Goal: Information Seeking & Learning: Check status

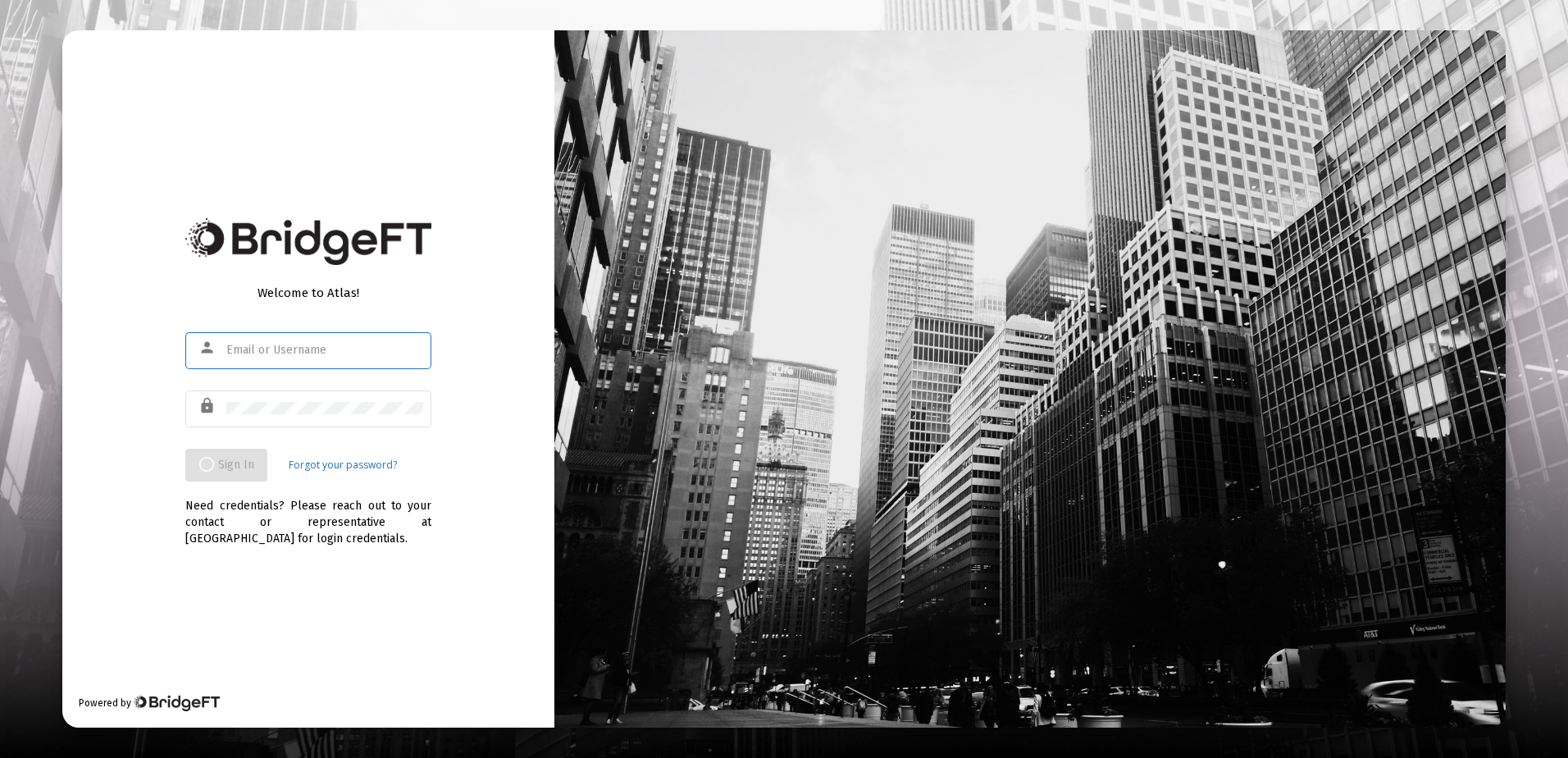
click at [265, 360] on div at bounding box center [324, 350] width 197 height 40
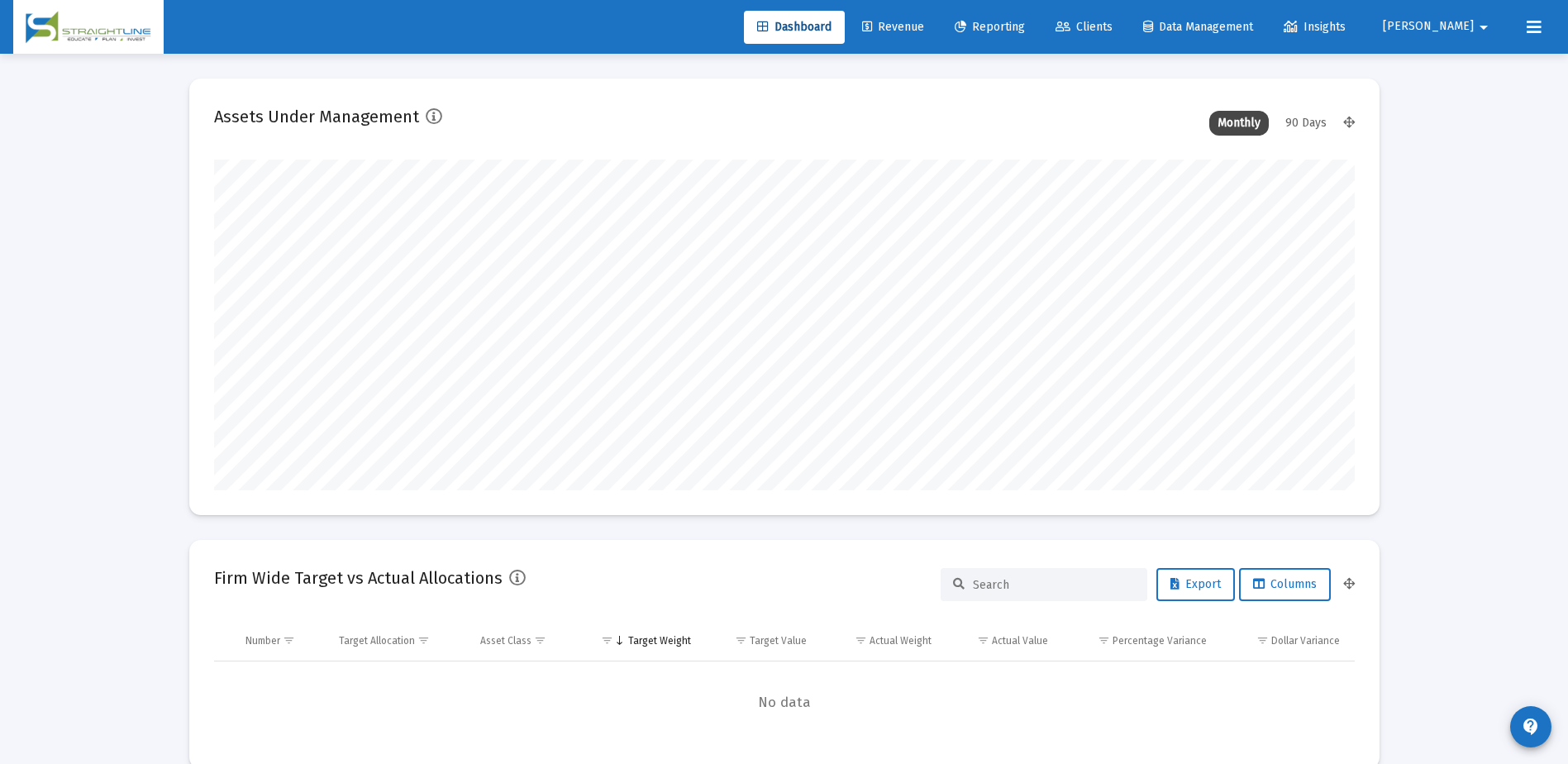
scroll to position [331, 614]
type input "[DATE]"
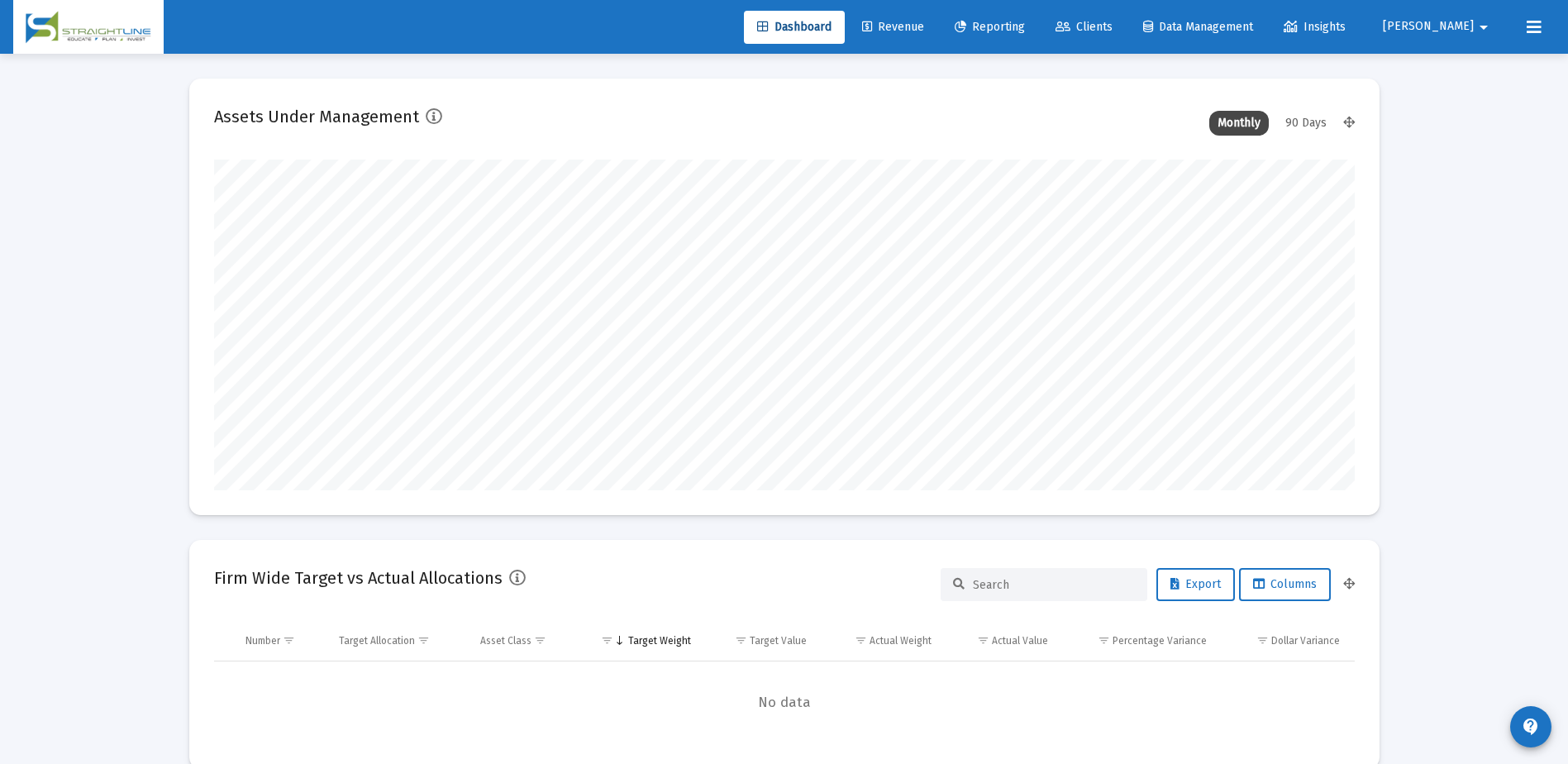
click at [924, 27] on span "Revenue" at bounding box center [892, 26] width 62 height 14
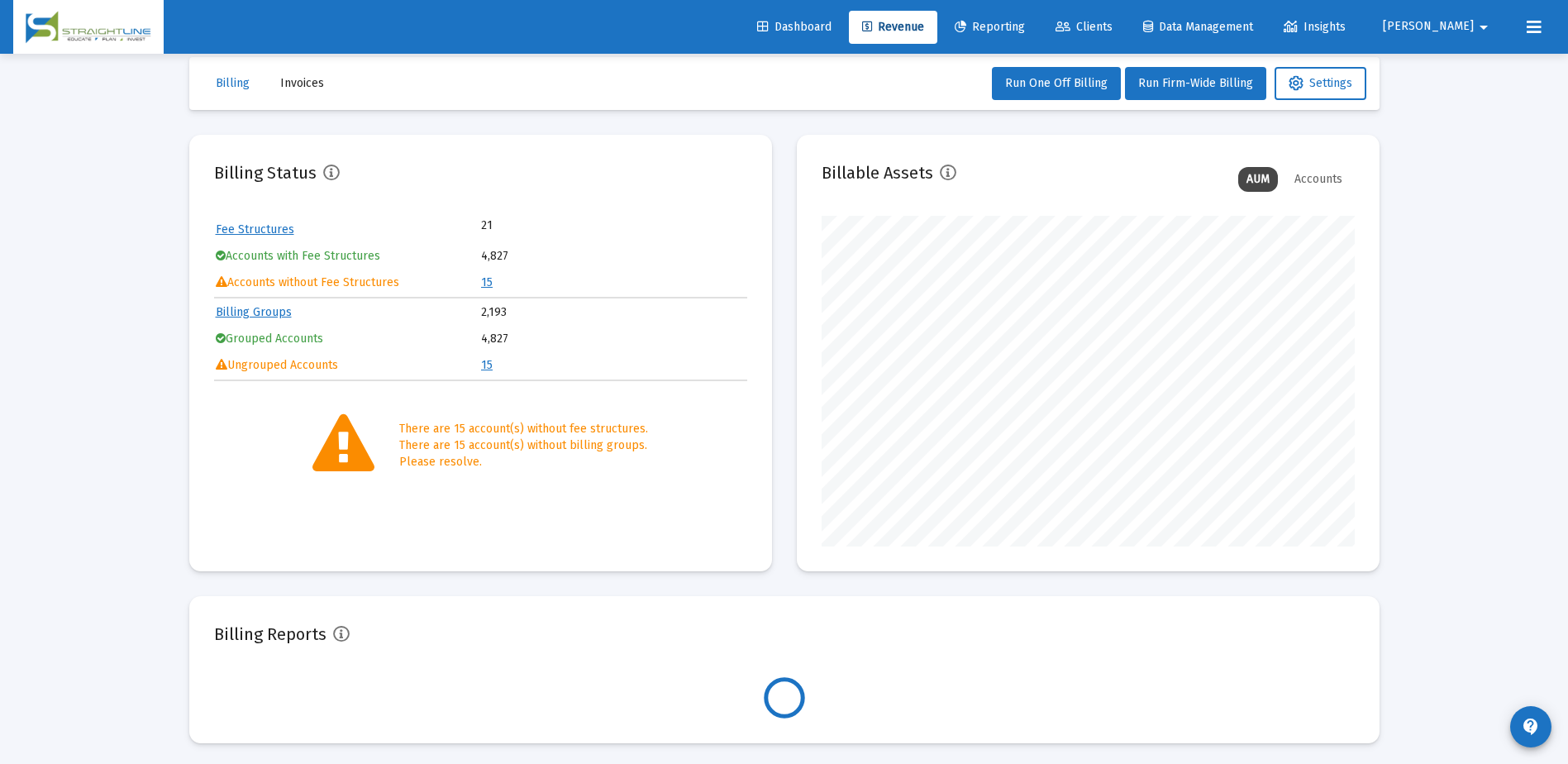
scroll to position [26, 0]
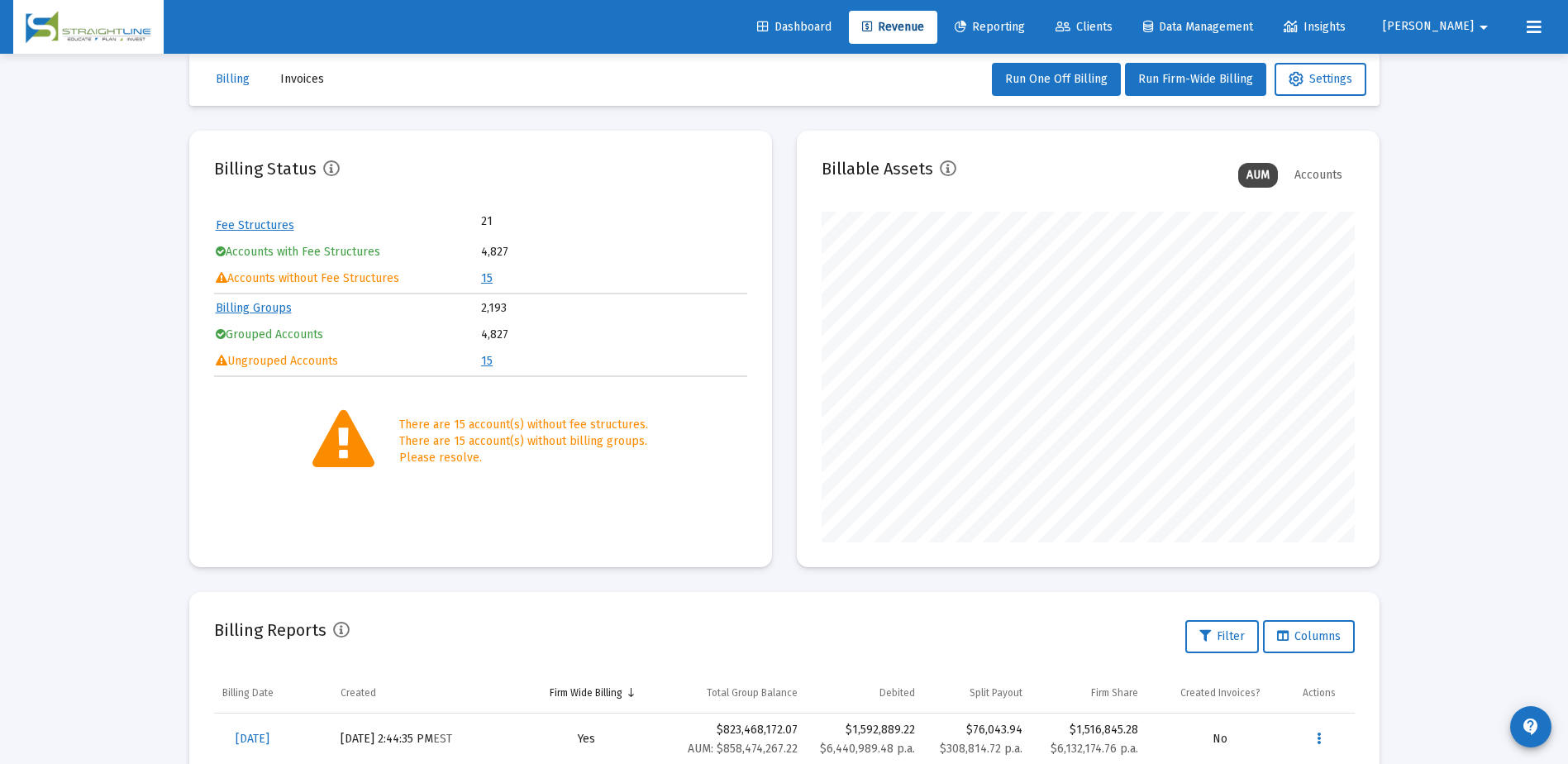
click at [255, 225] on link "Fee Structures" at bounding box center [255, 225] width 79 height 14
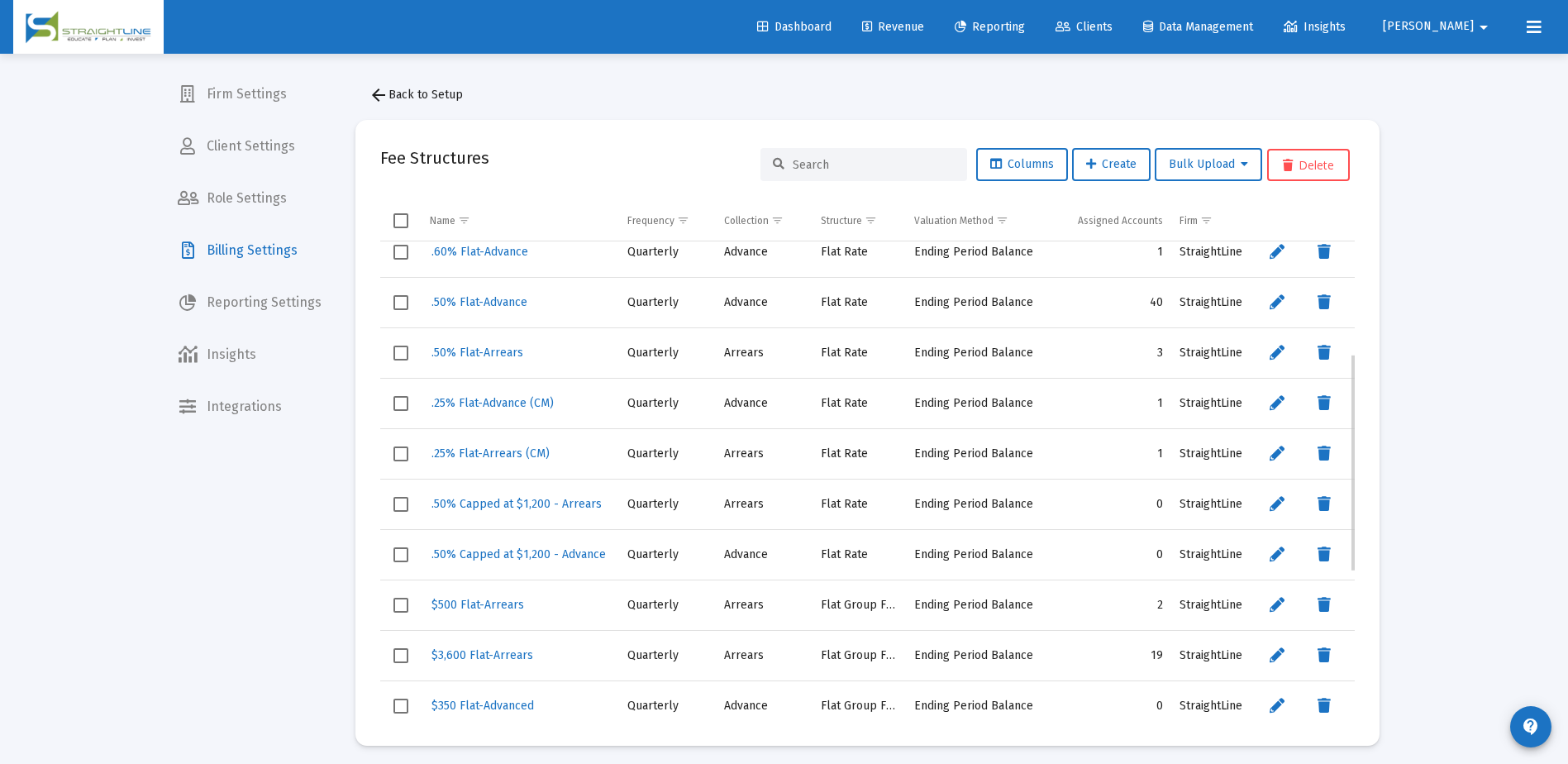
scroll to position [248, 0]
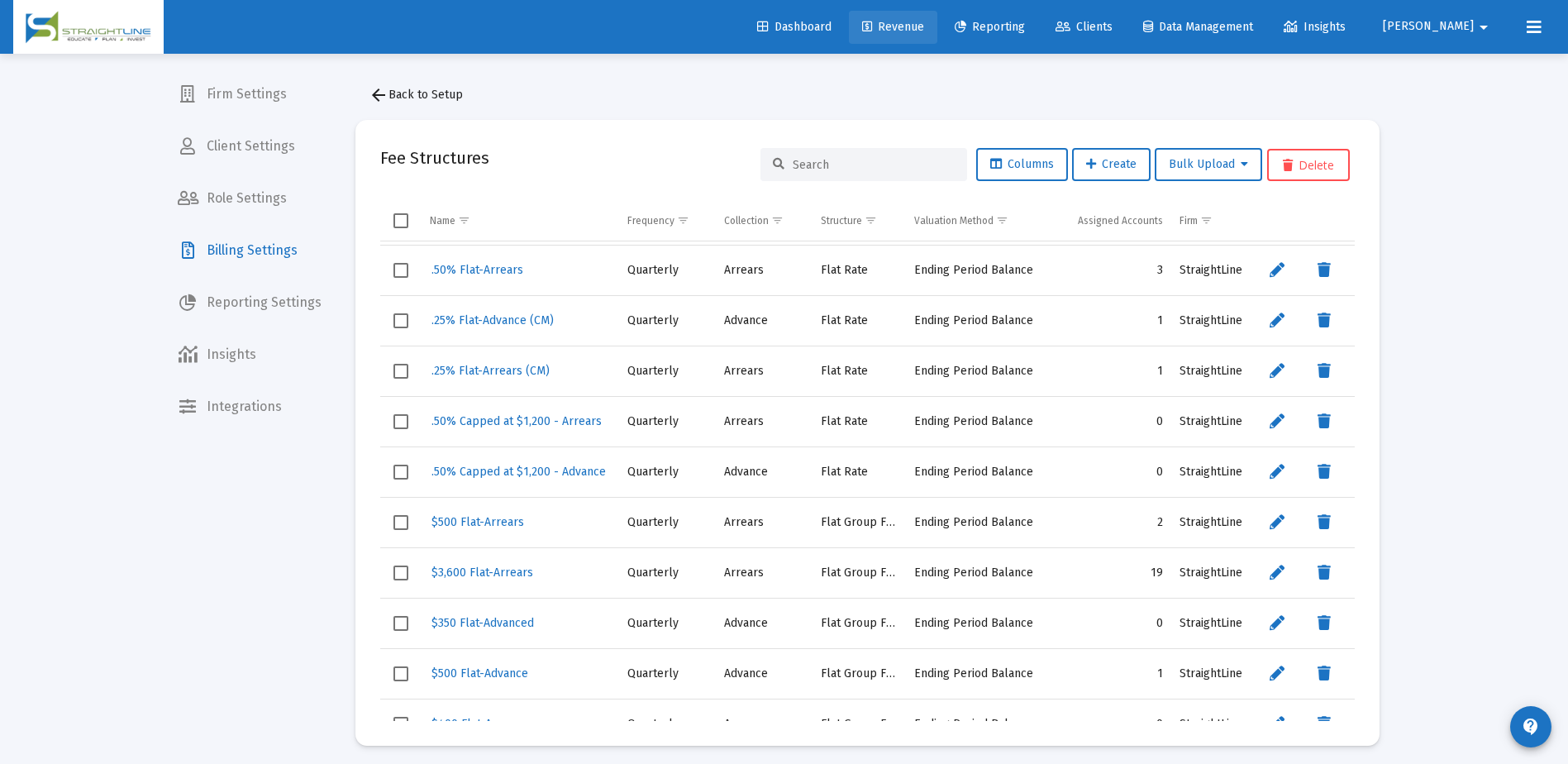
click at [924, 26] on span "Revenue" at bounding box center [892, 26] width 62 height 14
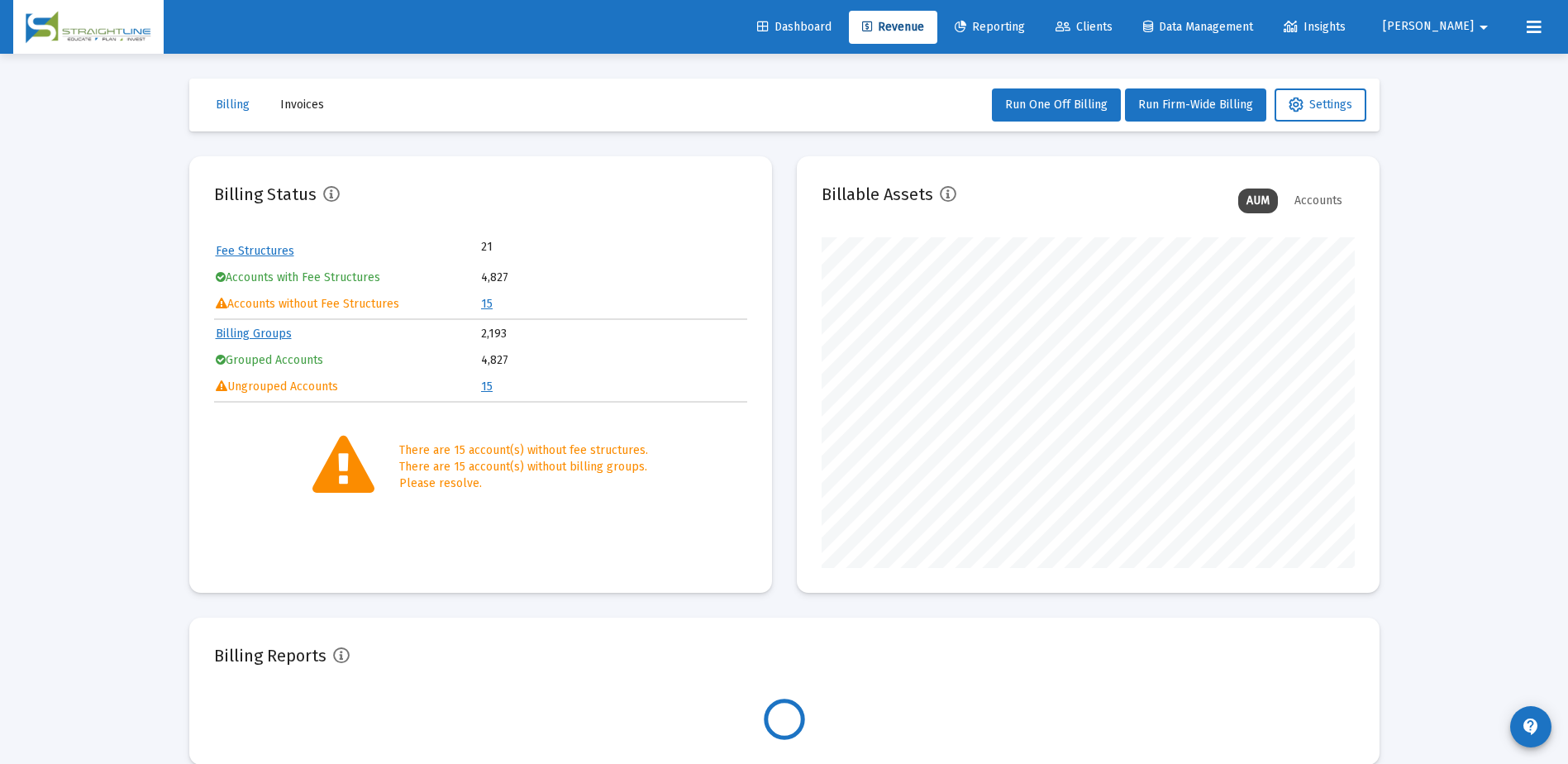
scroll to position [331, 533]
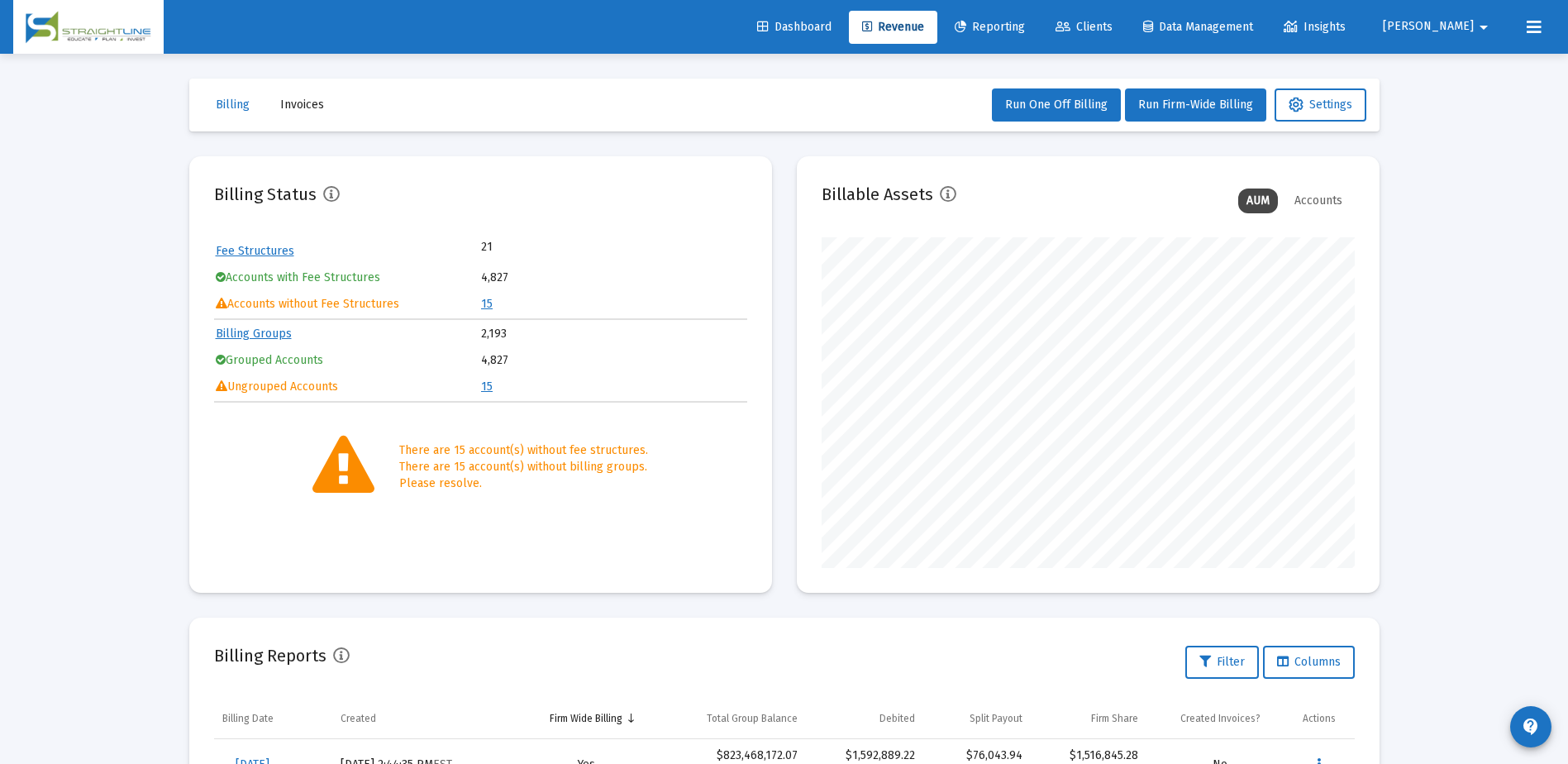
click at [483, 383] on link "15" at bounding box center [487, 386] width 11 height 14
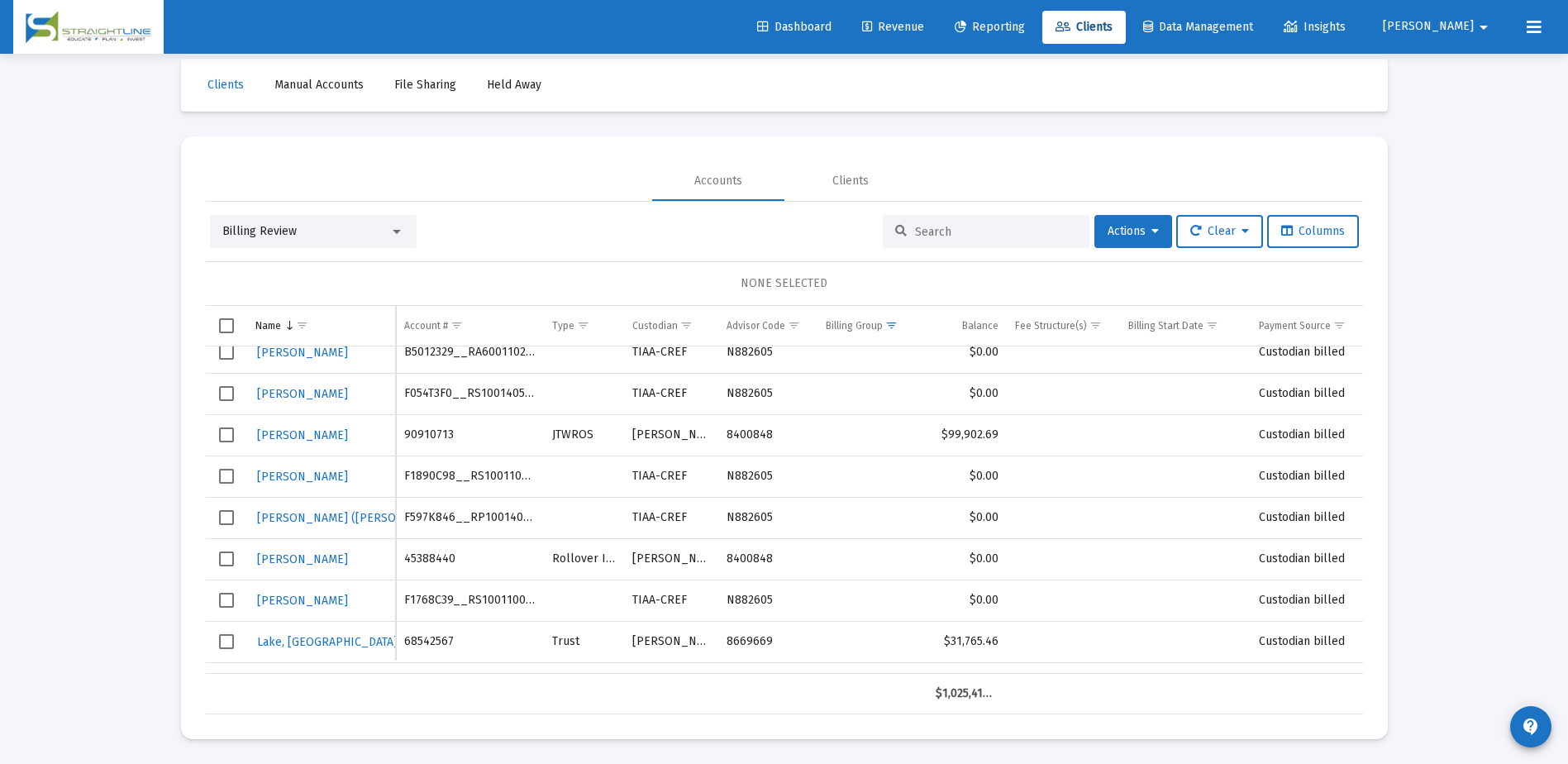
click at [1002, 476] on tr "Stjohn, Dennis F1890C98__RS1001100275 TIAA-CREF N882605 $0.00 Custodian billed" at bounding box center [838, 476] width 1264 height 42
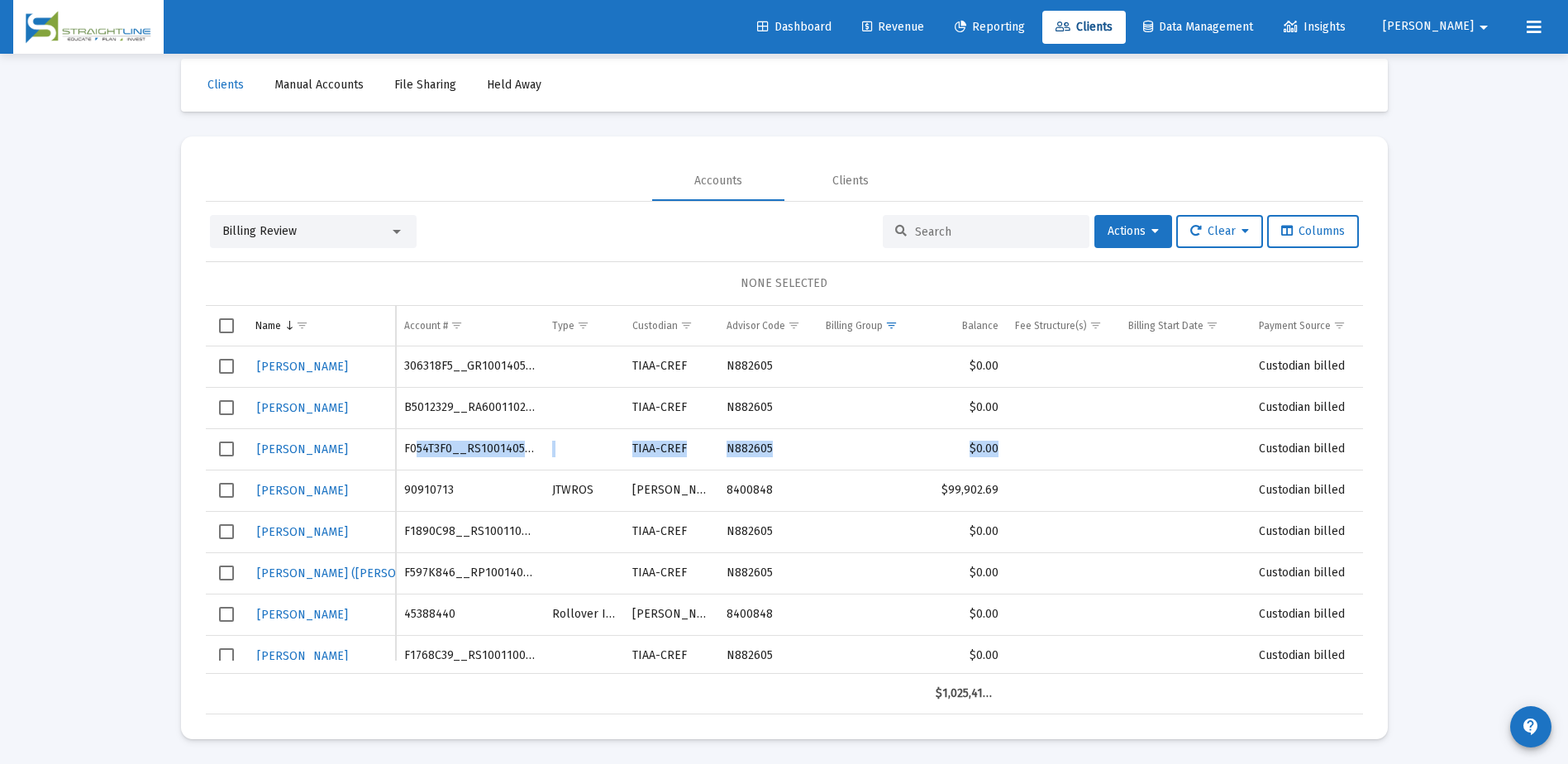
drag, startPoint x: 1003, startPoint y: 451, endPoint x: 416, endPoint y: 447, distance: 587.0
click at [416, 447] on tr "Wolff, Thomas F054T3F0__RS1001405552 TIAA-CREF N882605 $0.00 Custodian billed" at bounding box center [838, 448] width 1264 height 42
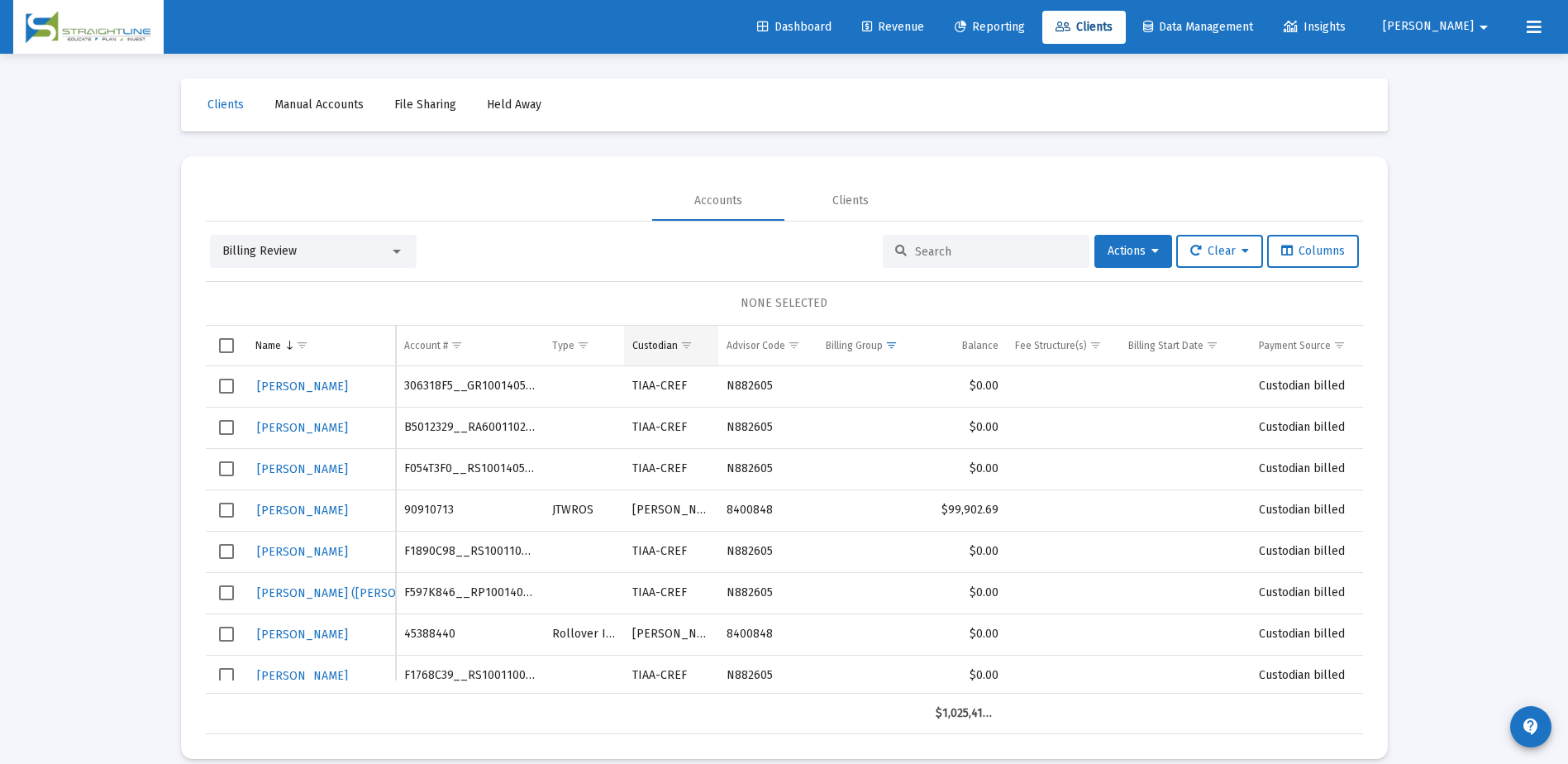
click at [685, 344] on span "Show filter options for column 'Custodian'" at bounding box center [686, 344] width 12 height 12
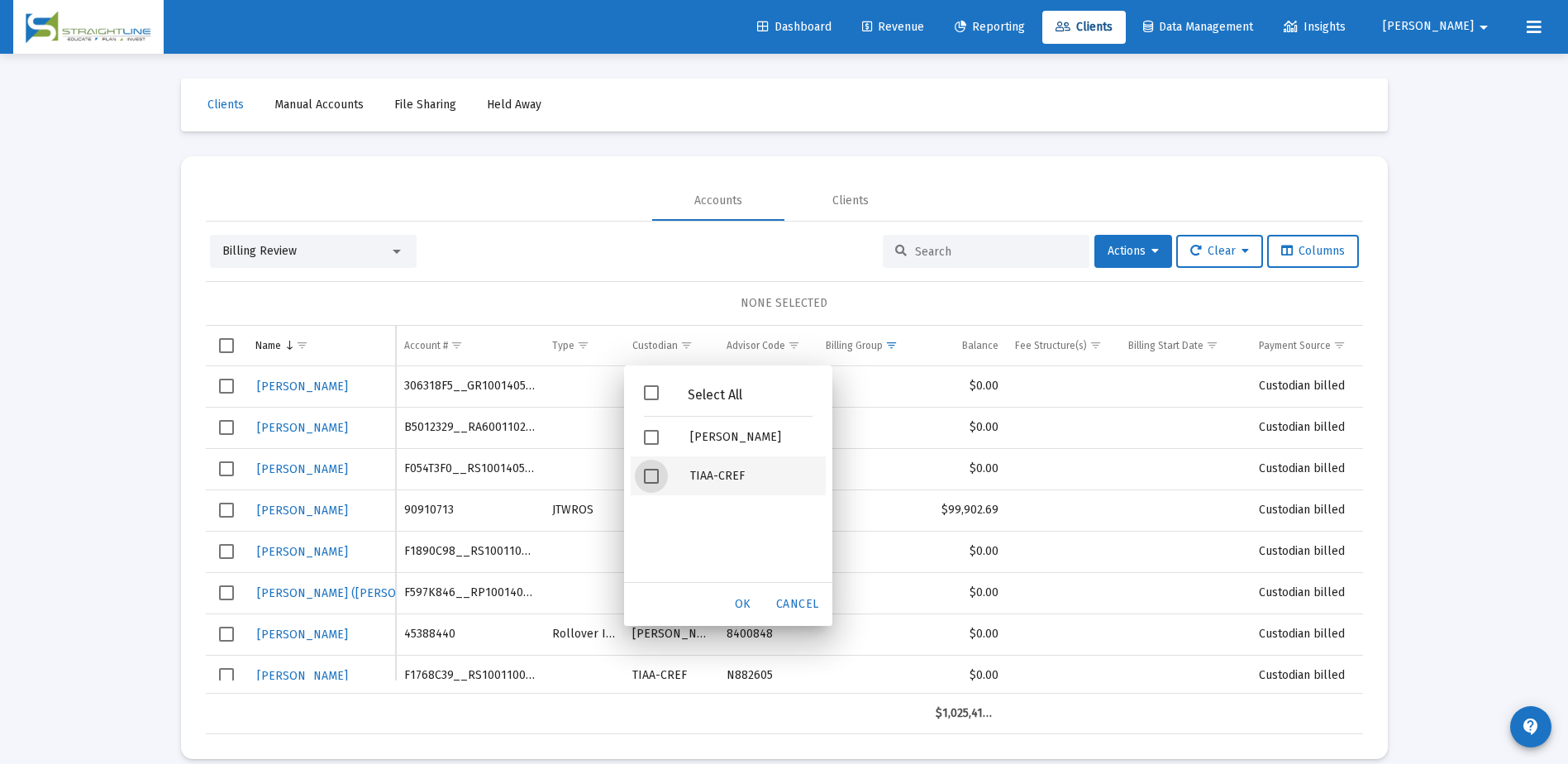
click at [643, 474] on span "Filter options" at bounding box center [651, 476] width 15 height 15
click at [743, 600] on span "OK" at bounding box center [743, 604] width 17 height 14
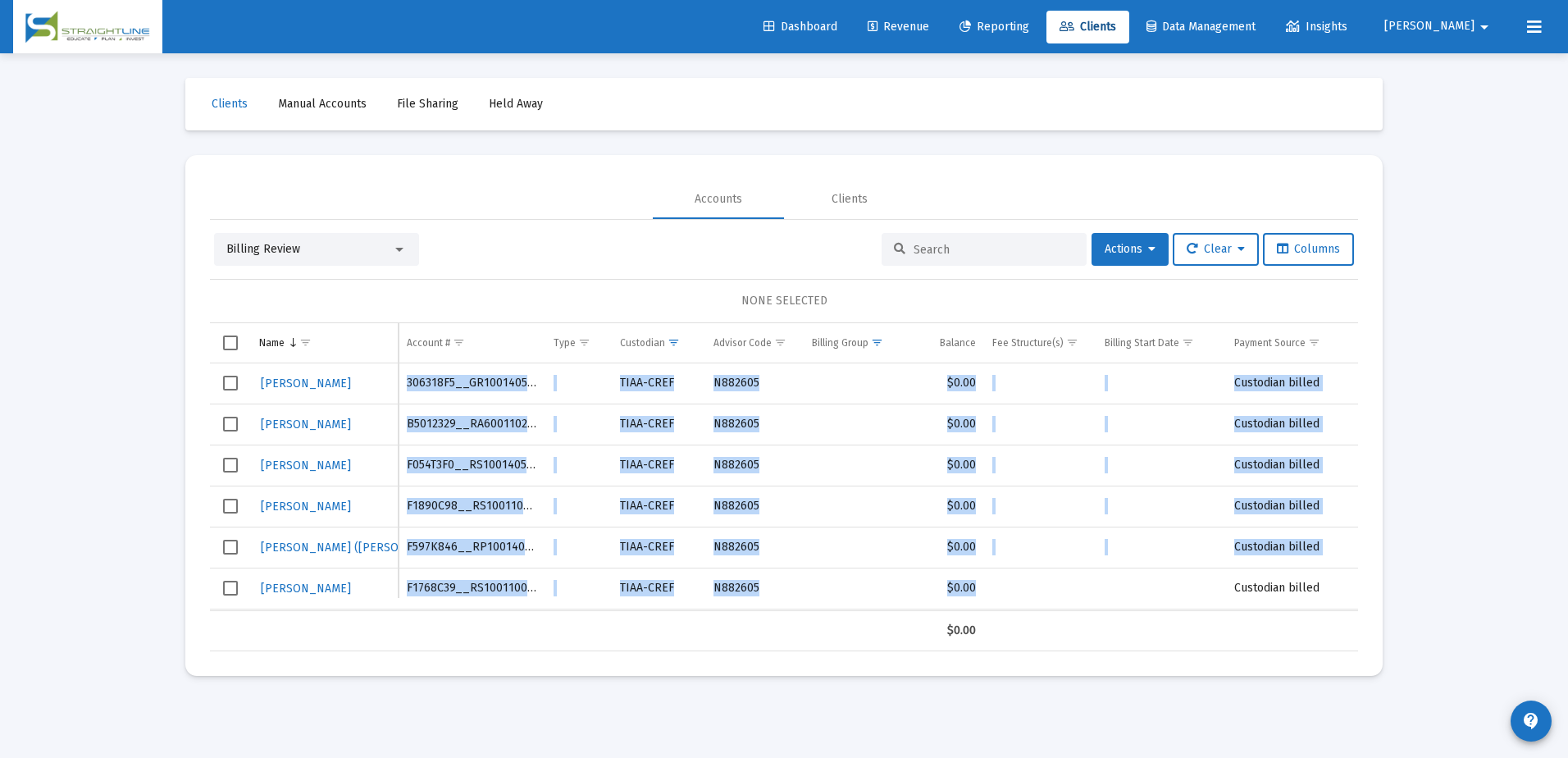
drag, startPoint x: 980, startPoint y: 585, endPoint x: 402, endPoint y: 387, distance: 611.0
click at [402, 387] on tbody "Wolff, Thomas 306318F5__GR1001405552 TIAA-CREF N882605 $0.00 Custodian billed W…" at bounding box center [828, 486] width 1235 height 246
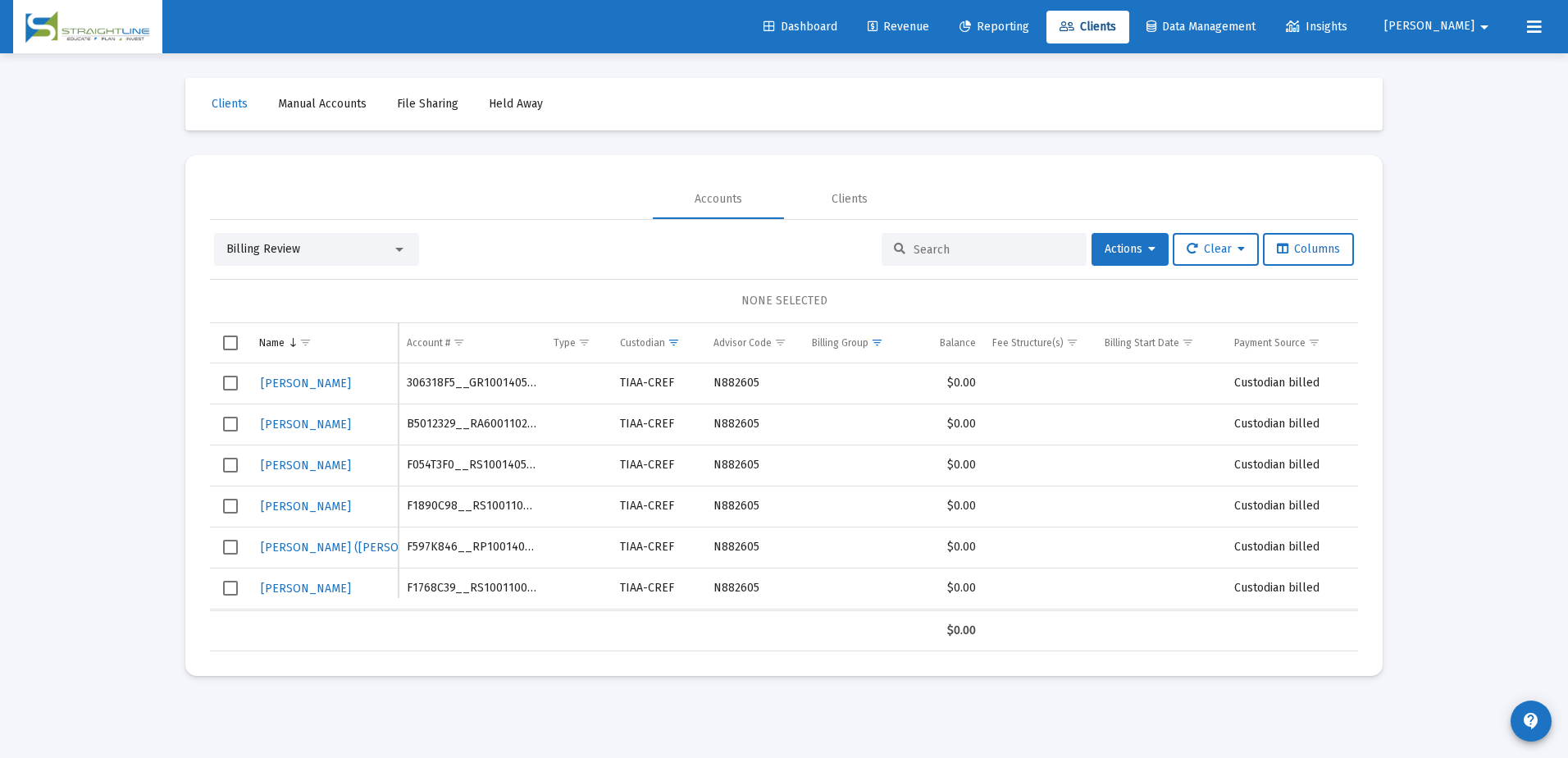
click at [993, 593] on td "Data grid" at bounding box center [1040, 588] width 112 height 41
drag, startPoint x: 1326, startPoint y: 585, endPoint x: 419, endPoint y: 376, distance: 930.8
click at [419, 376] on tbody "Wolff, Thomas 306318F5__GR1001405552 TIAA-CREF N882605 $0.00 Custodian billed W…" at bounding box center [828, 486] width 1235 height 246
click at [942, 34] on link "Revenue" at bounding box center [898, 28] width 88 height 33
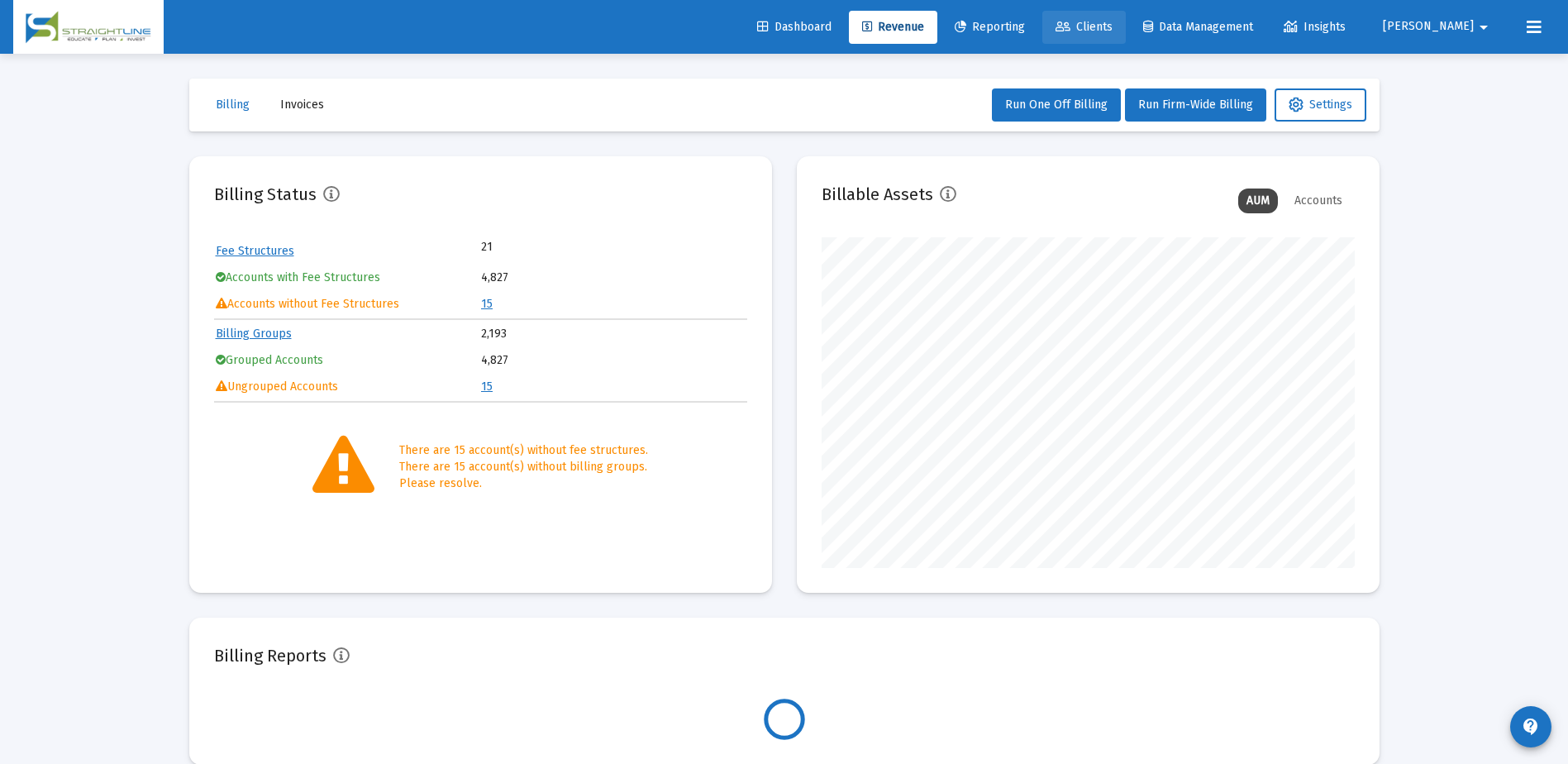
click at [1113, 21] on span "Clients" at bounding box center [1084, 26] width 57 height 14
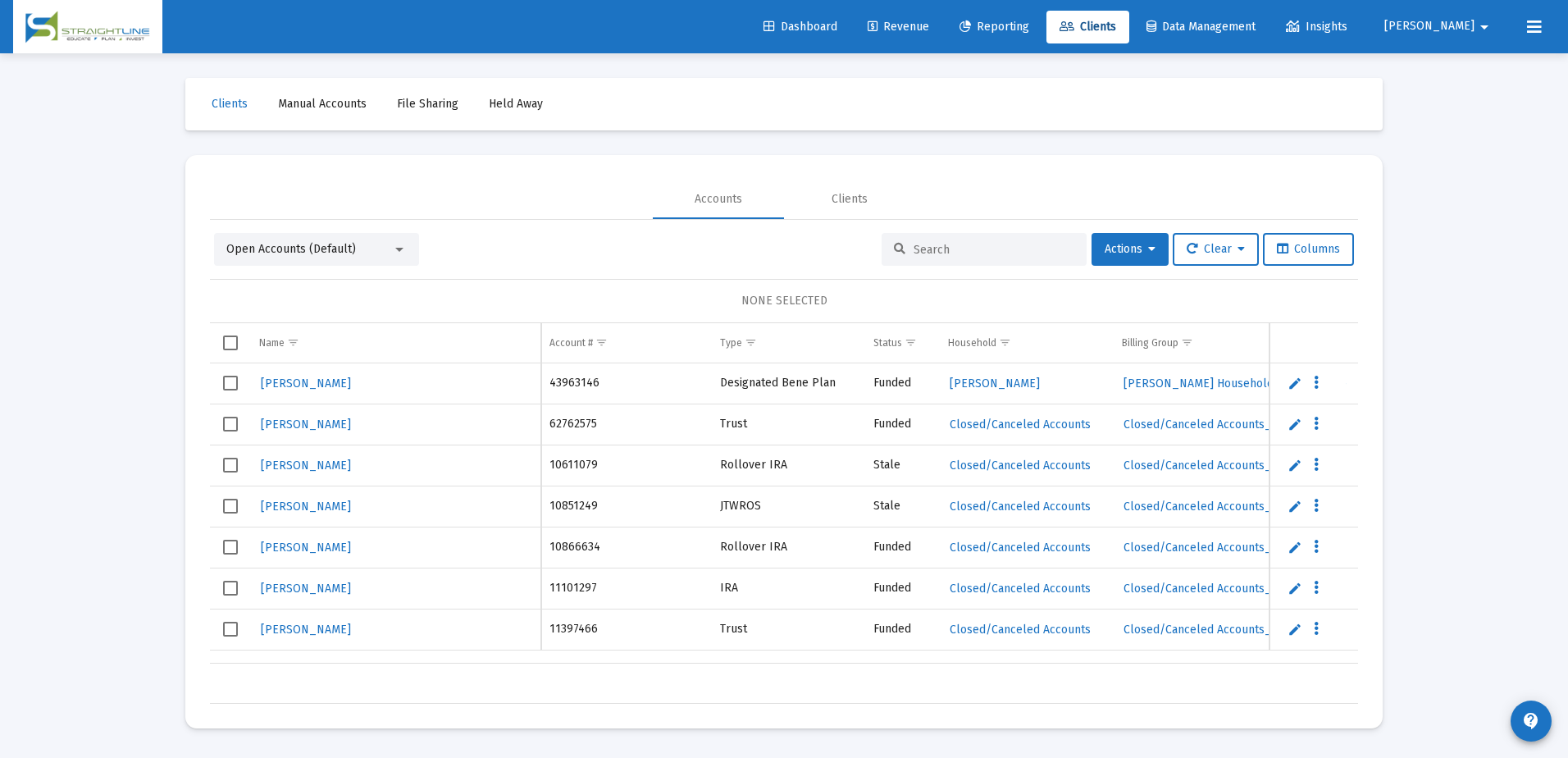
click at [978, 243] on input at bounding box center [994, 249] width 161 height 14
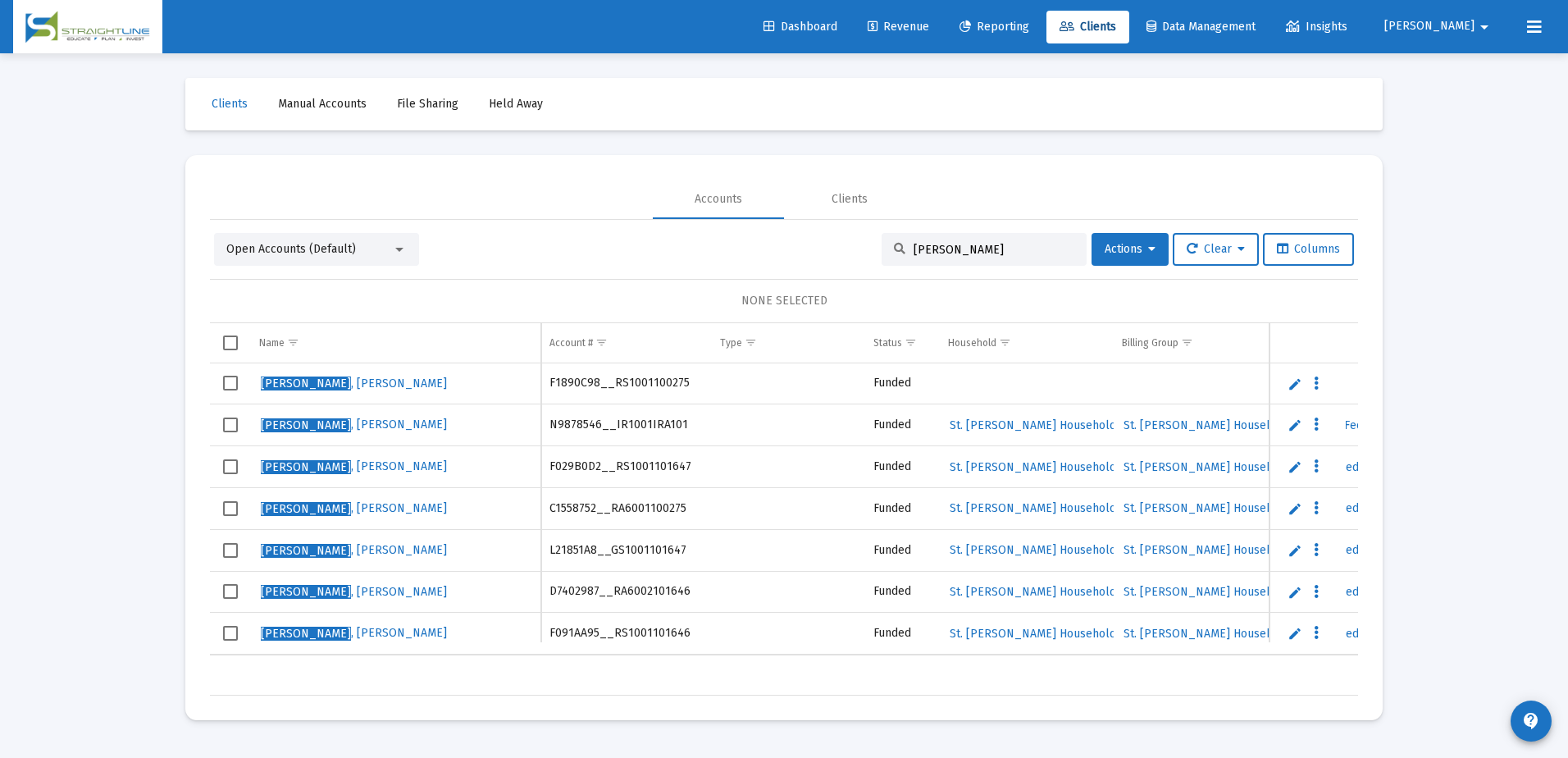
scroll to position [4, 0]
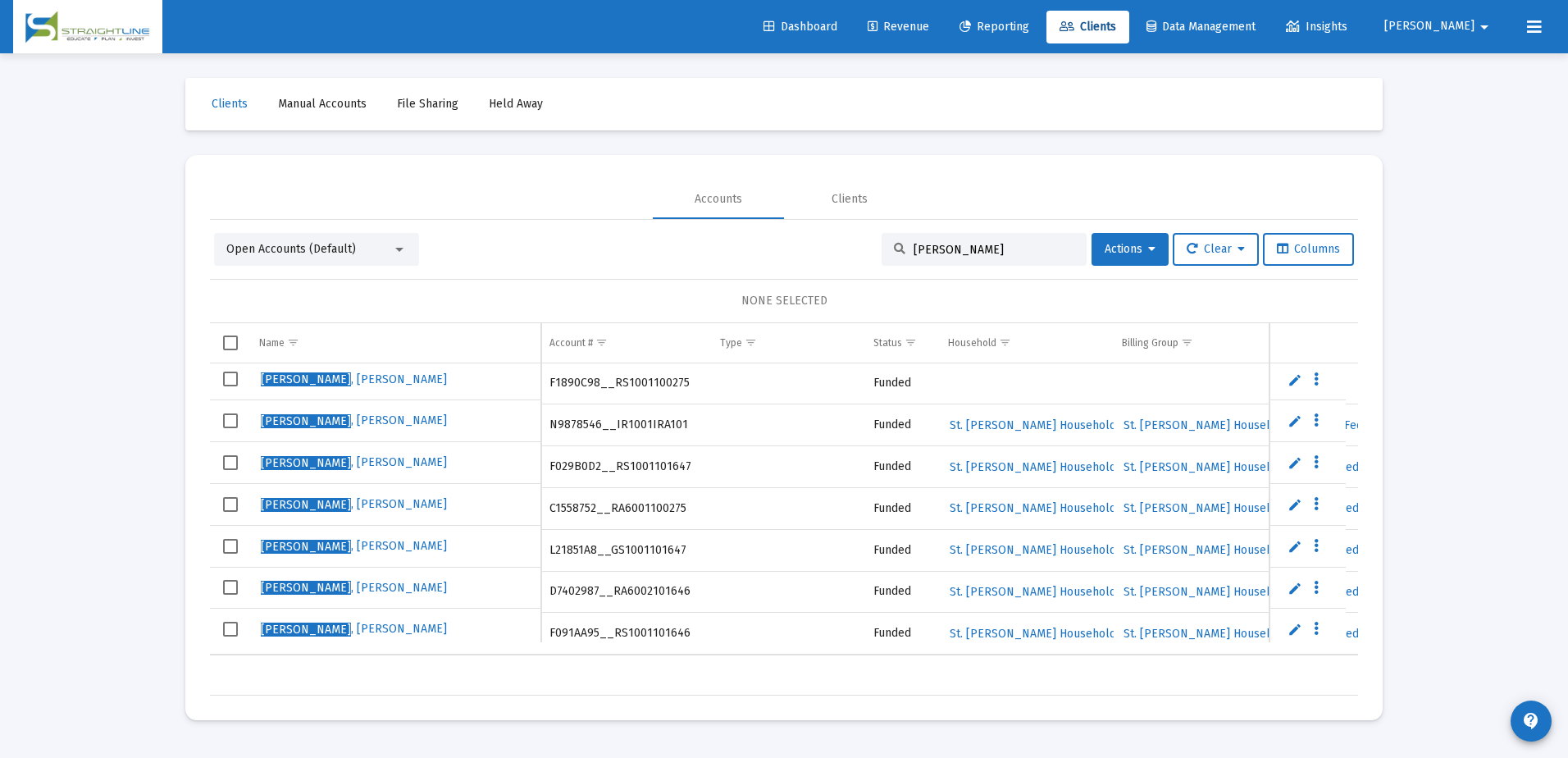
type input "stjohn"
click at [230, 348] on span "Select all" at bounding box center [231, 343] width 15 height 15
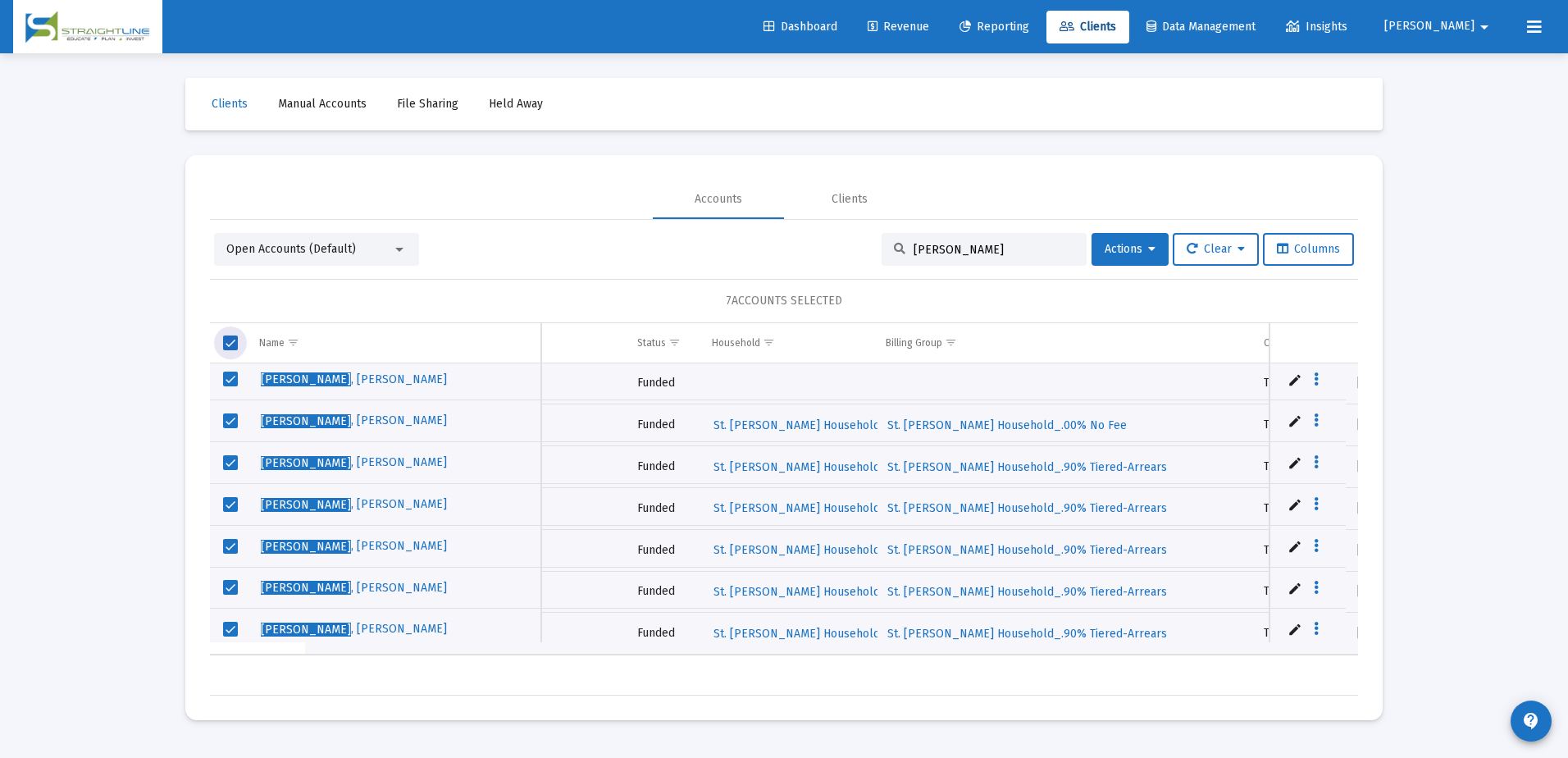
scroll to position [4, 233]
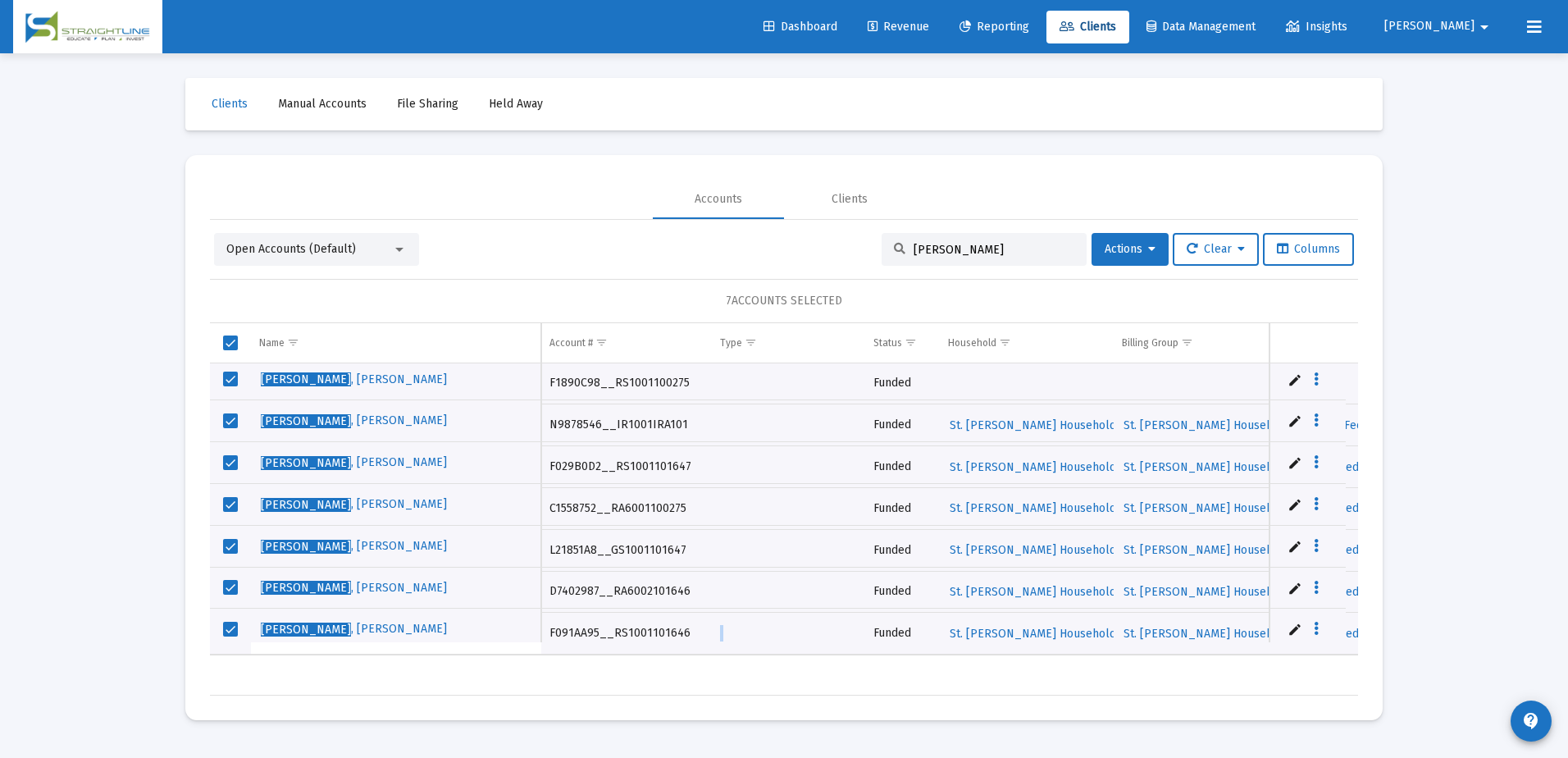
drag, startPoint x: 679, startPoint y: 647, endPoint x: 792, endPoint y: 647, distance: 113.0
click at [792, 647] on tr "Stjohn , Dennis F091AA95__RS1001101646 Funded St. John, Denny Household St. Joh…" at bounding box center [1237, 634] width 2055 height 42
click at [942, 245] on input "stjohn" at bounding box center [994, 249] width 161 height 14
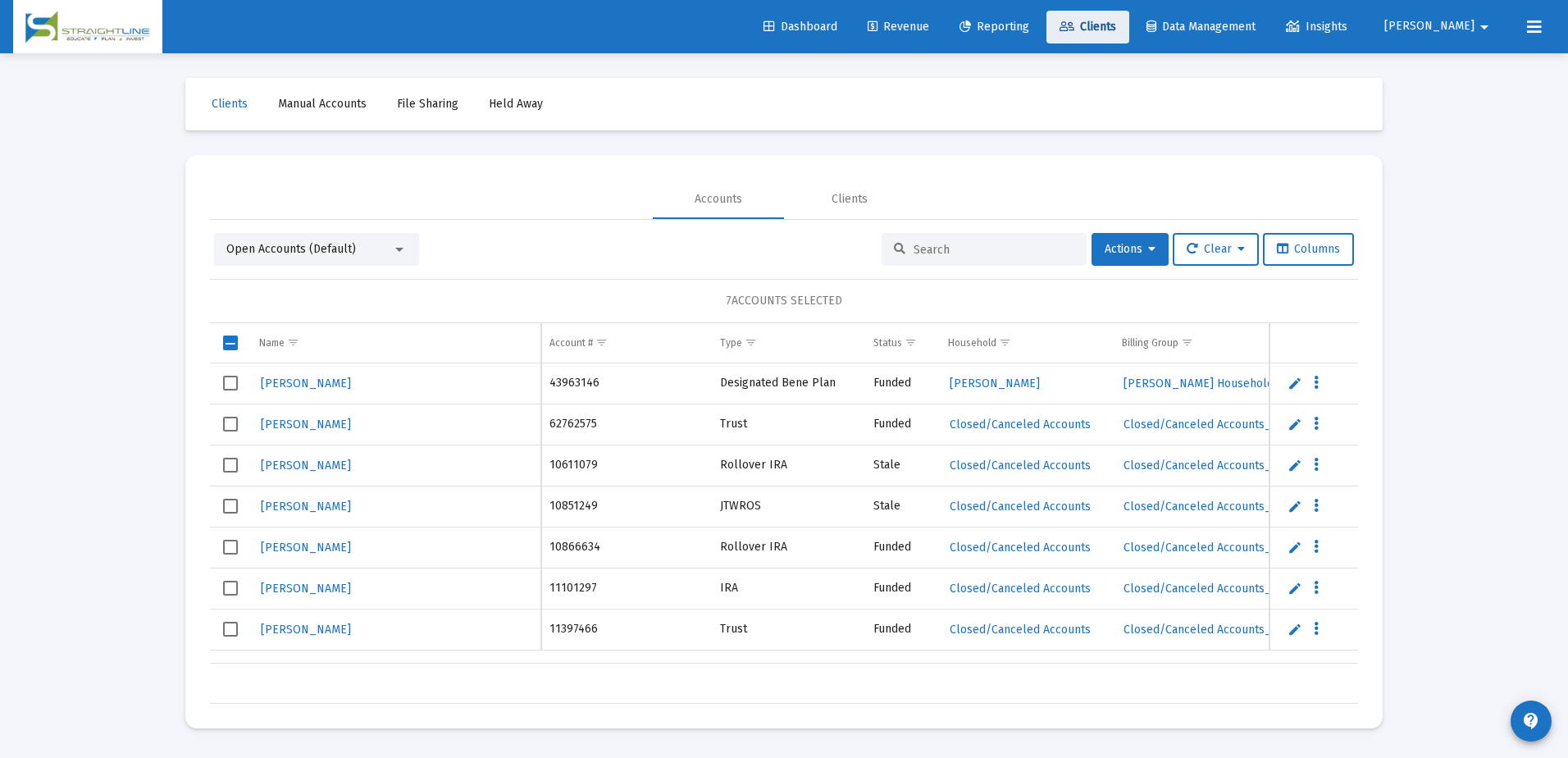
click at [1075, 21] on icon at bounding box center [1066, 27] width 15 height 11
click at [983, 248] on input at bounding box center [994, 249] width 161 height 14
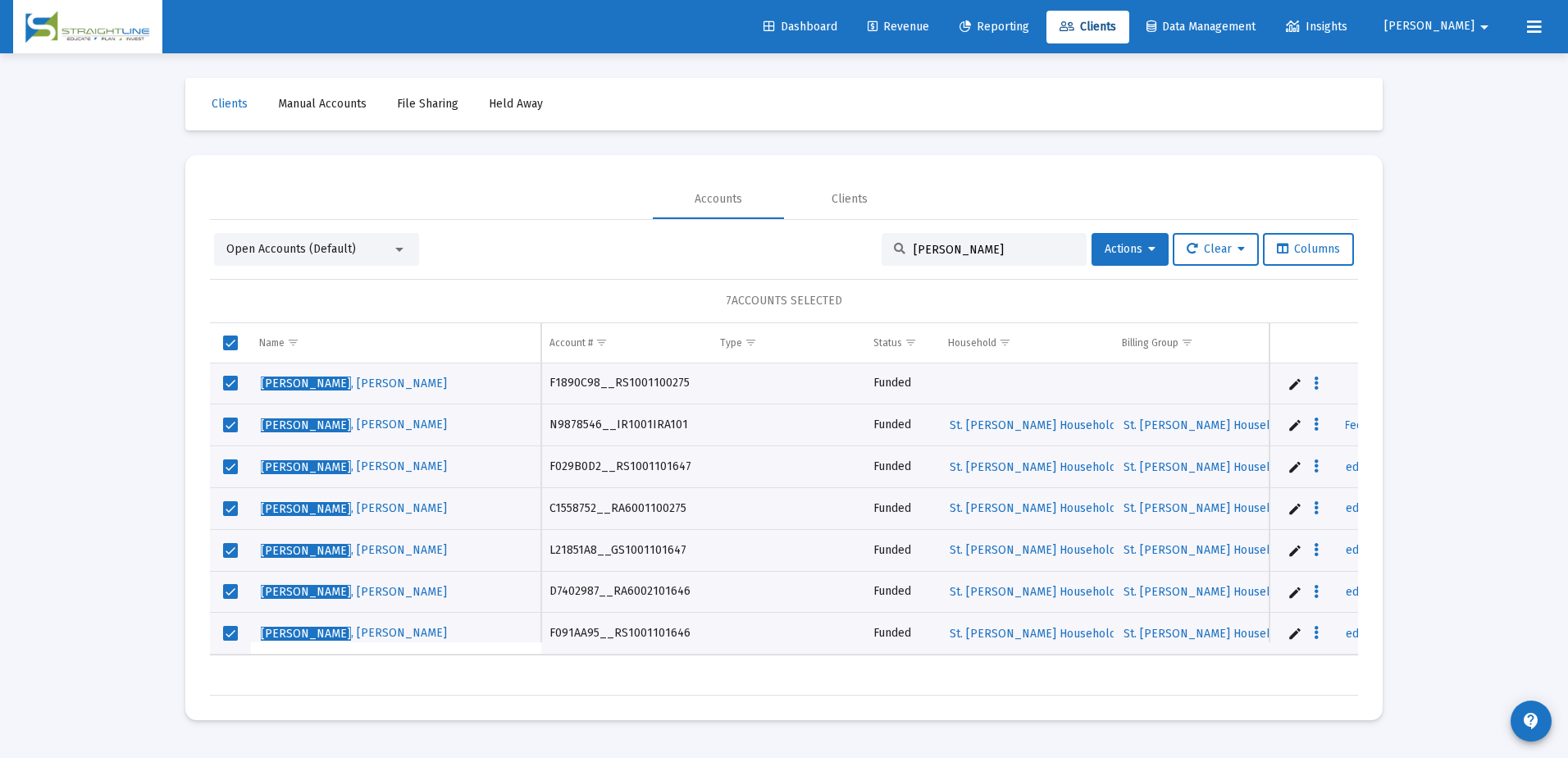
type input "stjohn"
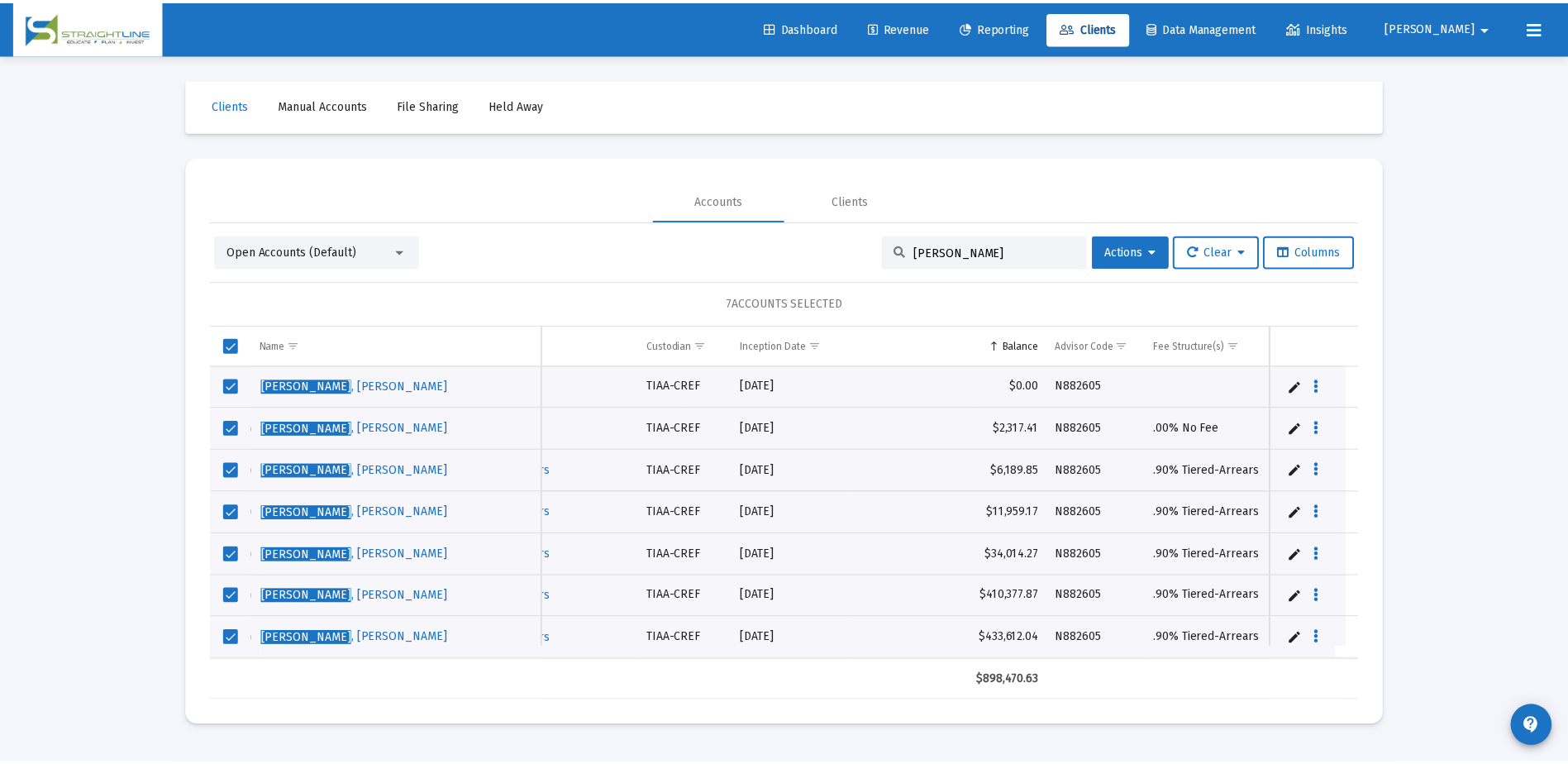
scroll to position [0, 853]
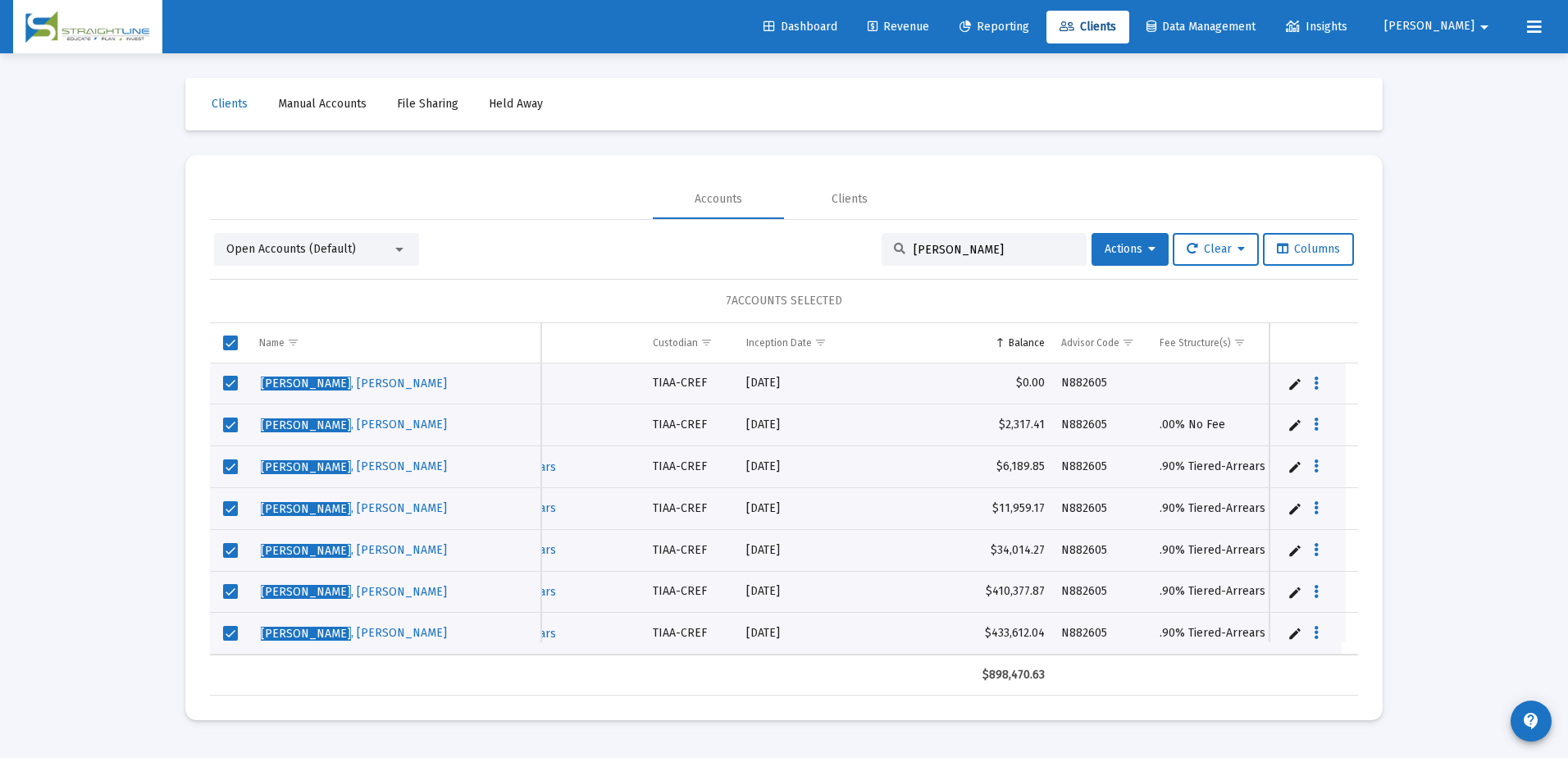
click at [954, 255] on input "stjohn" at bounding box center [994, 249] width 161 height 14
click at [929, 31] on span "Revenue" at bounding box center [898, 26] width 62 height 14
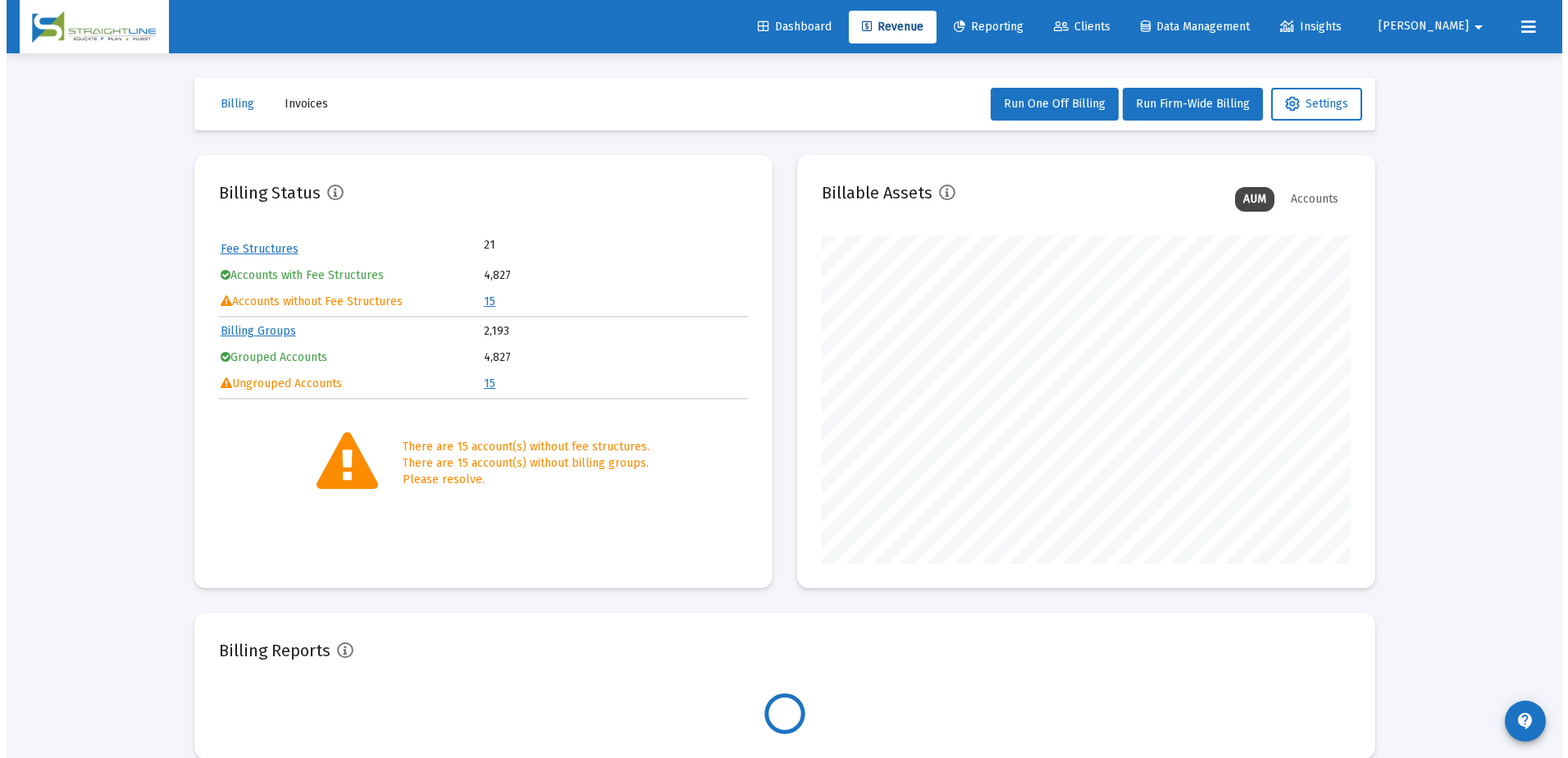
scroll to position [328, 529]
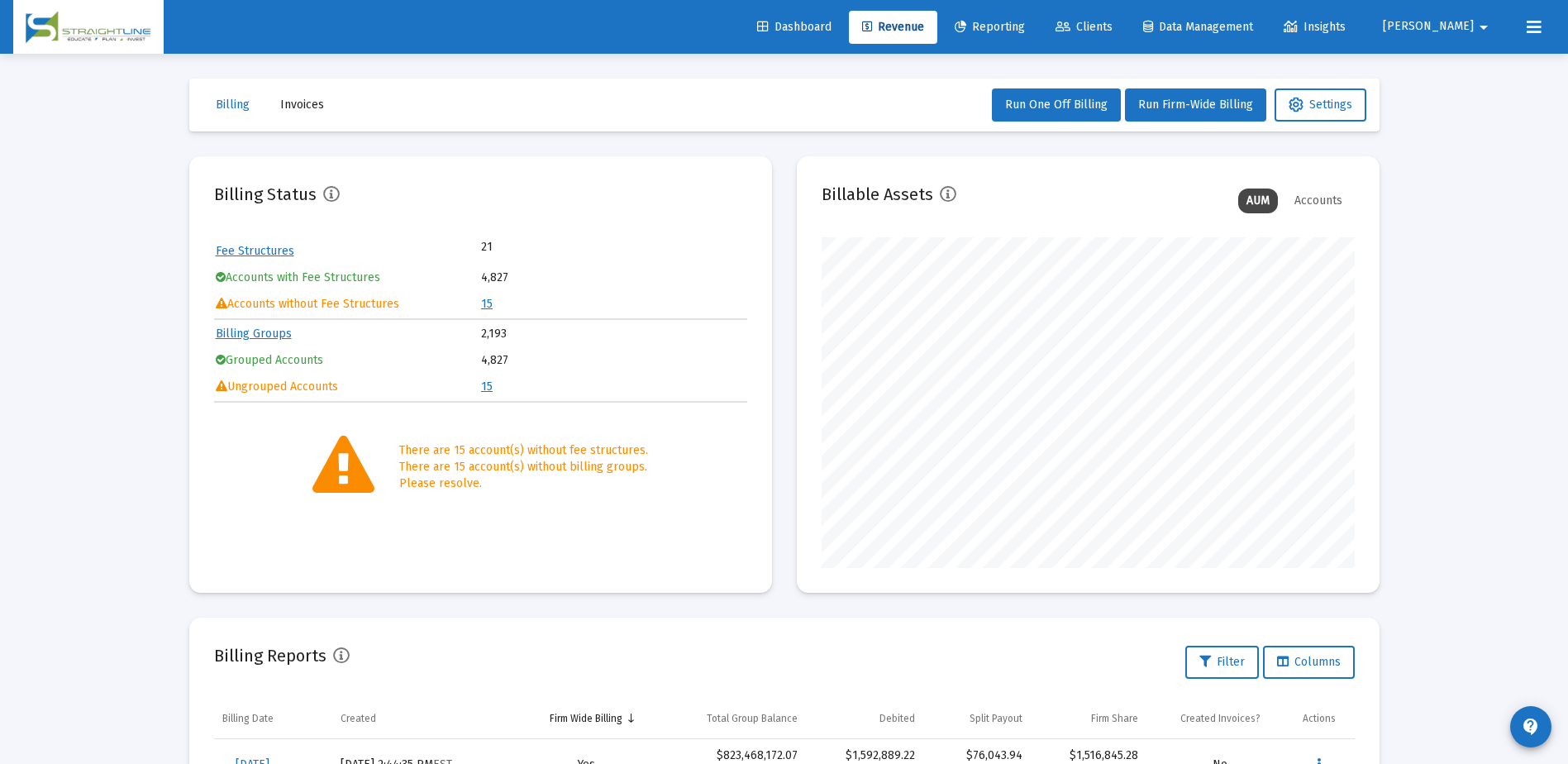
click at [485, 303] on link "15" at bounding box center [487, 303] width 11 height 14
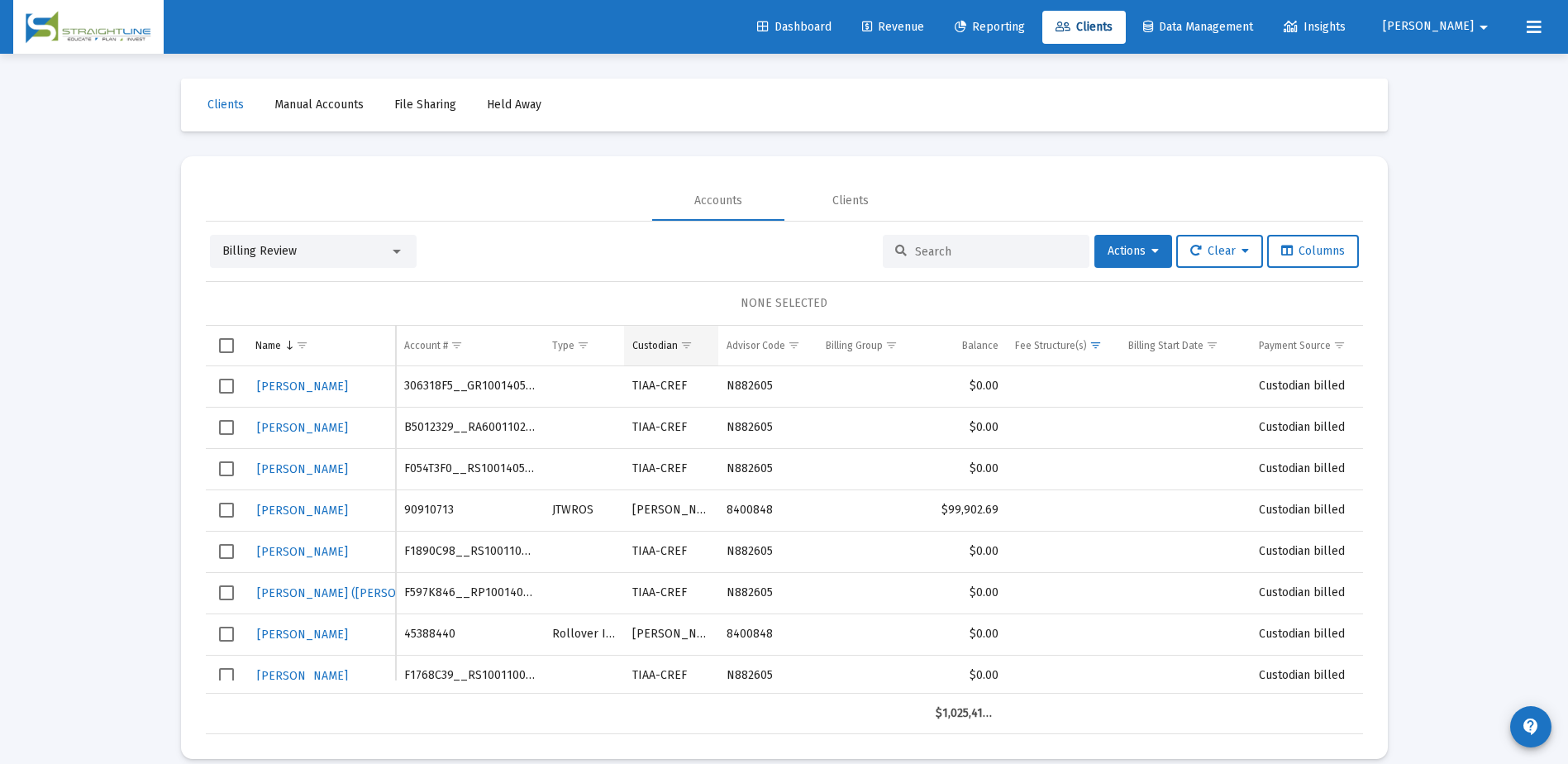
click at [685, 348] on span "Show filter options for column 'Custodian'" at bounding box center [686, 344] width 12 height 12
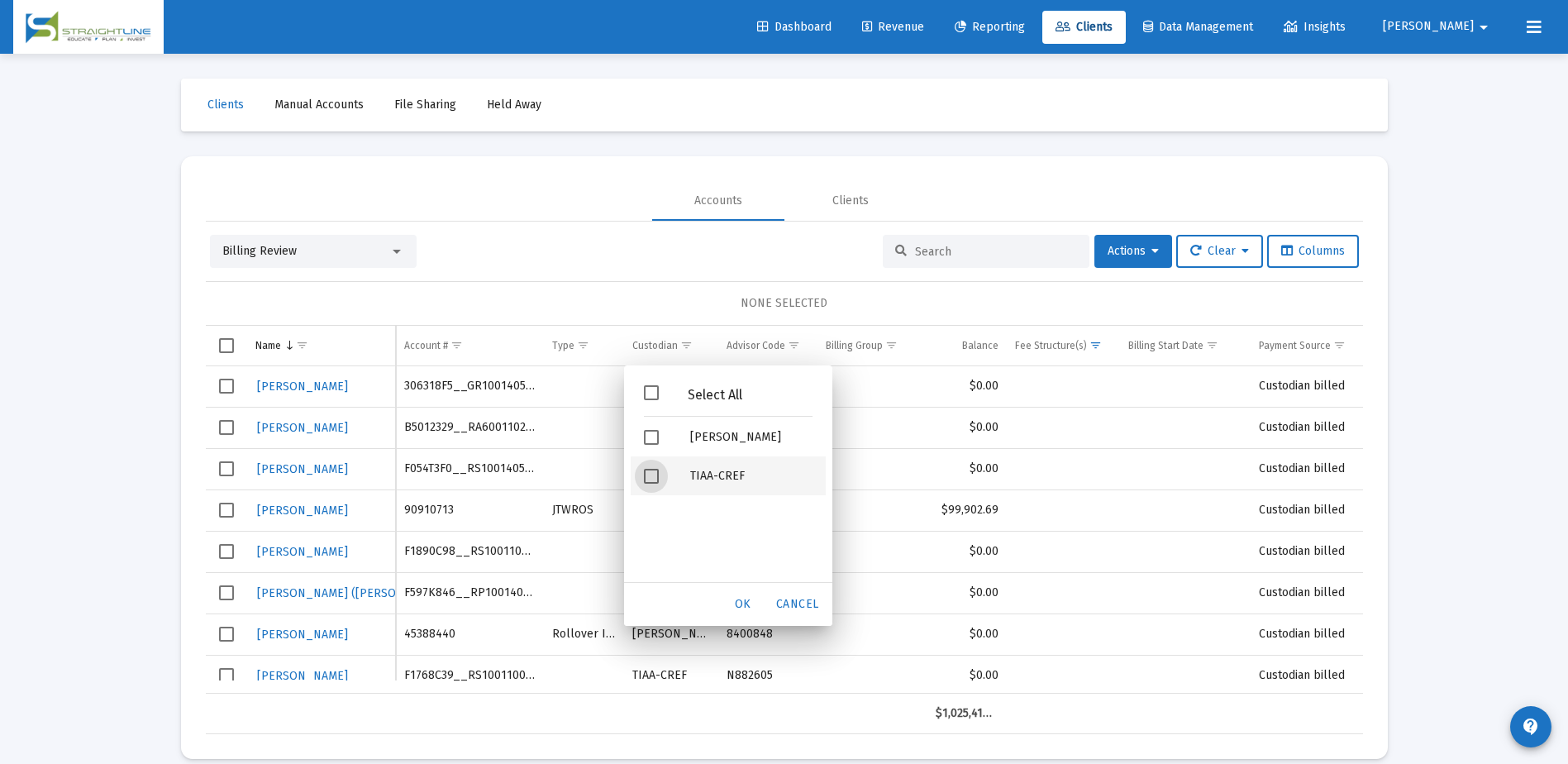
click at [652, 471] on span "Filter options" at bounding box center [651, 476] width 15 height 15
click at [752, 603] on span "OK" at bounding box center [743, 604] width 17 height 14
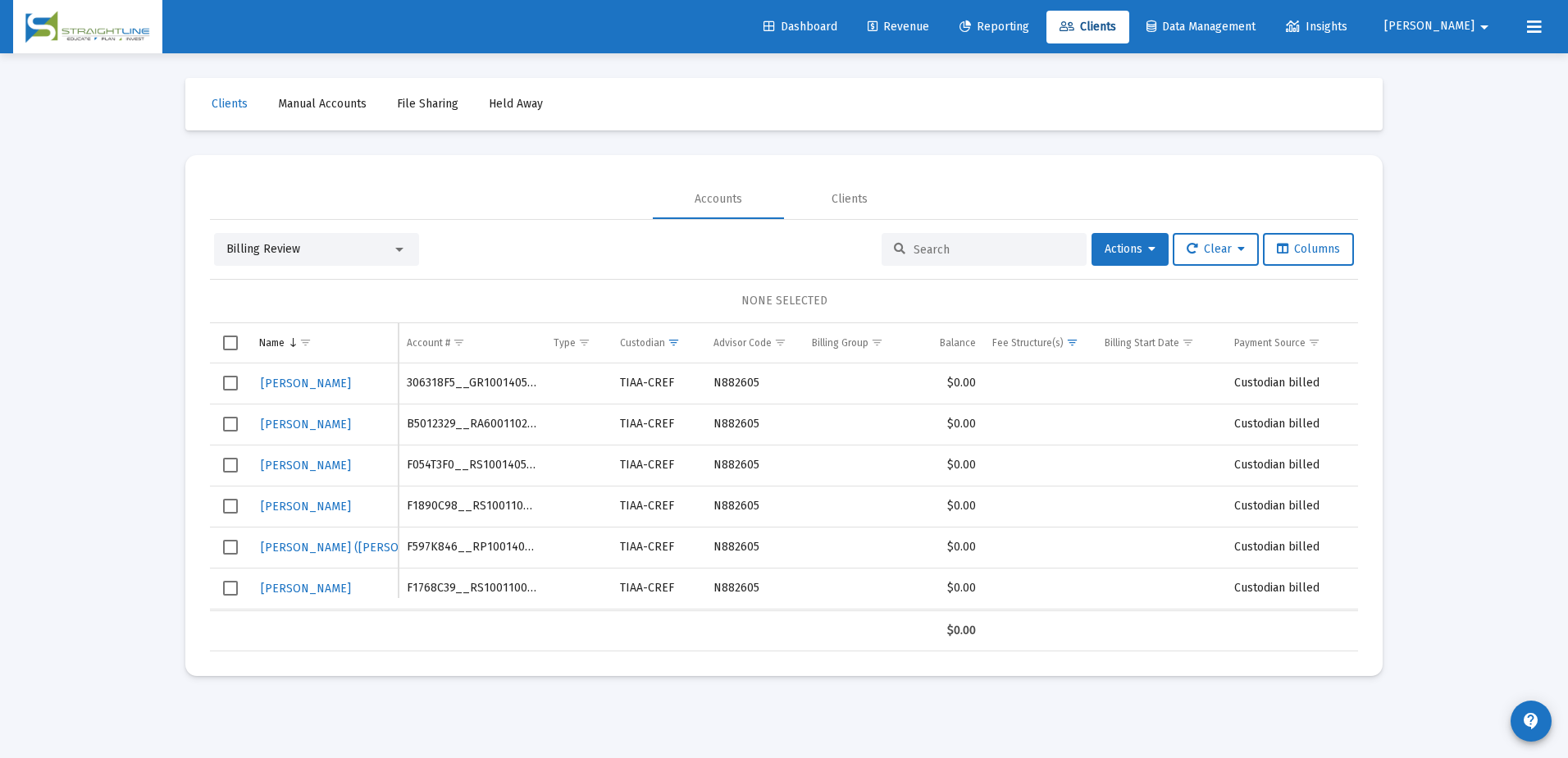
click at [942, 251] on input at bounding box center [994, 249] width 161 height 14
click at [1000, 239] on div at bounding box center [984, 250] width 205 height 33
click at [1029, 28] on span "Reporting" at bounding box center [995, 26] width 70 height 14
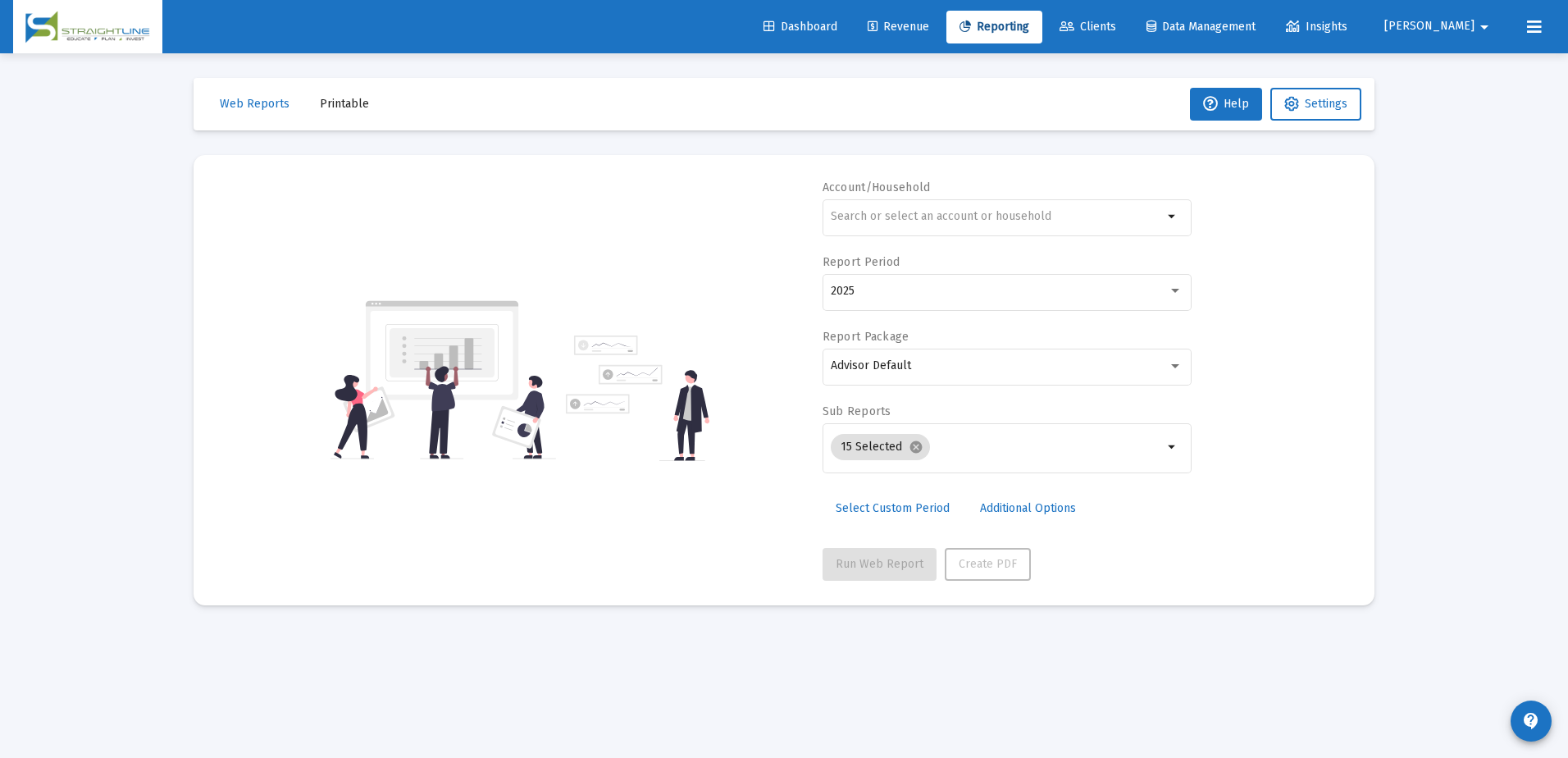
click at [1116, 19] on span "Clients" at bounding box center [1088, 26] width 57 height 14
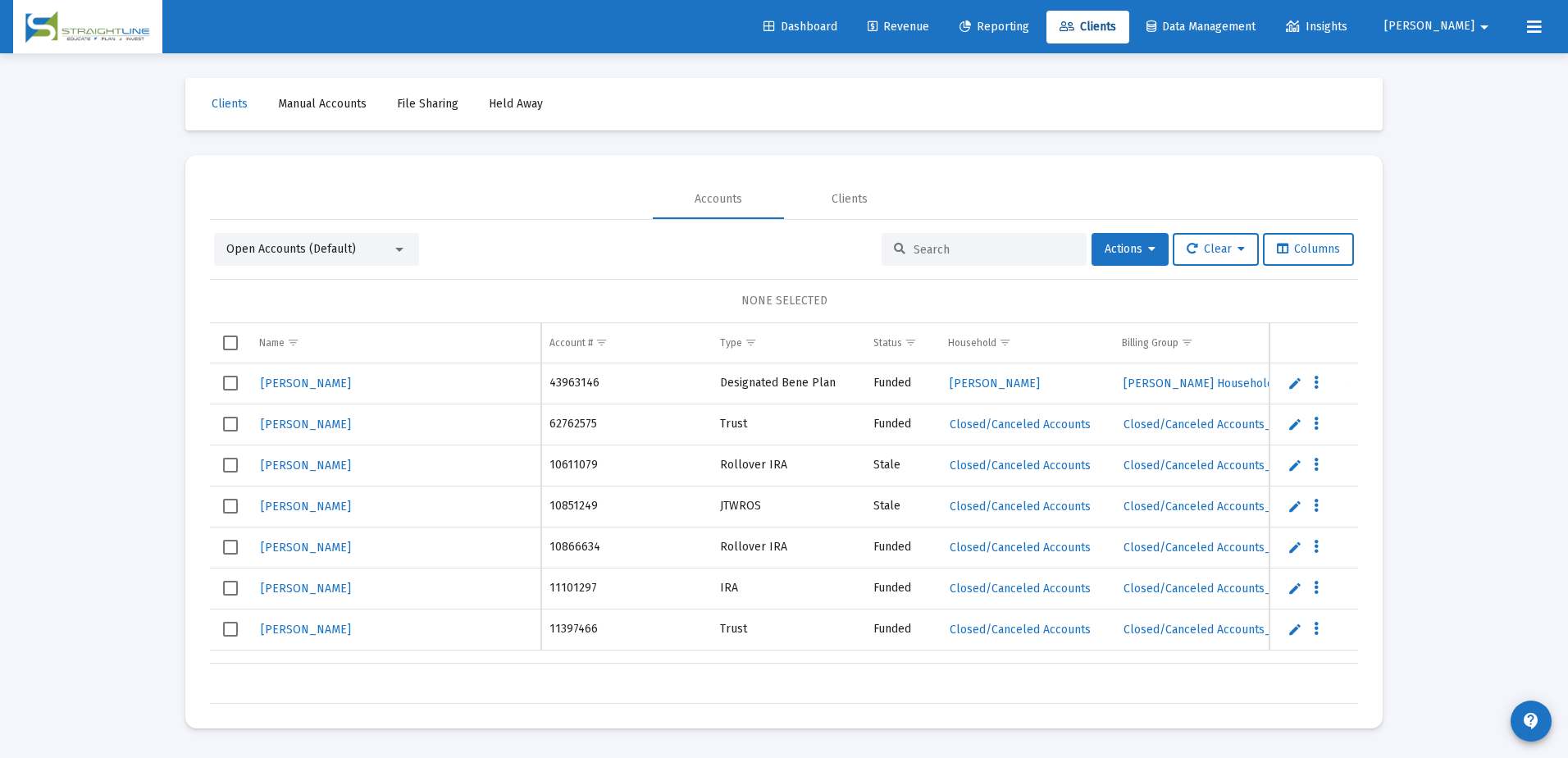
click at [914, 243] on input at bounding box center [994, 249] width 161 height 14
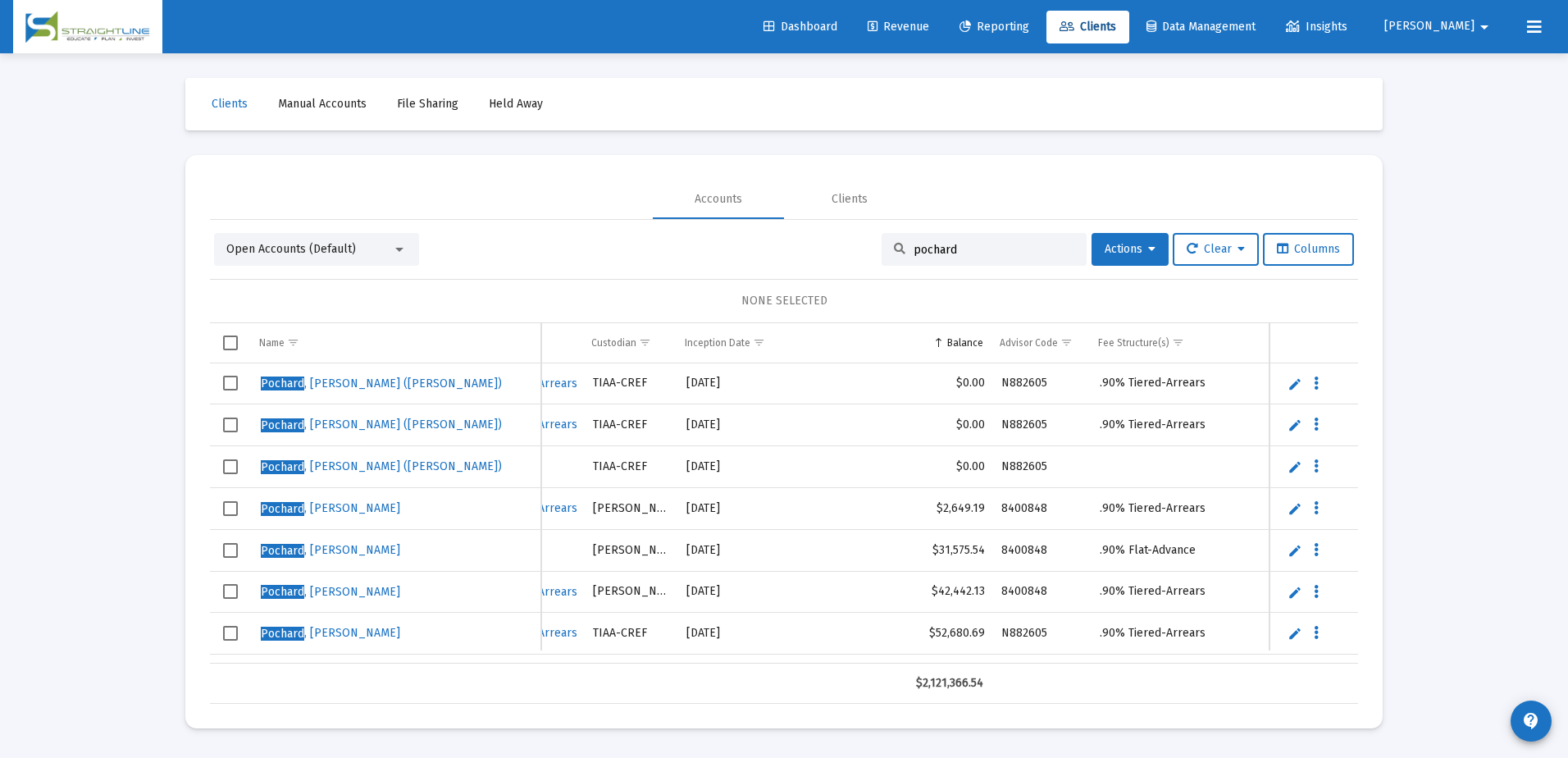
scroll to position [0, 907]
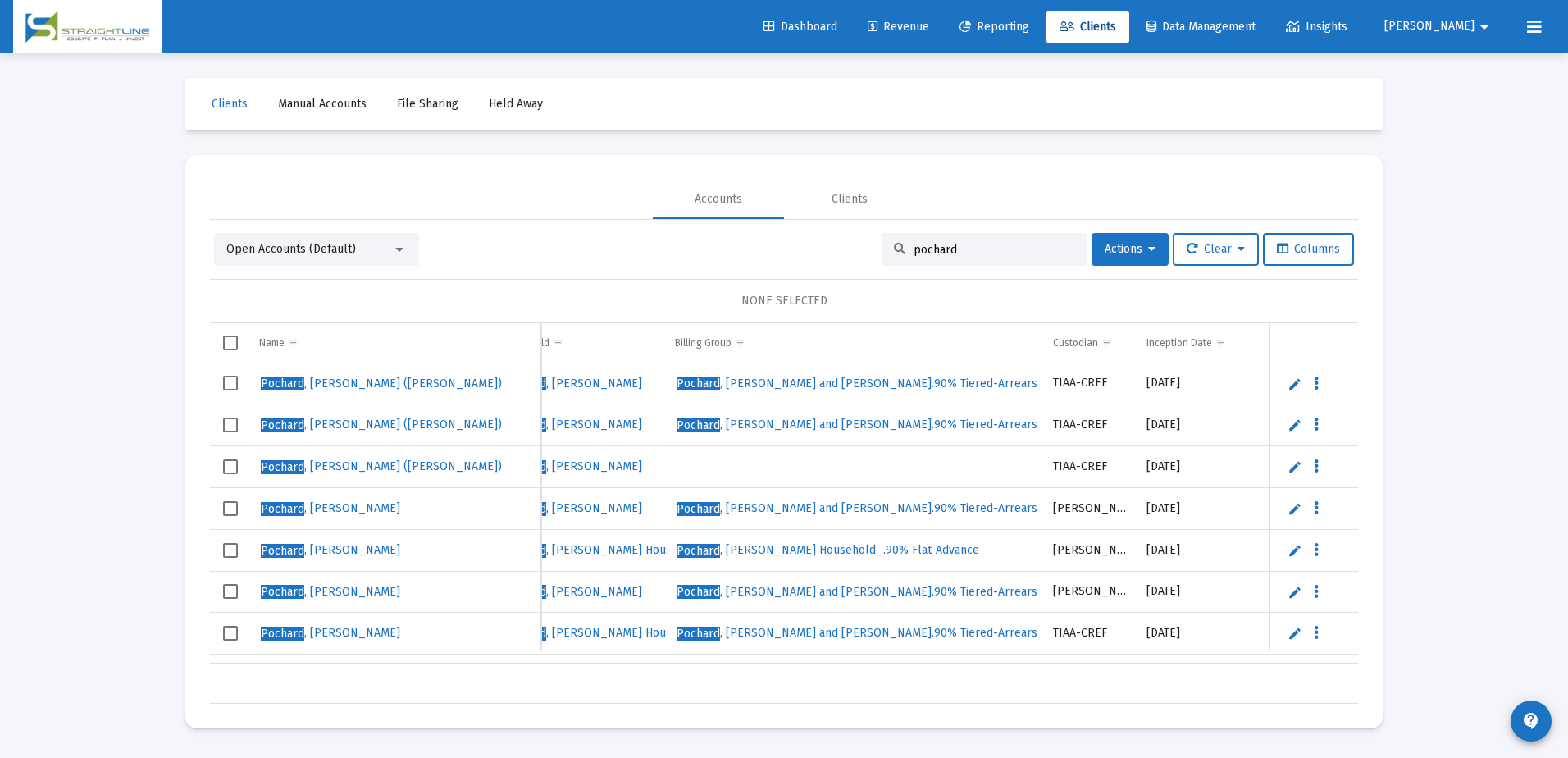
click at [789, 675] on td "Data grid" at bounding box center [856, 683] width 378 height 40
click at [1100, 348] on span "Show filter options for column 'Custodian'" at bounding box center [1106, 342] width 12 height 12
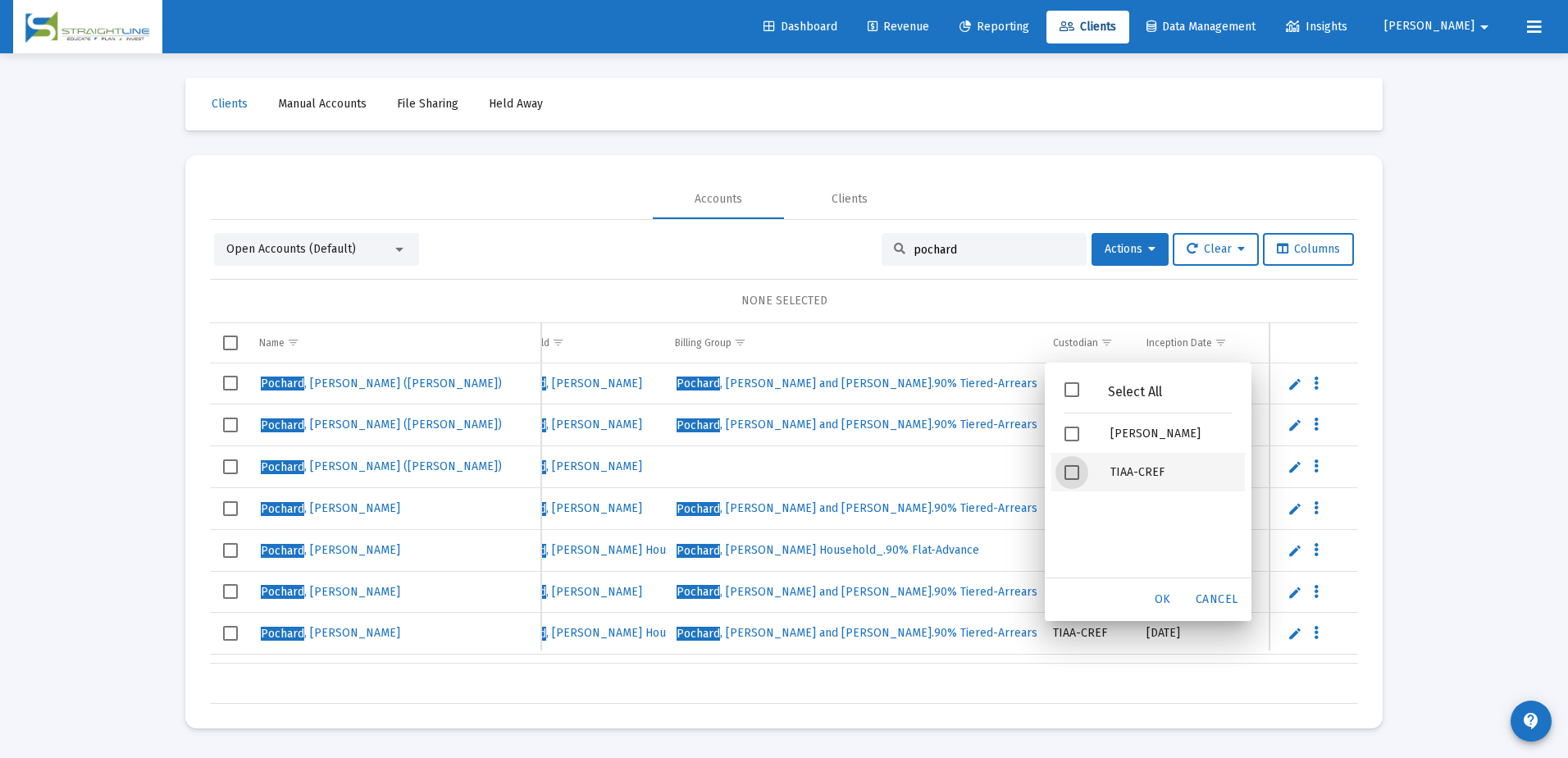
click at [1066, 472] on span "Filter options" at bounding box center [1072, 472] width 15 height 15
click at [1152, 594] on div "OK" at bounding box center [1162, 600] width 52 height 29
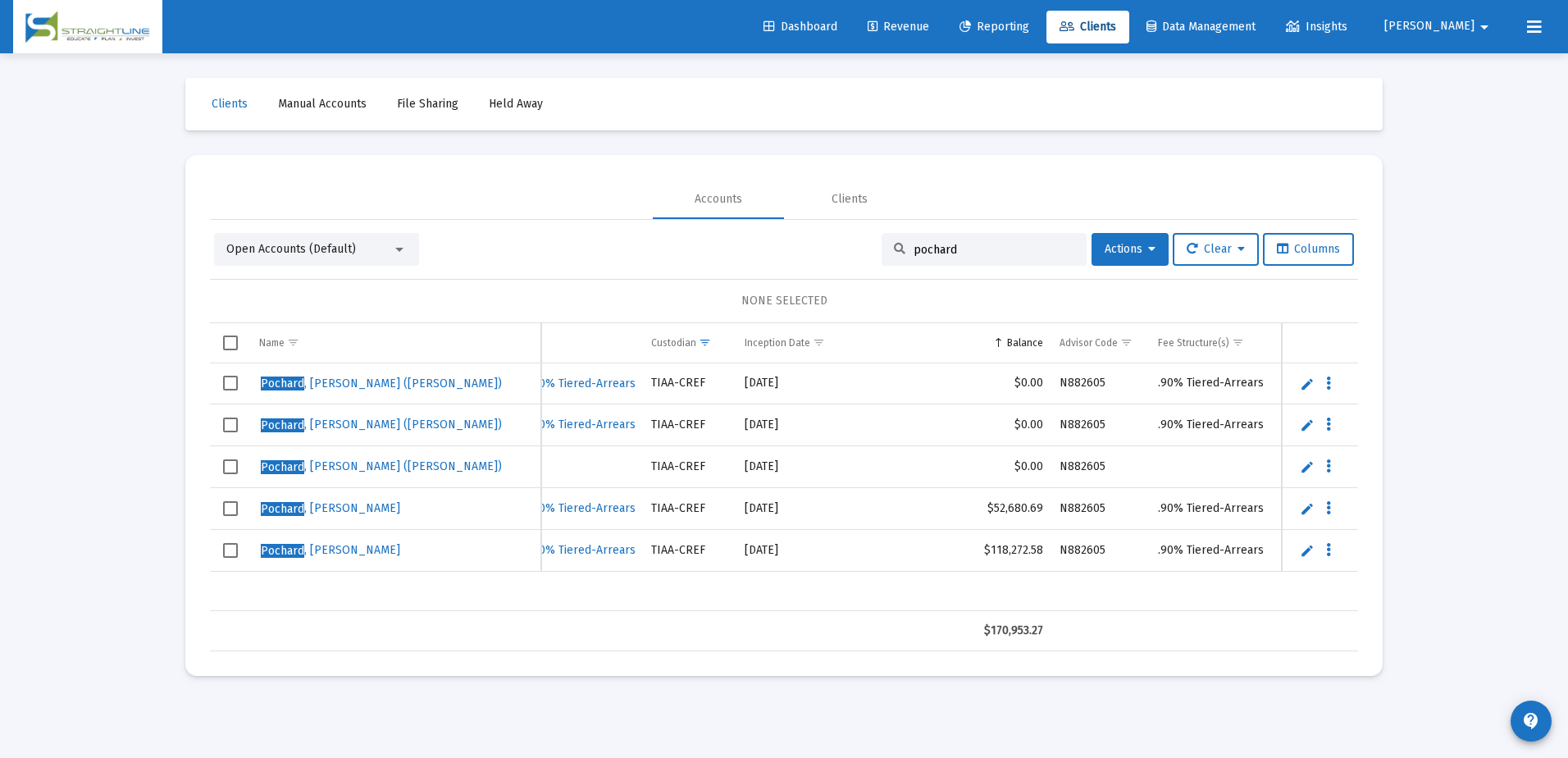
click at [964, 243] on input "pochard" at bounding box center [994, 249] width 161 height 14
click at [881, 595] on div "Pochard , Michael (Brad) F589GF70__RP1001365099 Funded Pochard , Brad Household…" at bounding box center [389, 487] width 2055 height 248
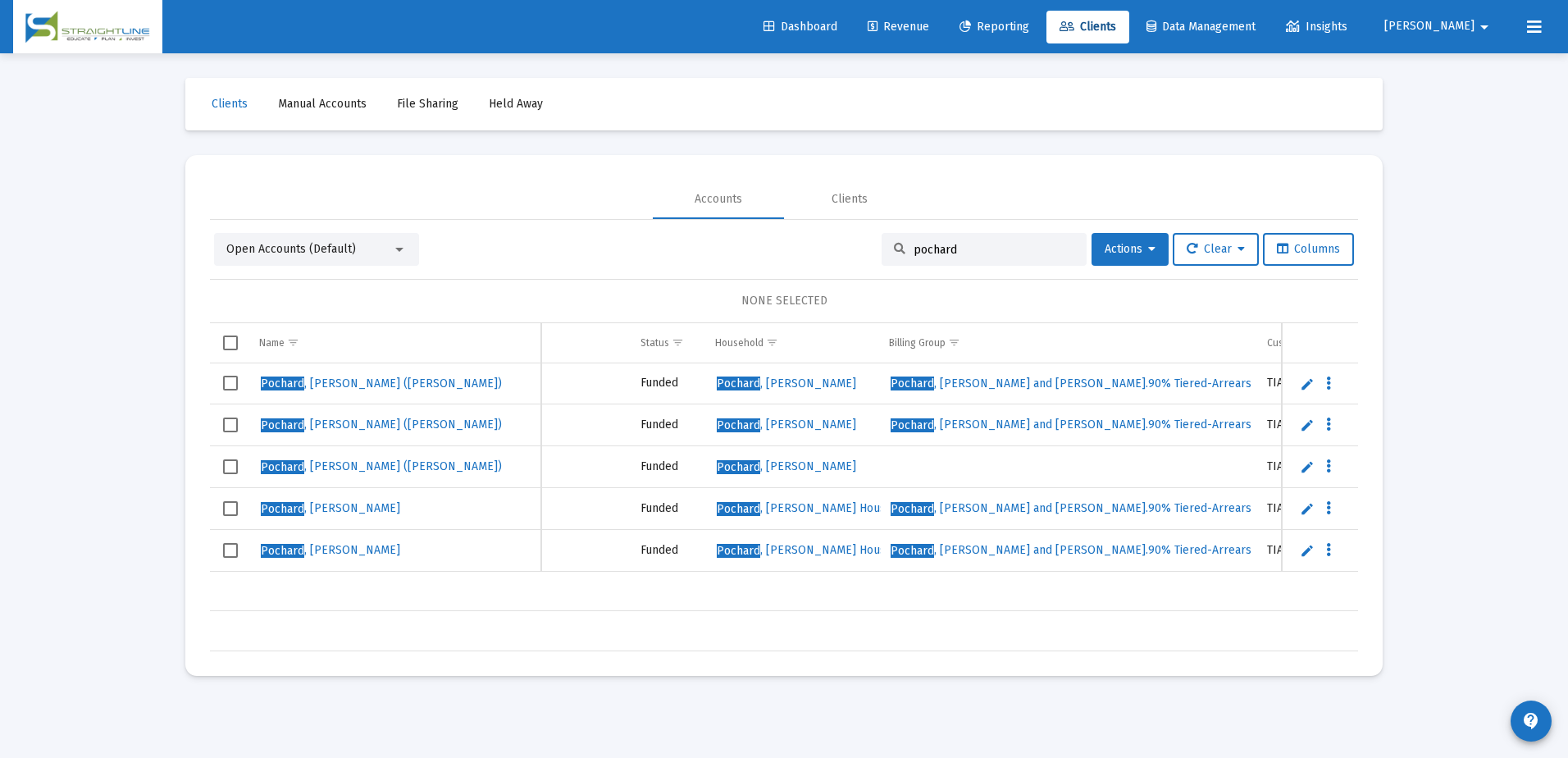
click at [955, 254] on input "pochard" at bounding box center [994, 249] width 161 height 14
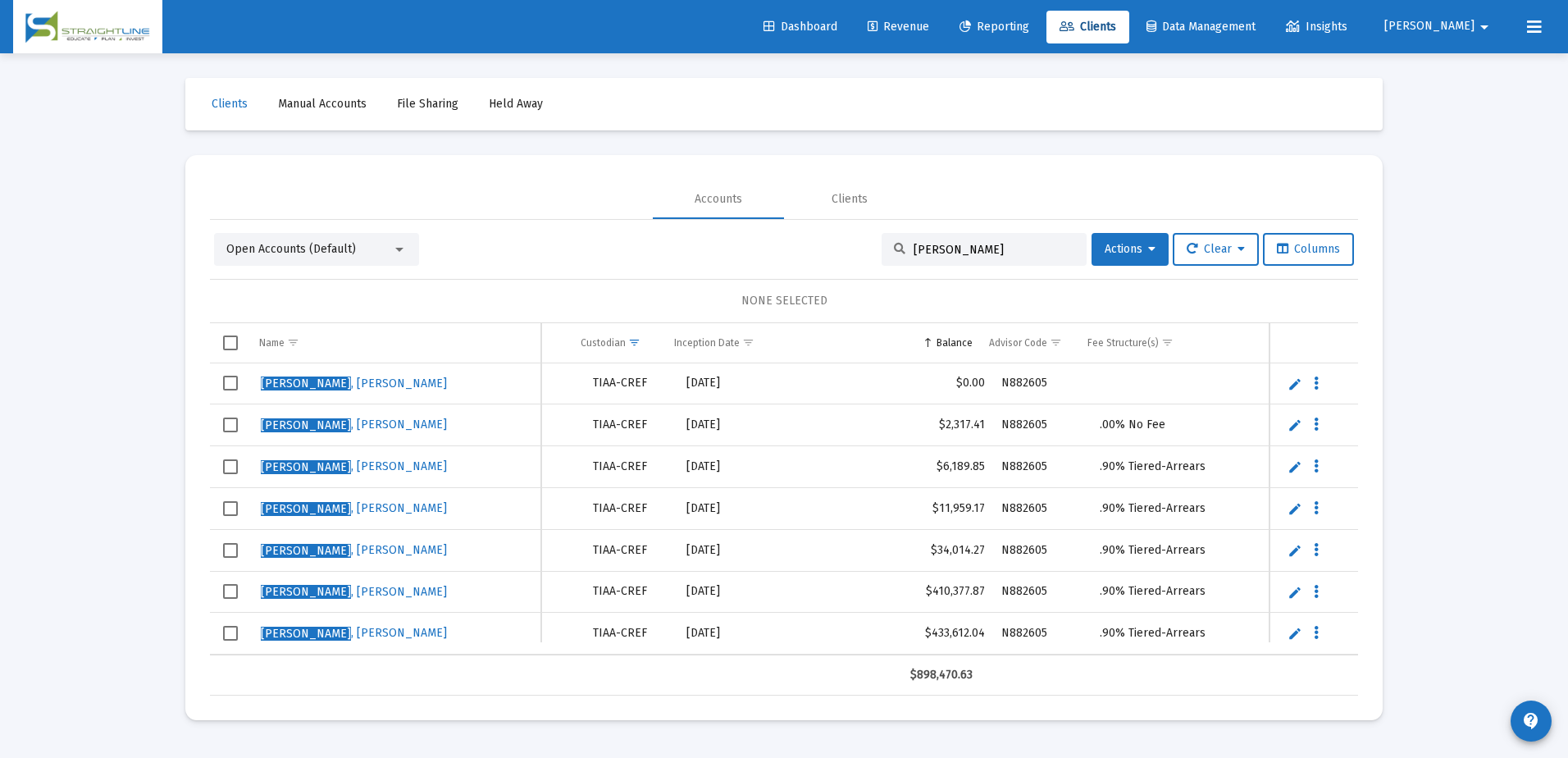
click at [985, 255] on input "stjohn" at bounding box center [994, 249] width 161 height 14
click at [981, 252] on input "stjohn" at bounding box center [994, 249] width 161 height 14
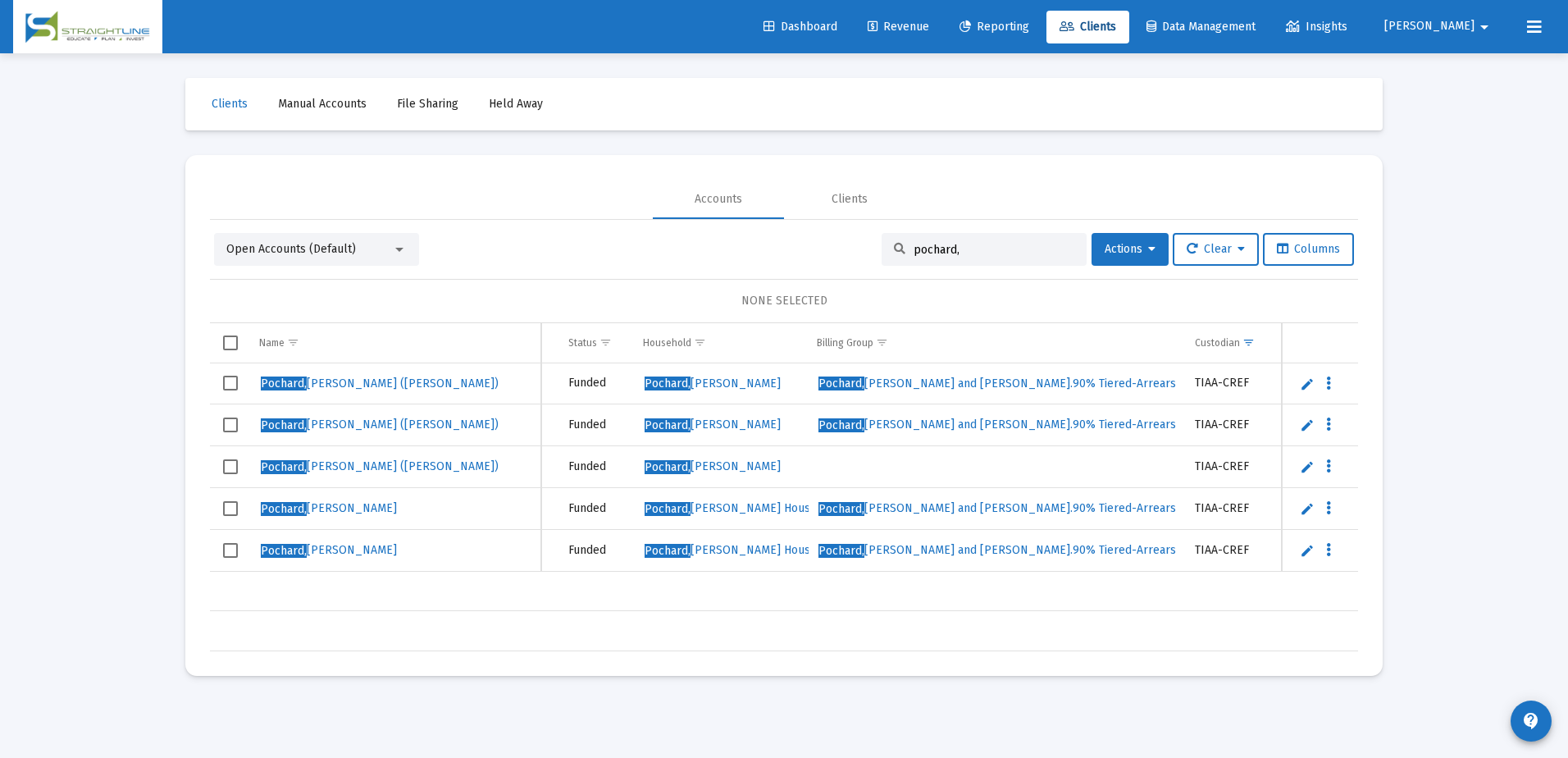
type input "pochard,"
click at [741, 424] on span "Pochard, Brad Household" at bounding box center [713, 424] width 136 height 14
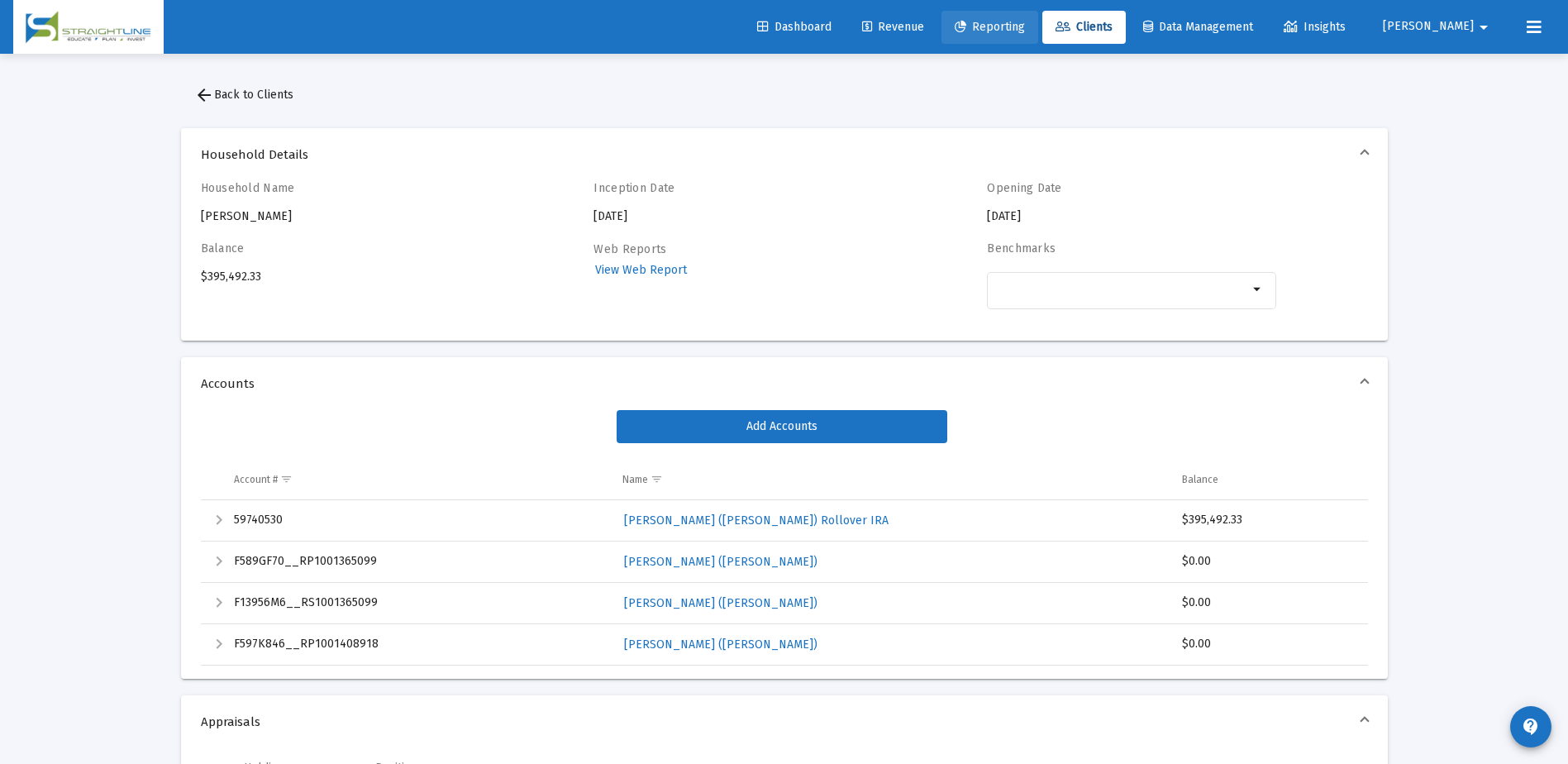
click at [1025, 23] on span "Reporting" at bounding box center [989, 26] width 70 height 14
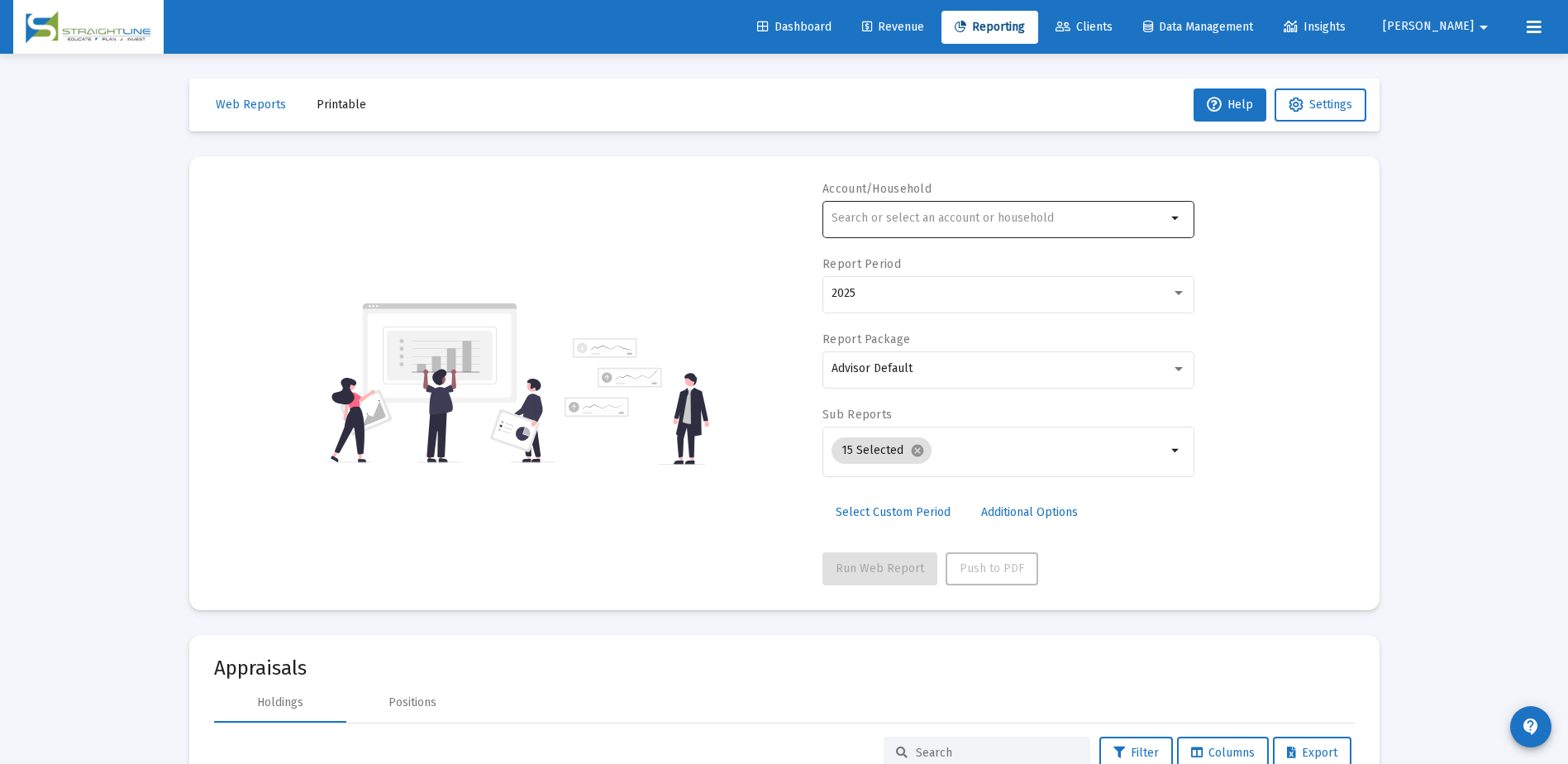
click at [973, 209] on div at bounding box center [999, 218] width 335 height 41
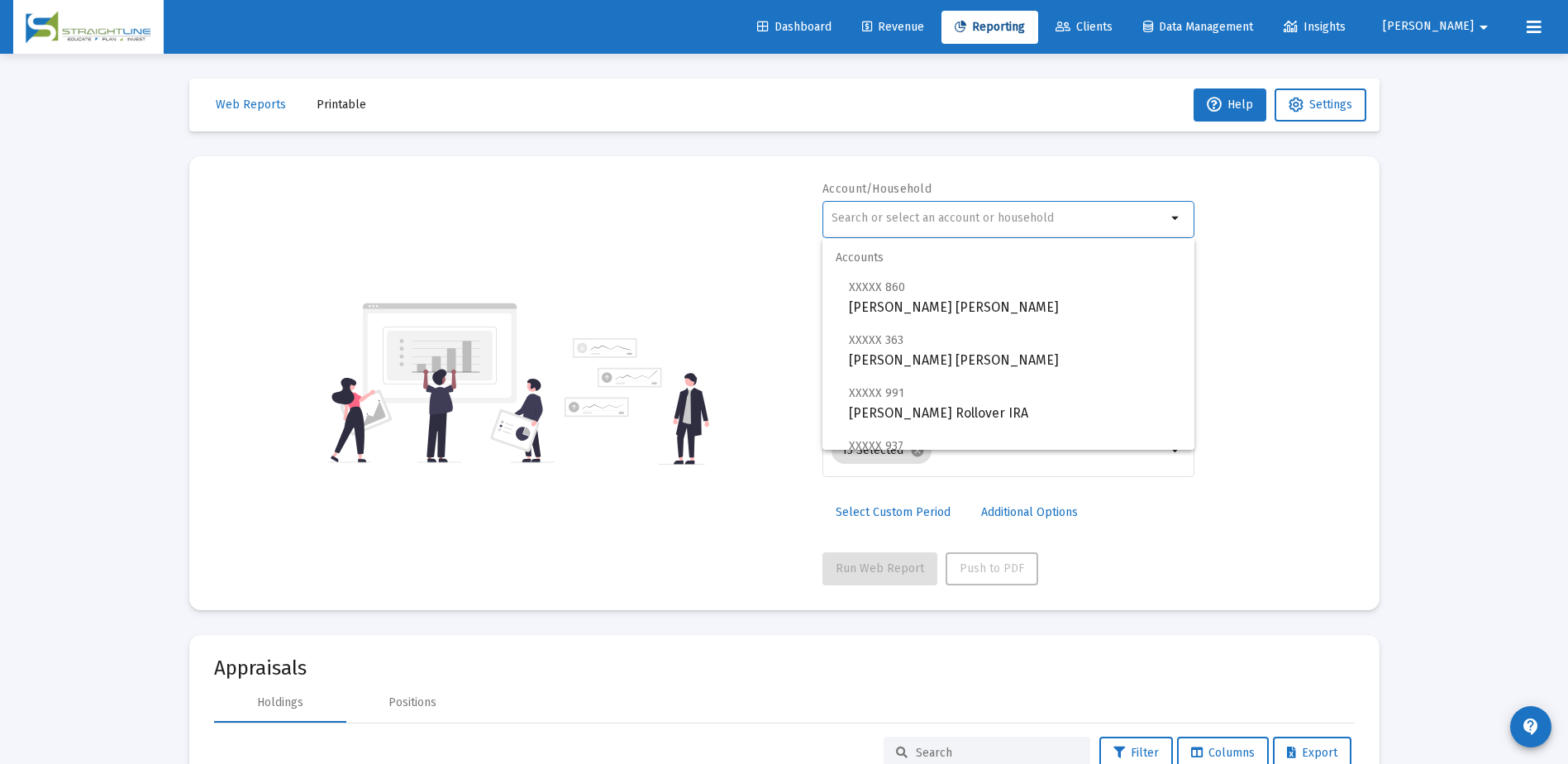
click at [961, 217] on input "text" at bounding box center [999, 219] width 335 height 13
click at [777, 397] on div "Account/Household arrow_drop_down Report Period 2025 Report Package Advisor Def…" at bounding box center [784, 383] width 1140 height 405
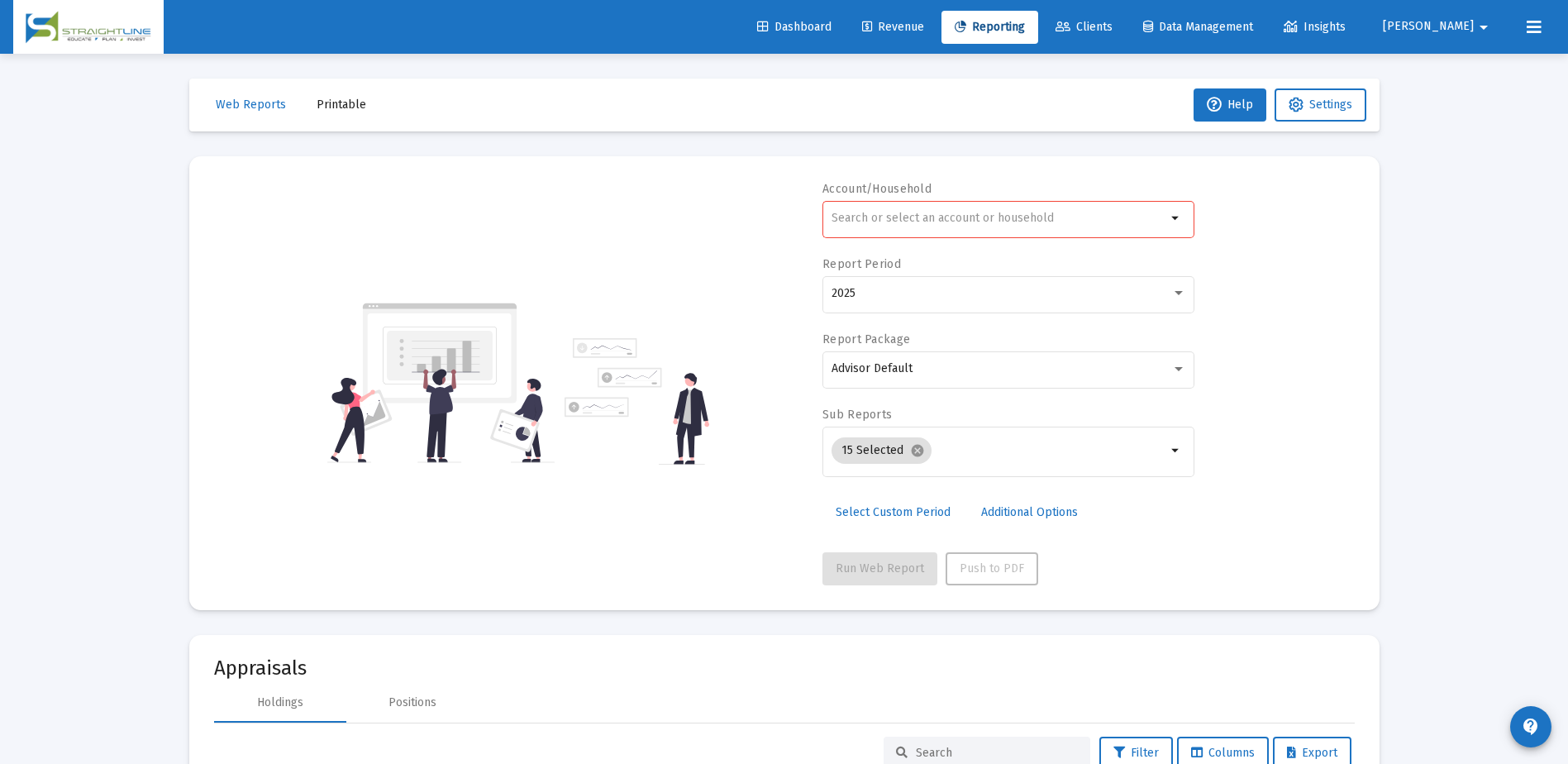
click at [1090, 223] on input "text" at bounding box center [999, 219] width 335 height 13
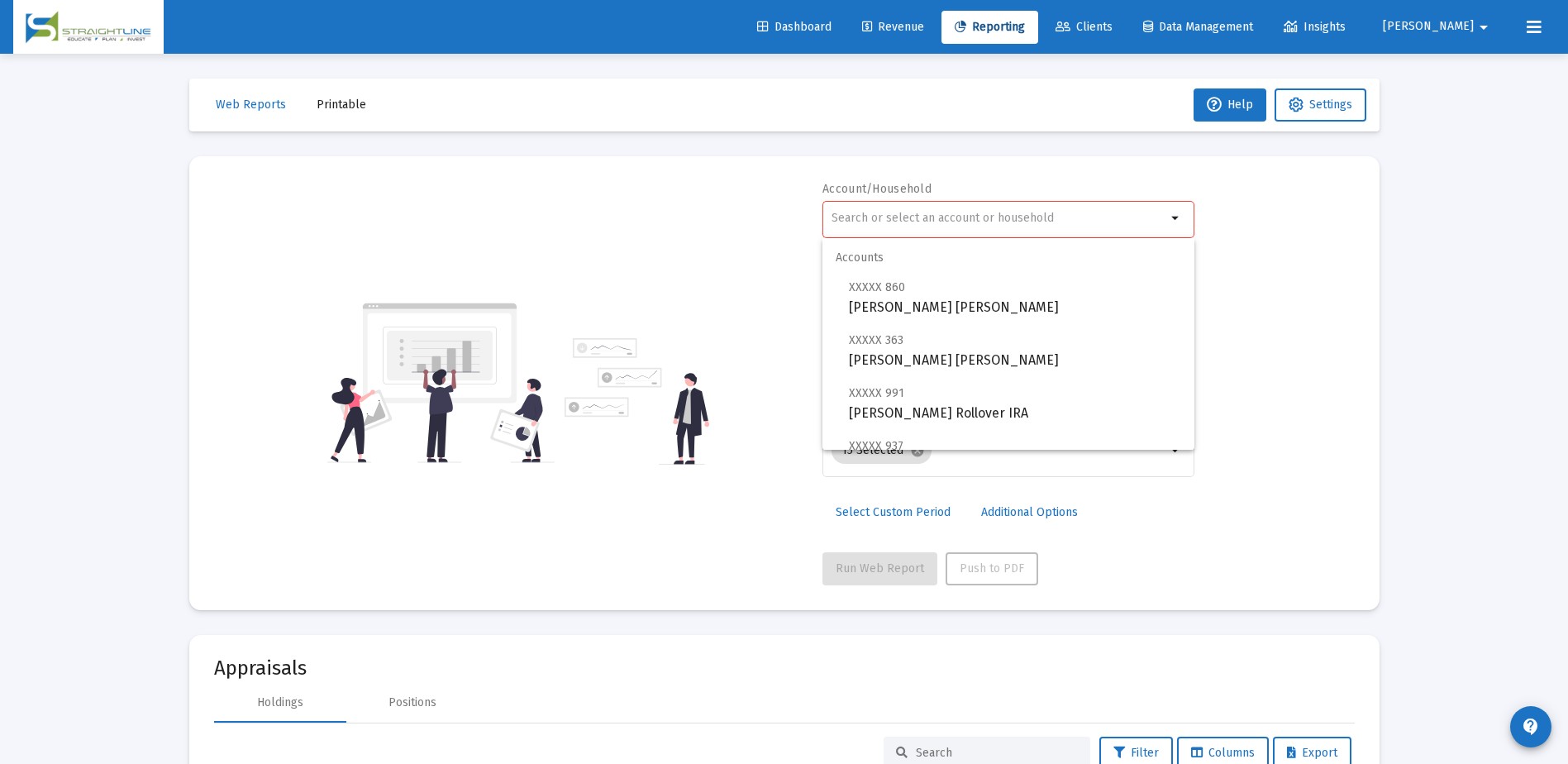
click at [1081, 224] on input "text" at bounding box center [999, 219] width 335 height 13
click at [1113, 19] on span "Clients" at bounding box center [1084, 26] width 57 height 14
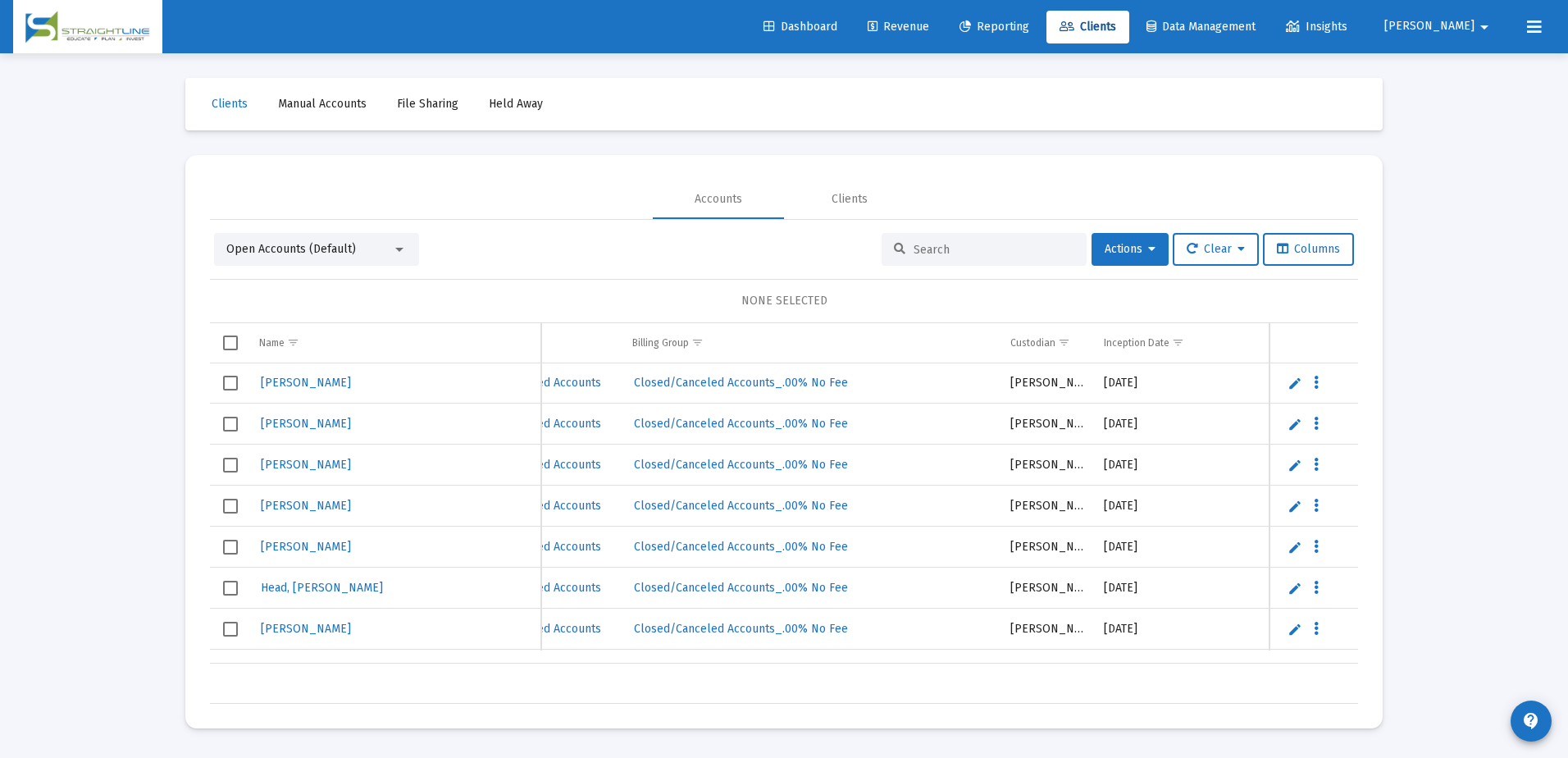
scroll to position [984, 641]
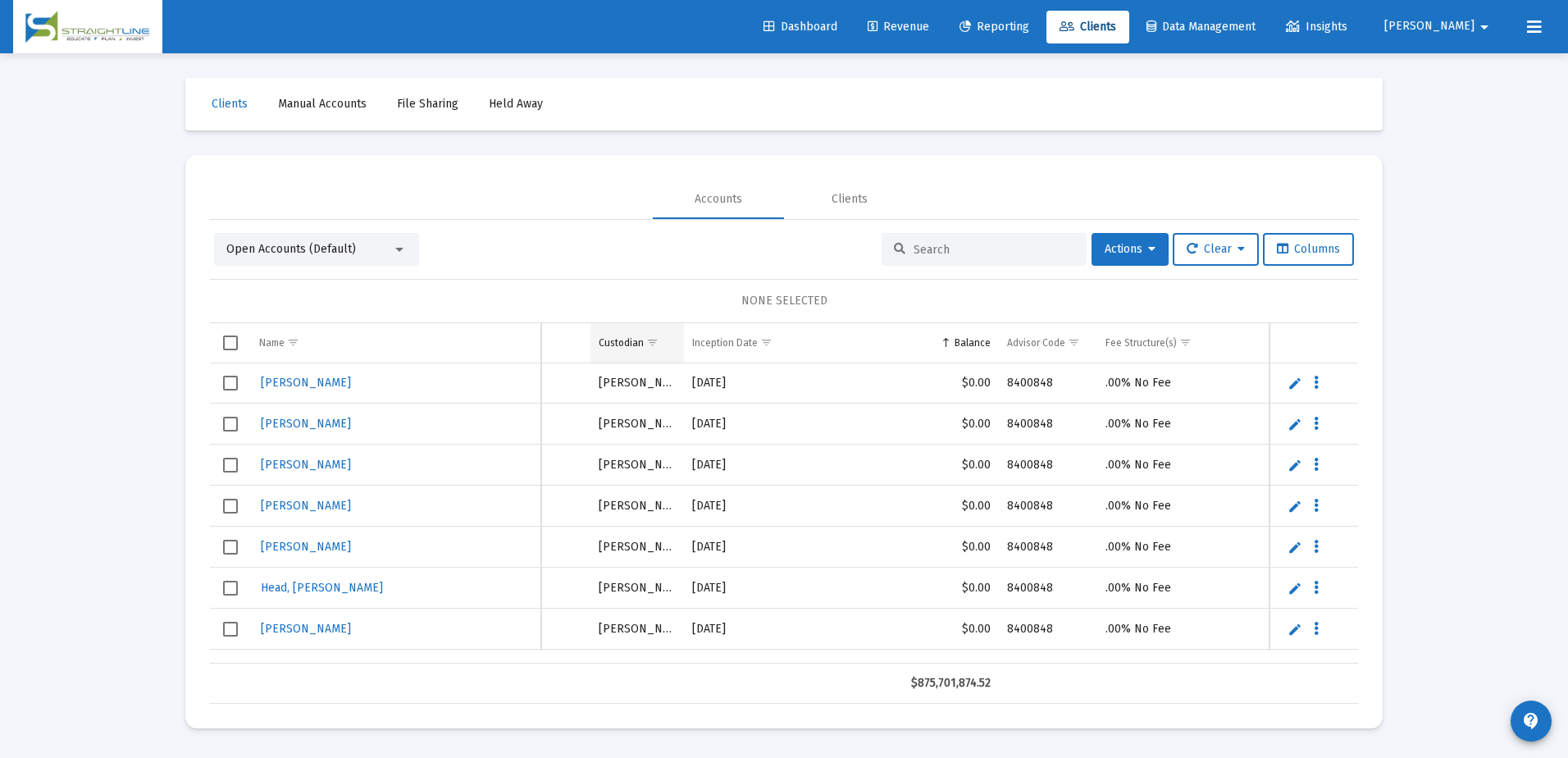
click at [634, 346] on div "Custodian" at bounding box center [621, 343] width 45 height 13
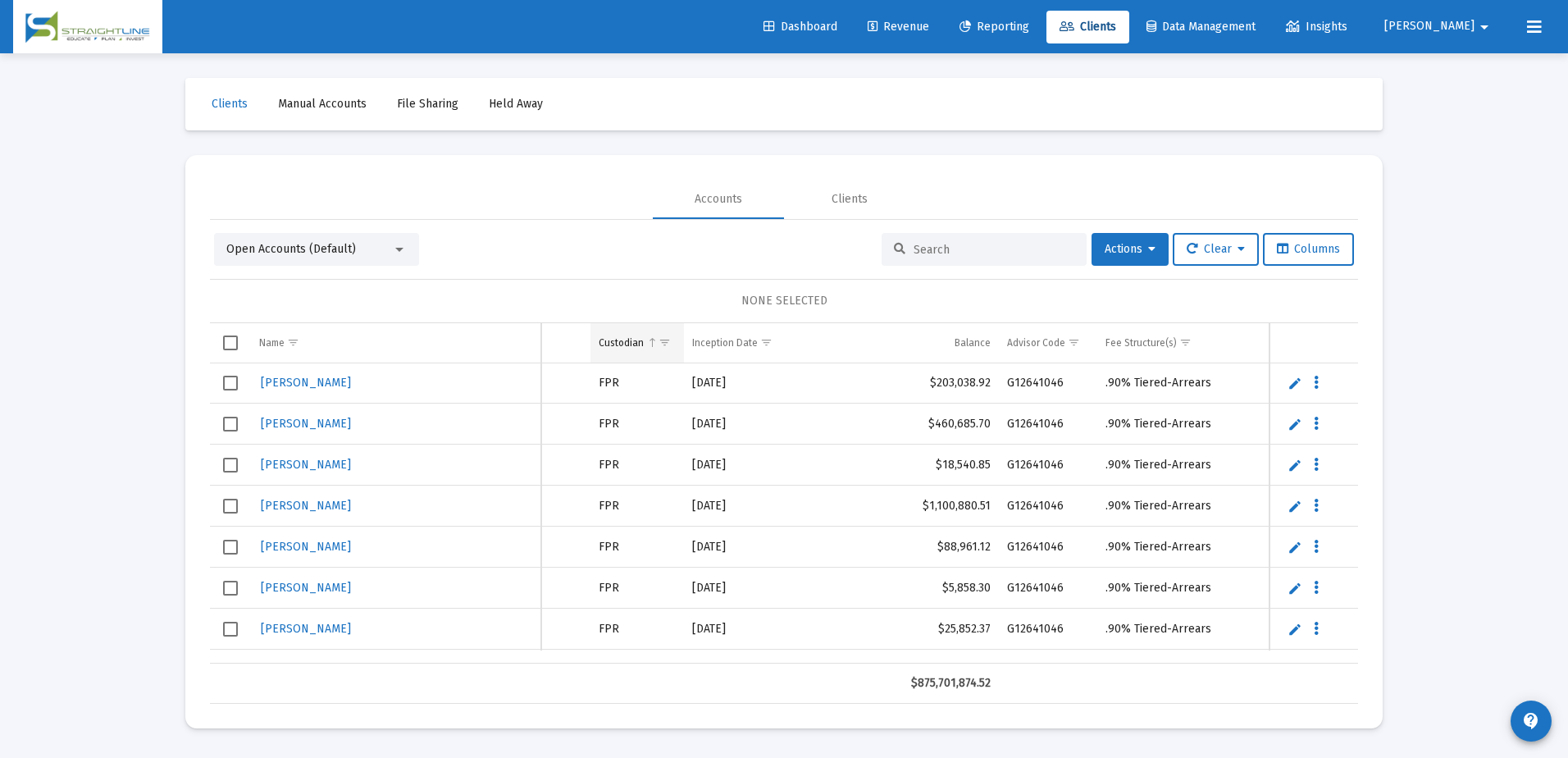
click at [638, 345] on div "Custodian" at bounding box center [621, 343] width 45 height 13
click at [660, 344] on span "Show filter options for column 'Custodian'" at bounding box center [664, 342] width 12 height 12
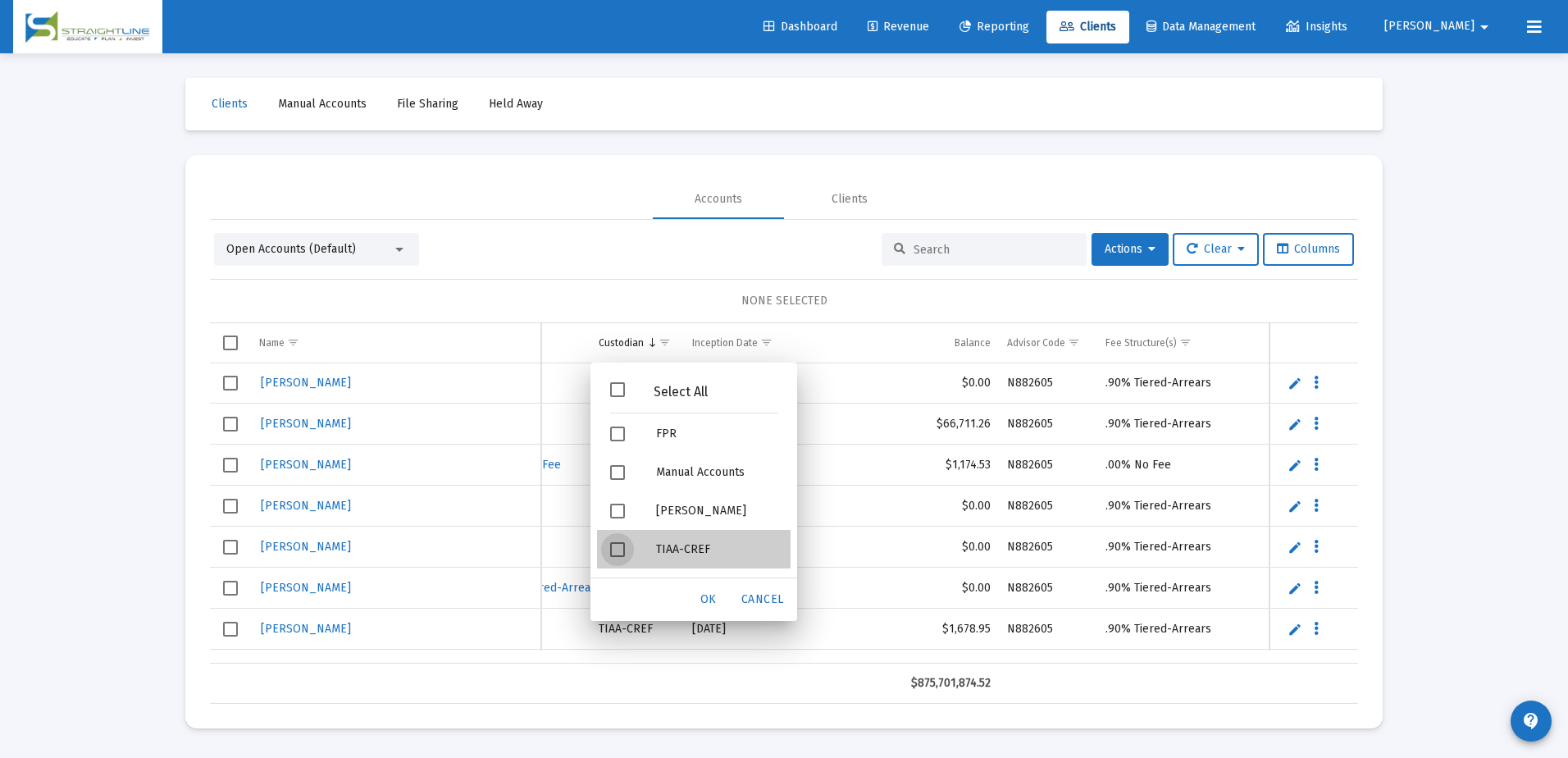
click at [660, 546] on div "TIAA-CREF" at bounding box center [716, 549] width 148 height 39
click at [705, 600] on span "OK" at bounding box center [708, 599] width 17 height 14
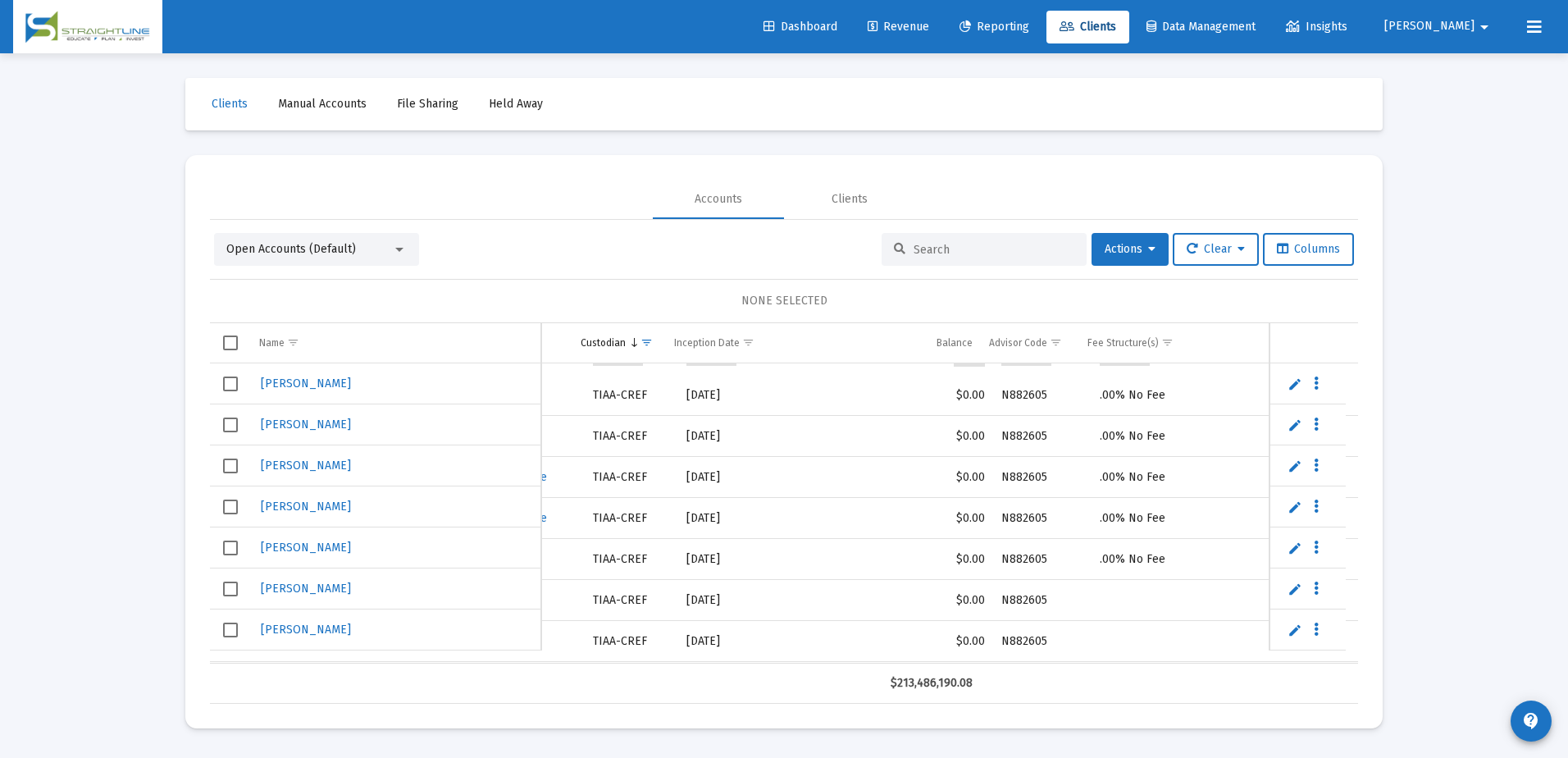
click at [946, 249] on input at bounding box center [994, 249] width 161 height 14
click at [919, 240] on div at bounding box center [984, 250] width 205 height 33
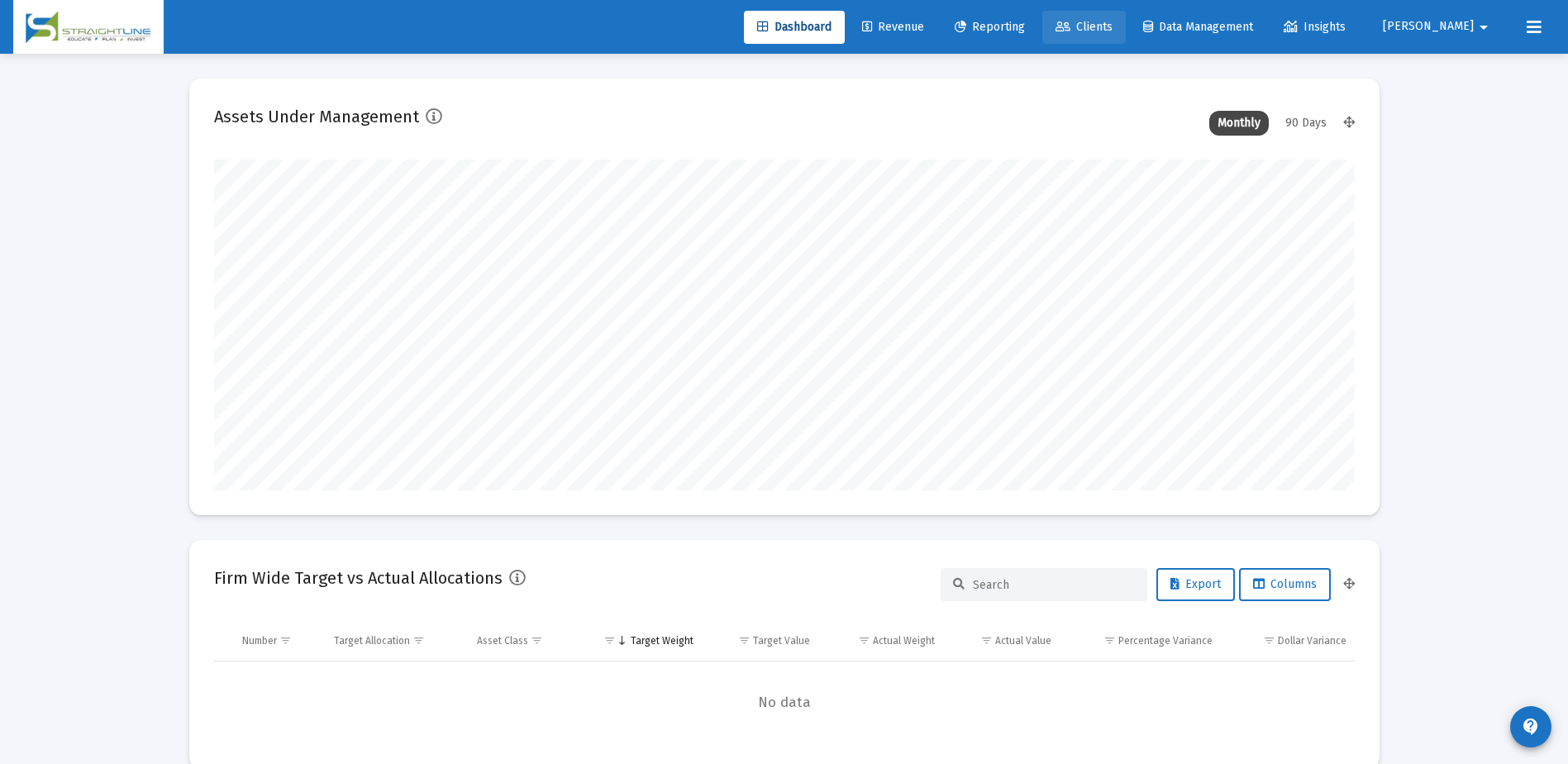
click at [1113, 20] on span "Clients" at bounding box center [1084, 26] width 57 height 14
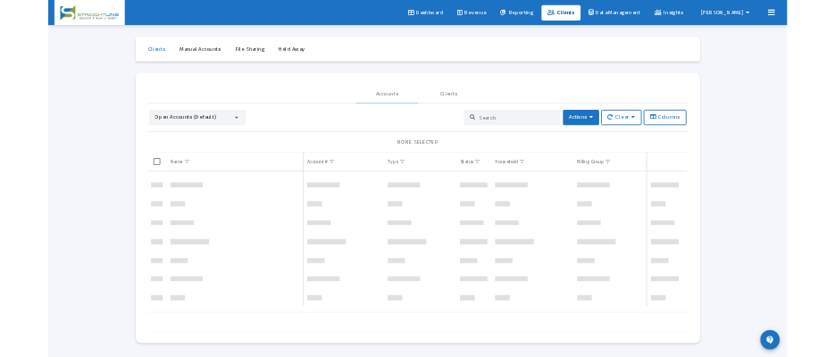
scroll to position [91061, 0]
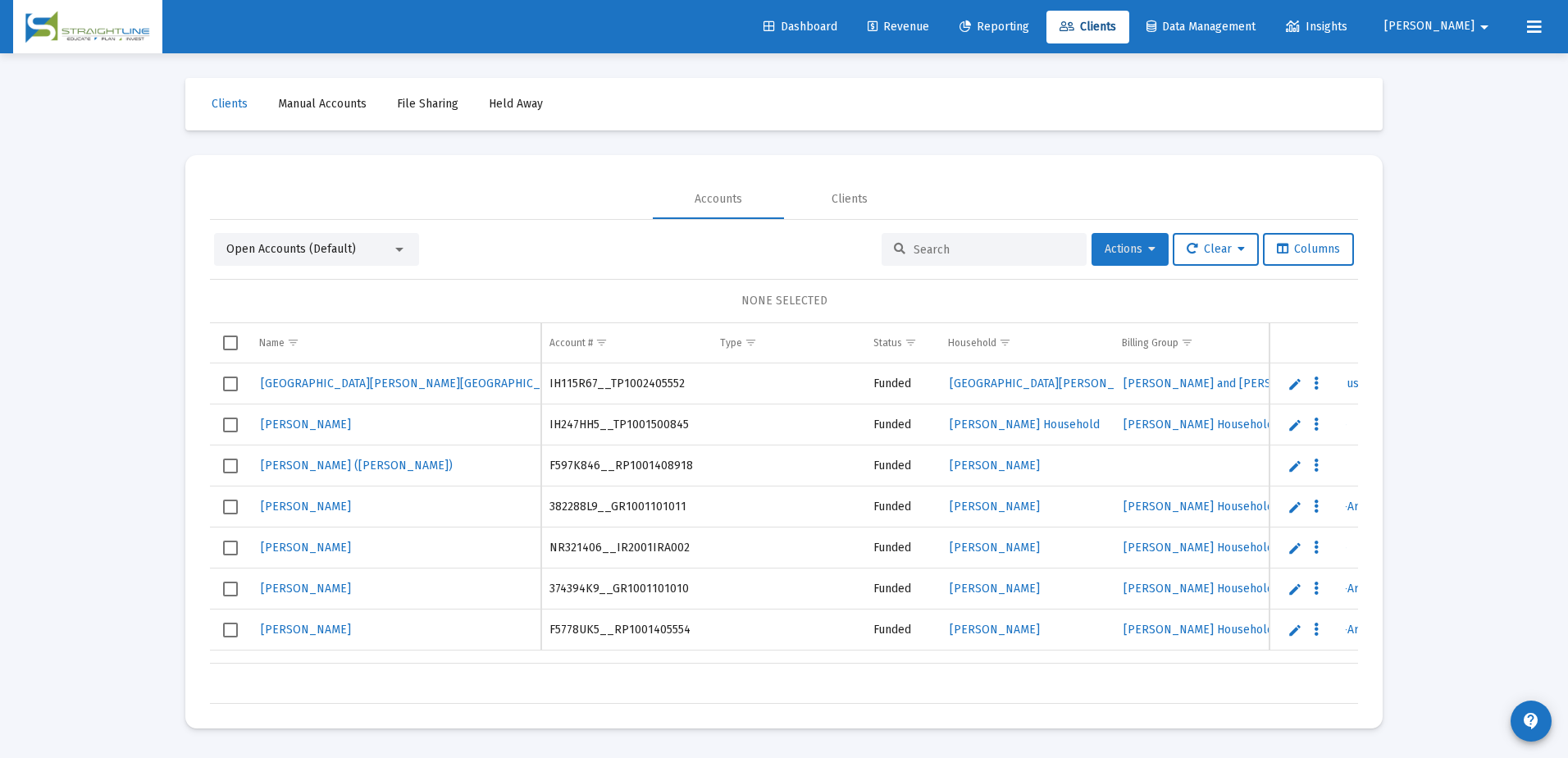
click at [1132, 249] on span "Actions" at bounding box center [1130, 248] width 51 height 14
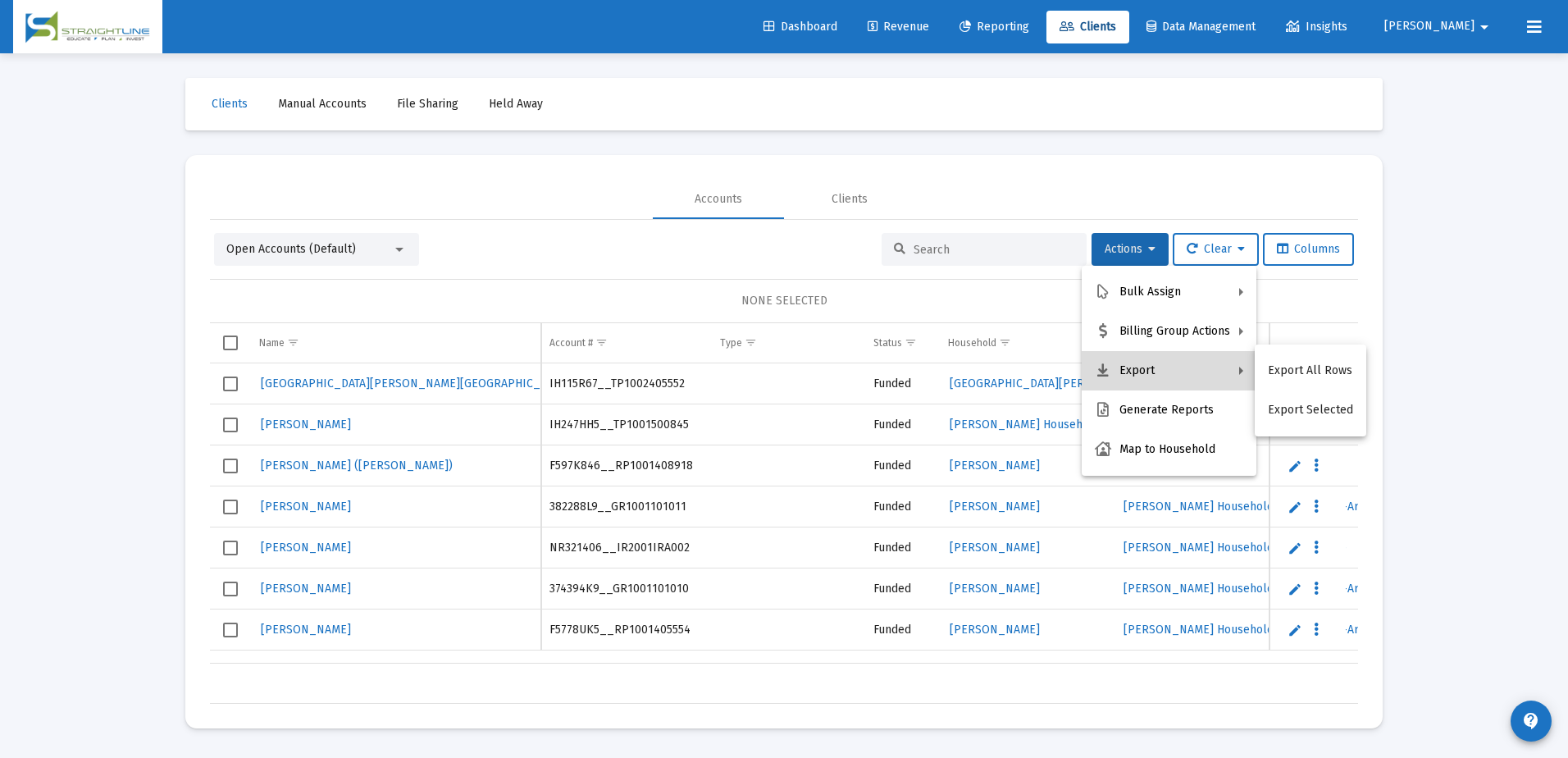
click at [1135, 367] on button "Export" at bounding box center [1169, 370] width 175 height 40
click at [1292, 369] on button "Export All Rows" at bounding box center [1310, 370] width 111 height 40
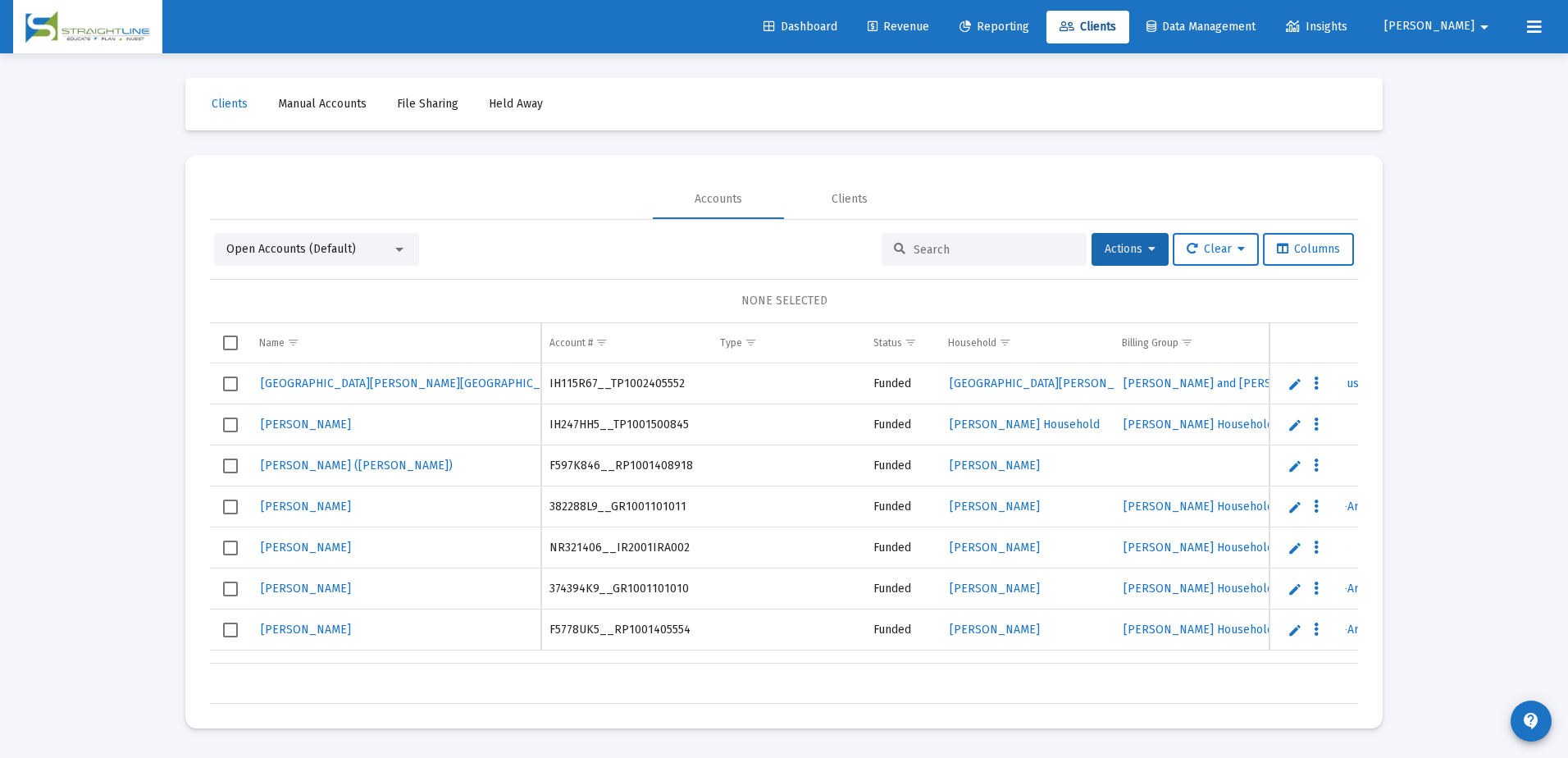
click at [942, 22] on link "Revenue" at bounding box center [898, 28] width 88 height 33
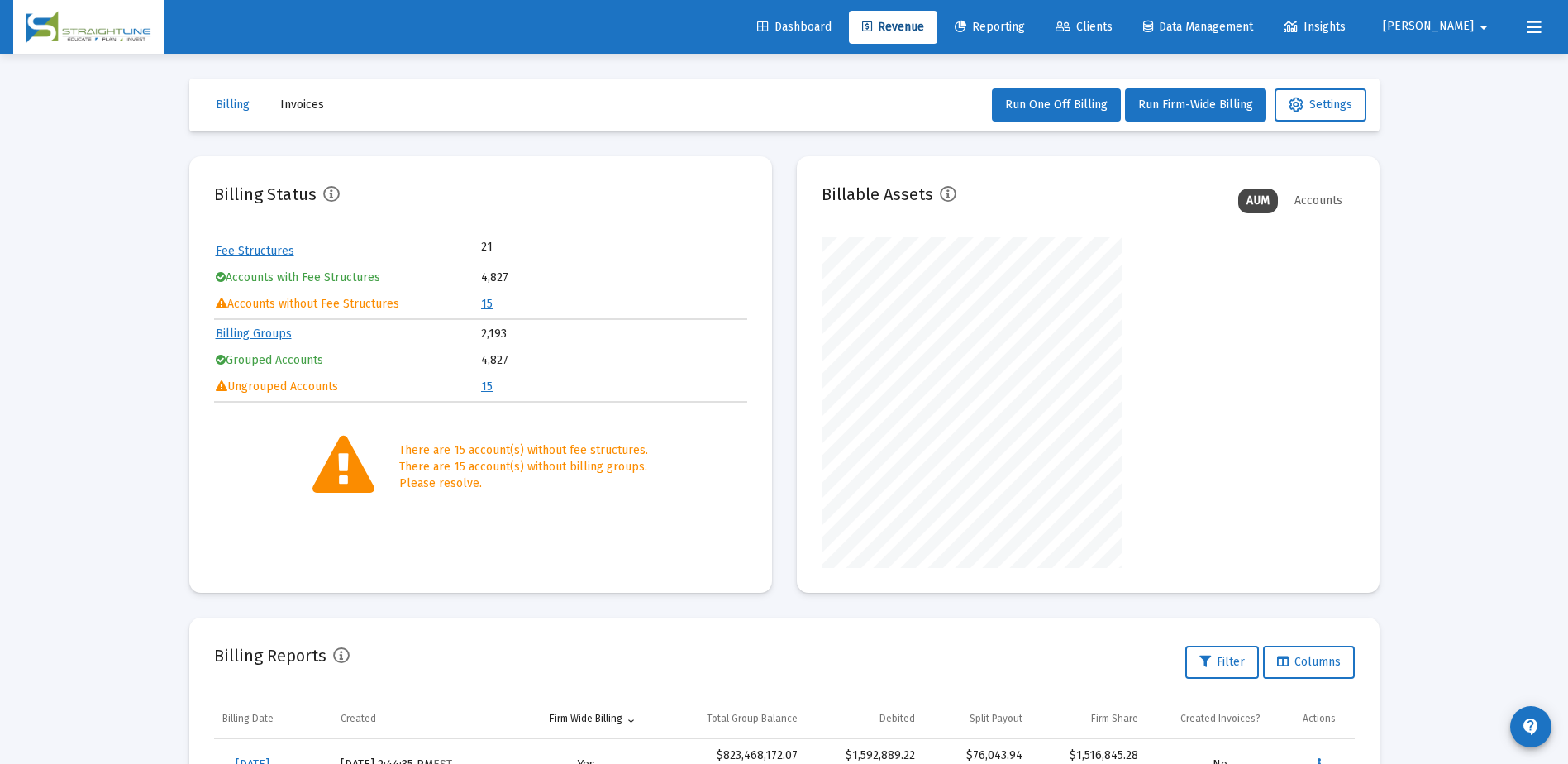
scroll to position [331, 533]
click at [1025, 29] on span "Reporting" at bounding box center [989, 26] width 70 height 14
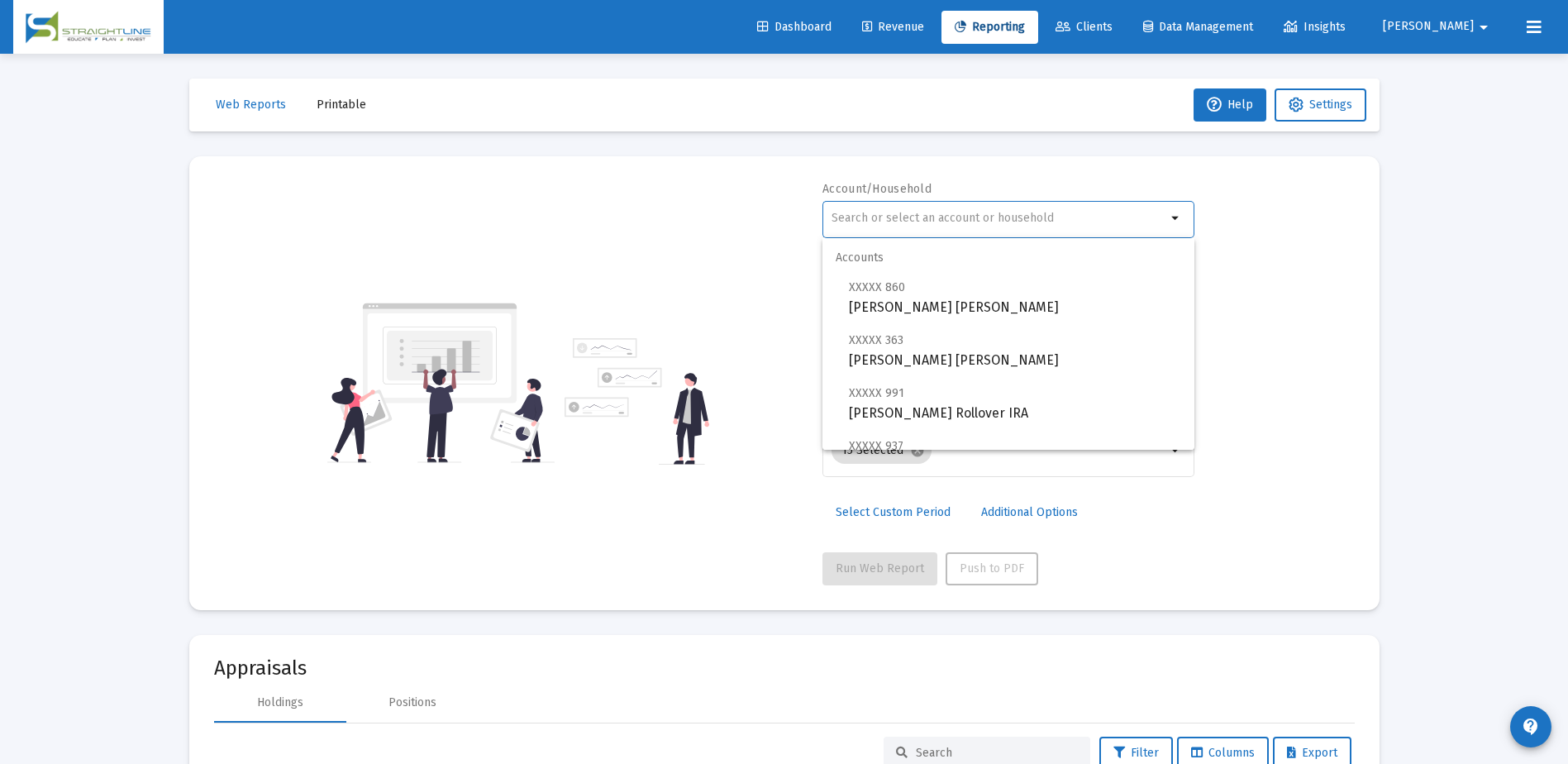
click at [905, 218] on input "text" at bounding box center [999, 219] width 335 height 13
paste input "305853F8__GR1001405552"
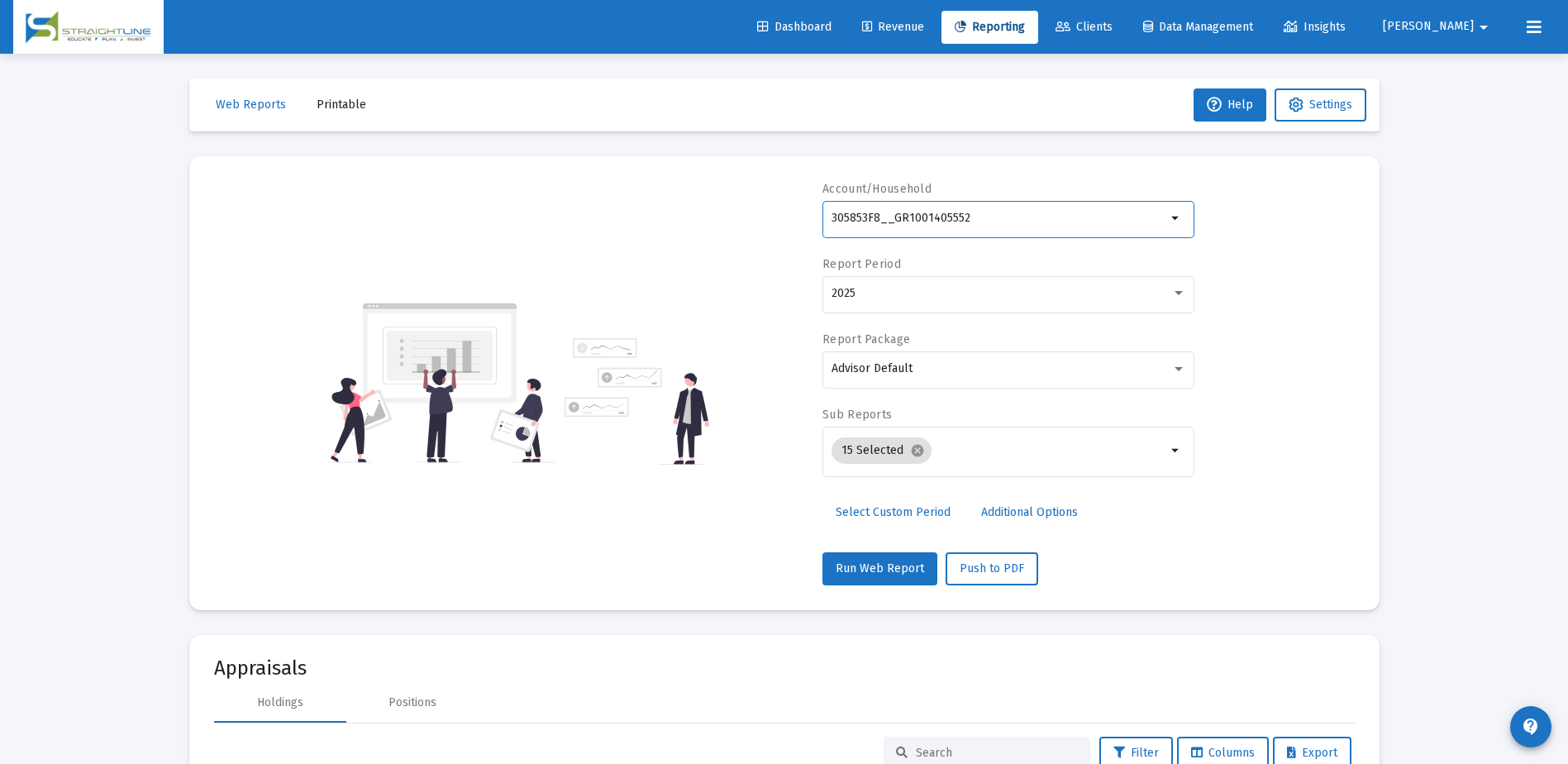
type input "305853F8__GR1001405552"
click at [922, 513] on span "Select Custom Period" at bounding box center [893, 511] width 115 height 14
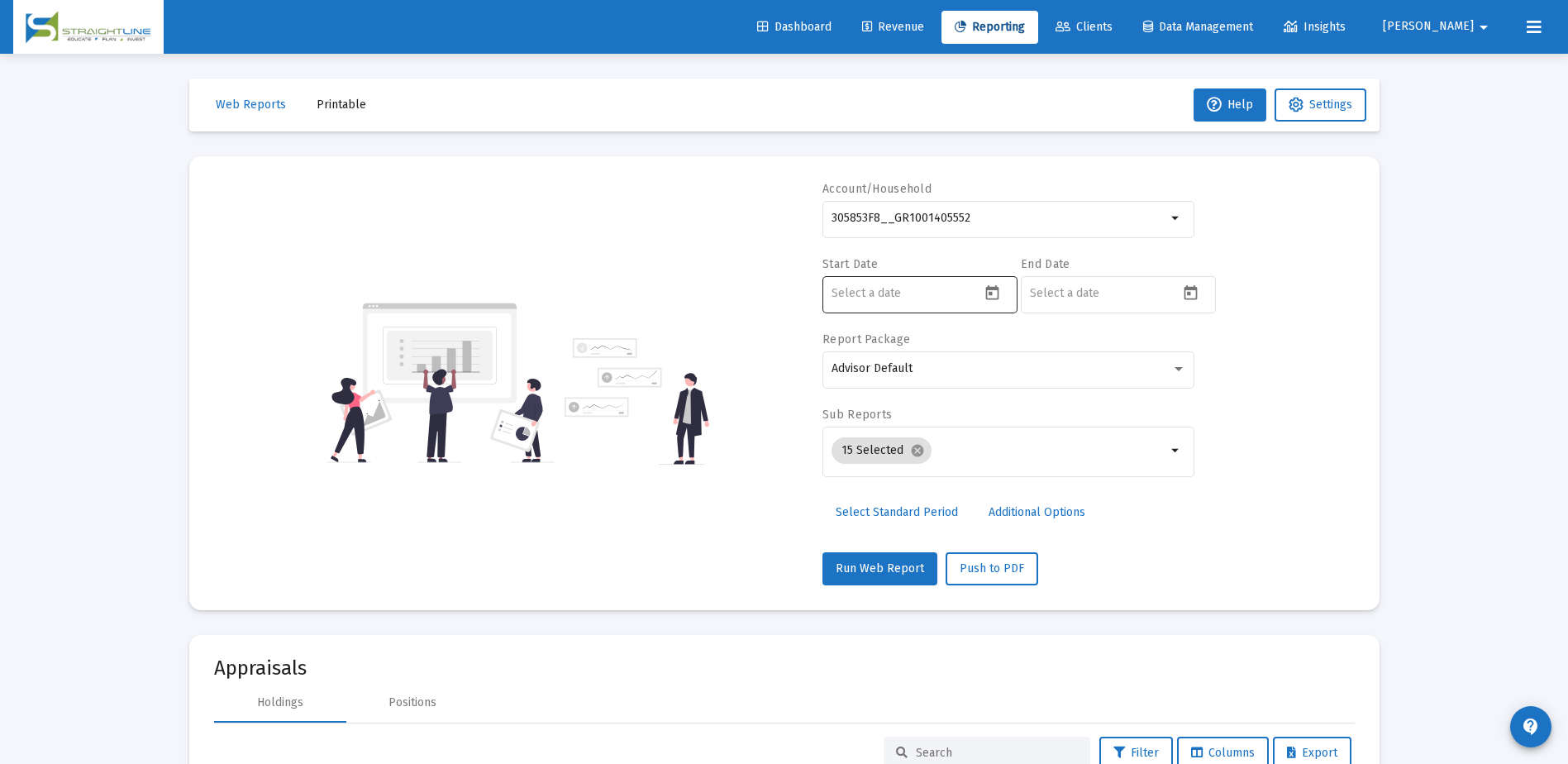
click at [991, 294] on icon "Open calendar" at bounding box center [991, 293] width 13 height 15
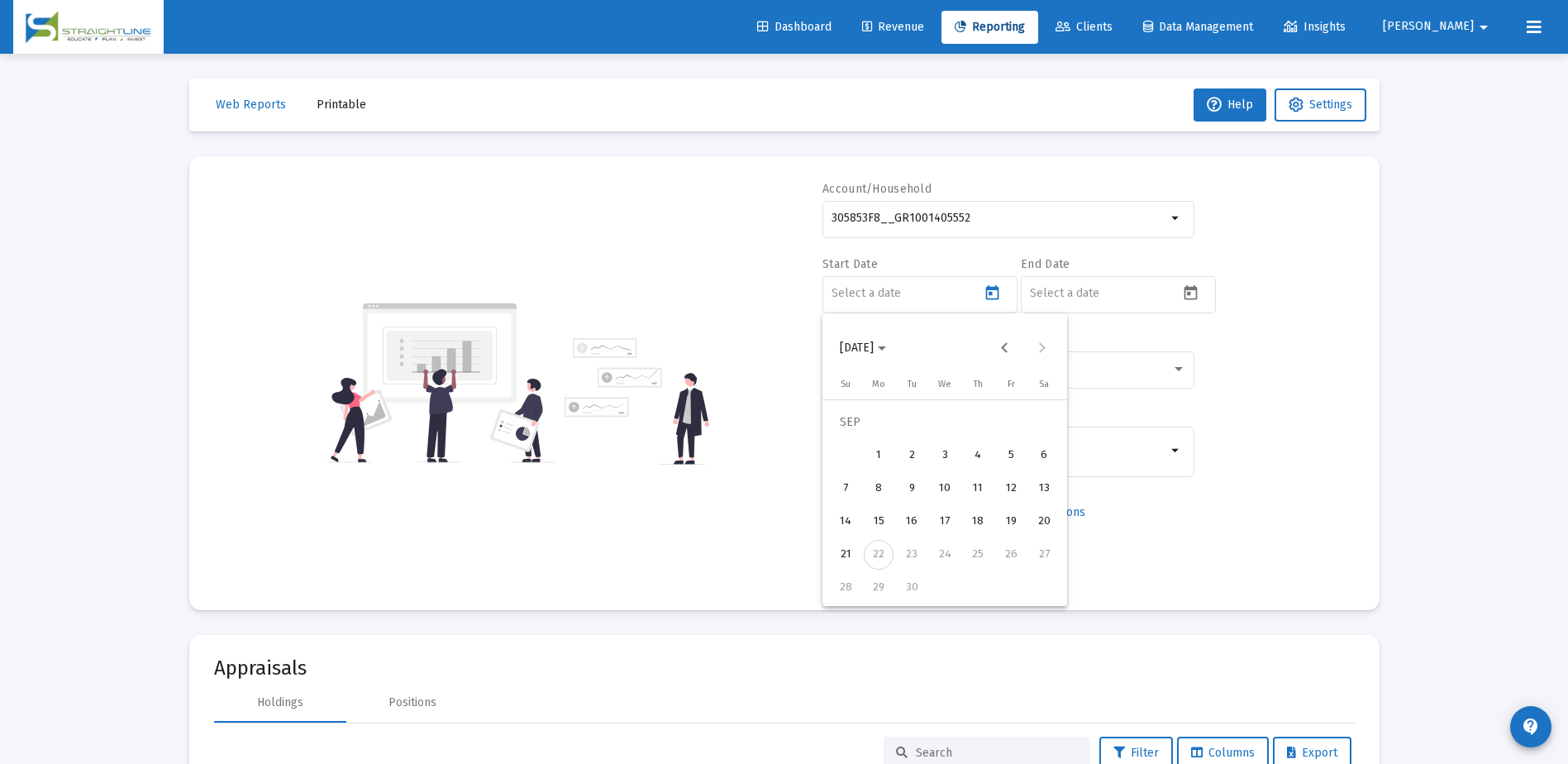
click at [984, 511] on div "18" at bounding box center [977, 521] width 30 height 30
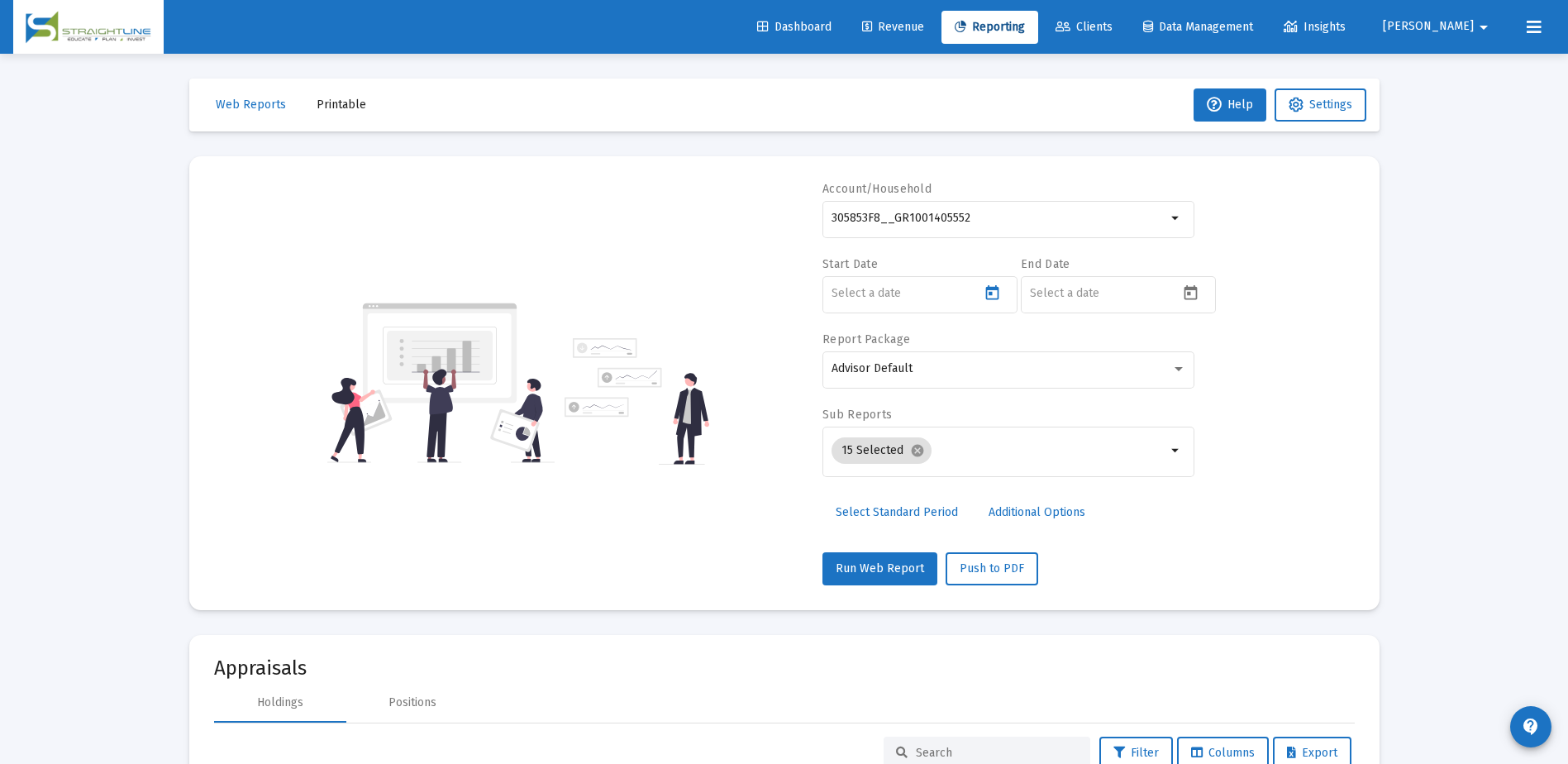
type input "[DATE]"
click at [1193, 291] on icon "Open calendar" at bounding box center [1190, 293] width 18 height 18
click at [1180, 526] on div "18" at bounding box center [1176, 521] width 30 height 30
type input "[DATE]"
click at [1172, 455] on mat-icon "arrow_drop_down" at bounding box center [1176, 450] width 19 height 19
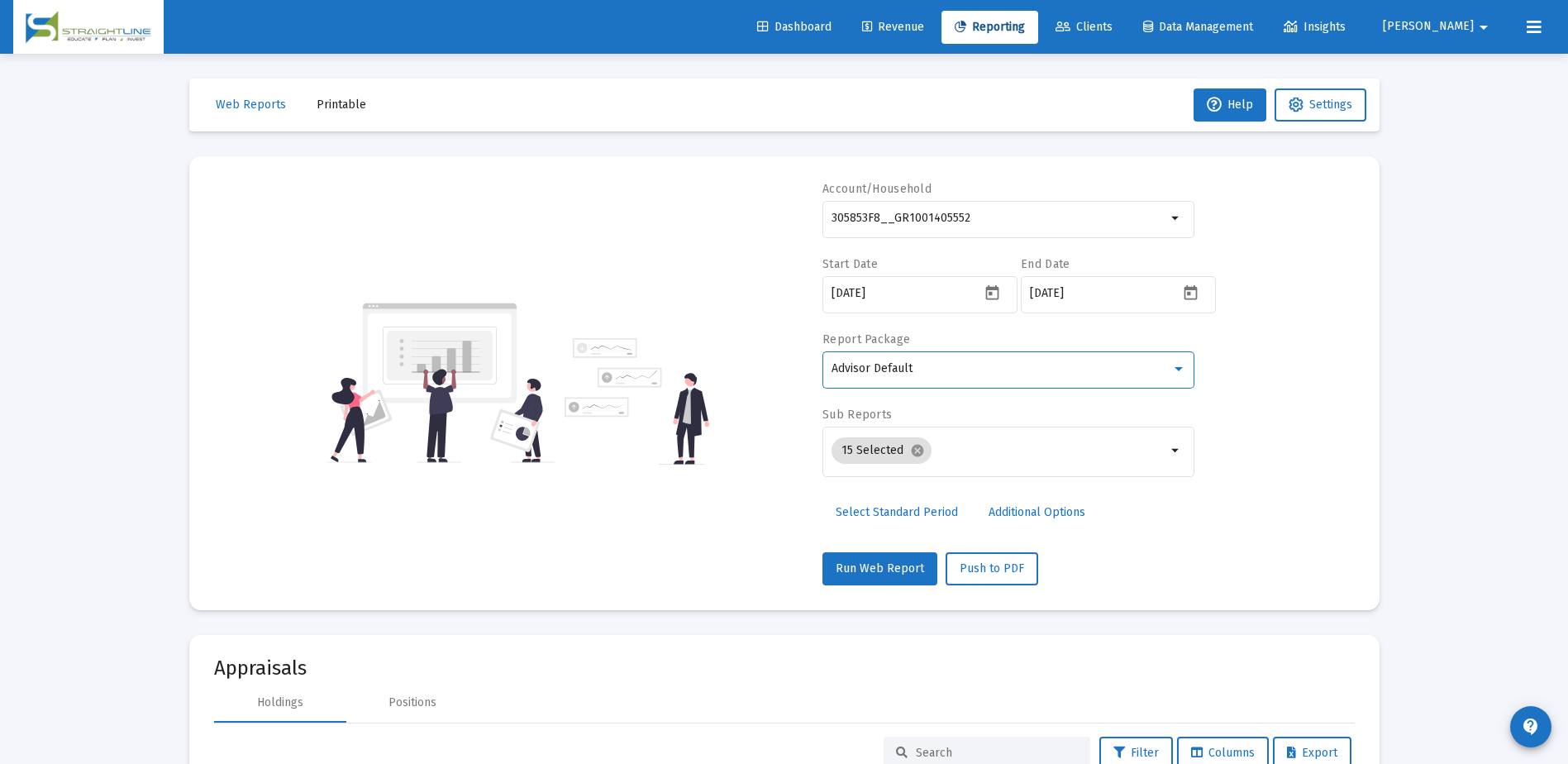
click at [1171, 373] on div at bounding box center [1178, 369] width 15 height 13
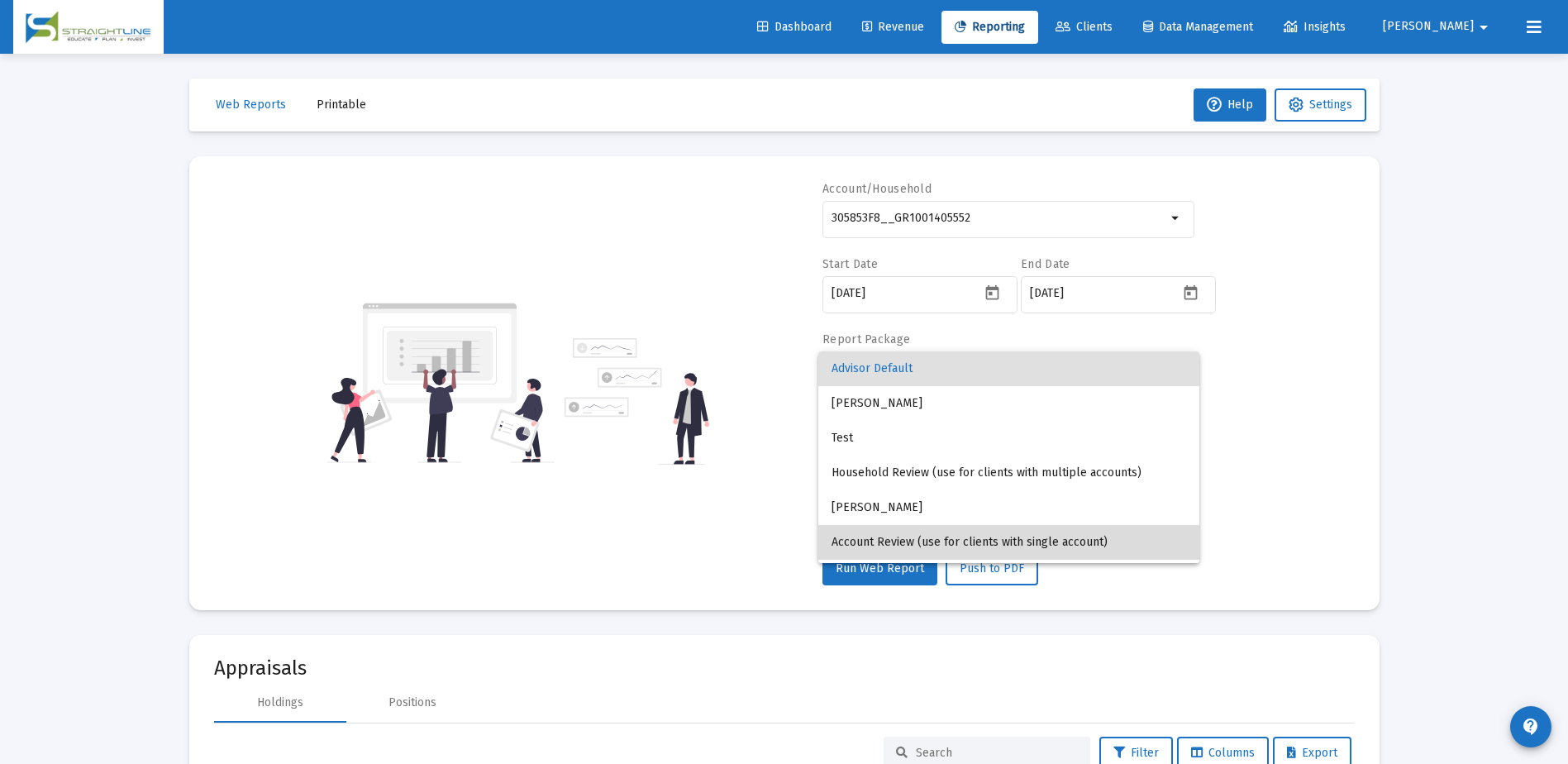
click at [1026, 535] on span "Account Review (use for clients with single account)" at bounding box center [1008, 542] width 355 height 34
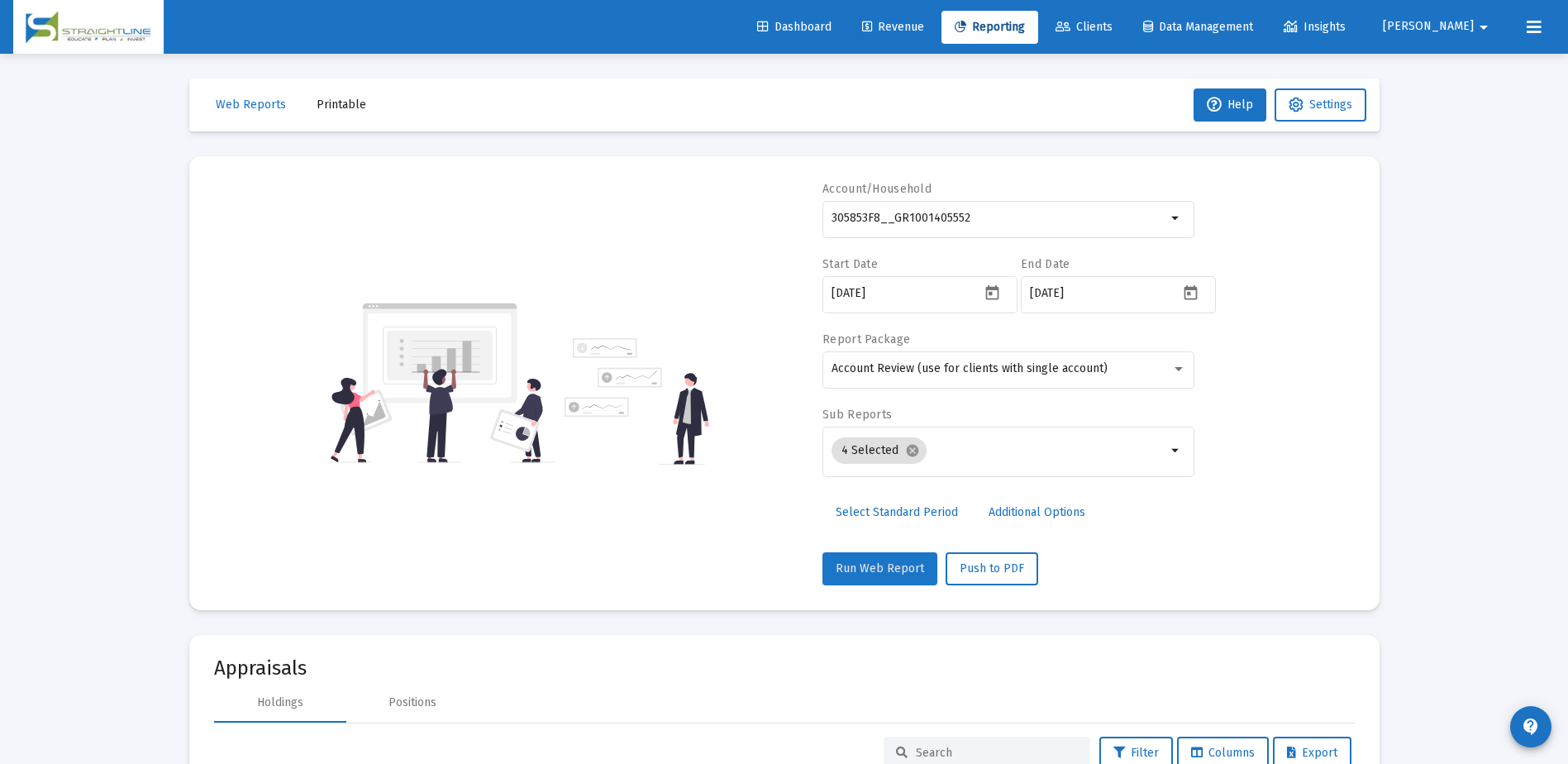
click at [892, 568] on span "Run Web Report" at bounding box center [880, 568] width 89 height 14
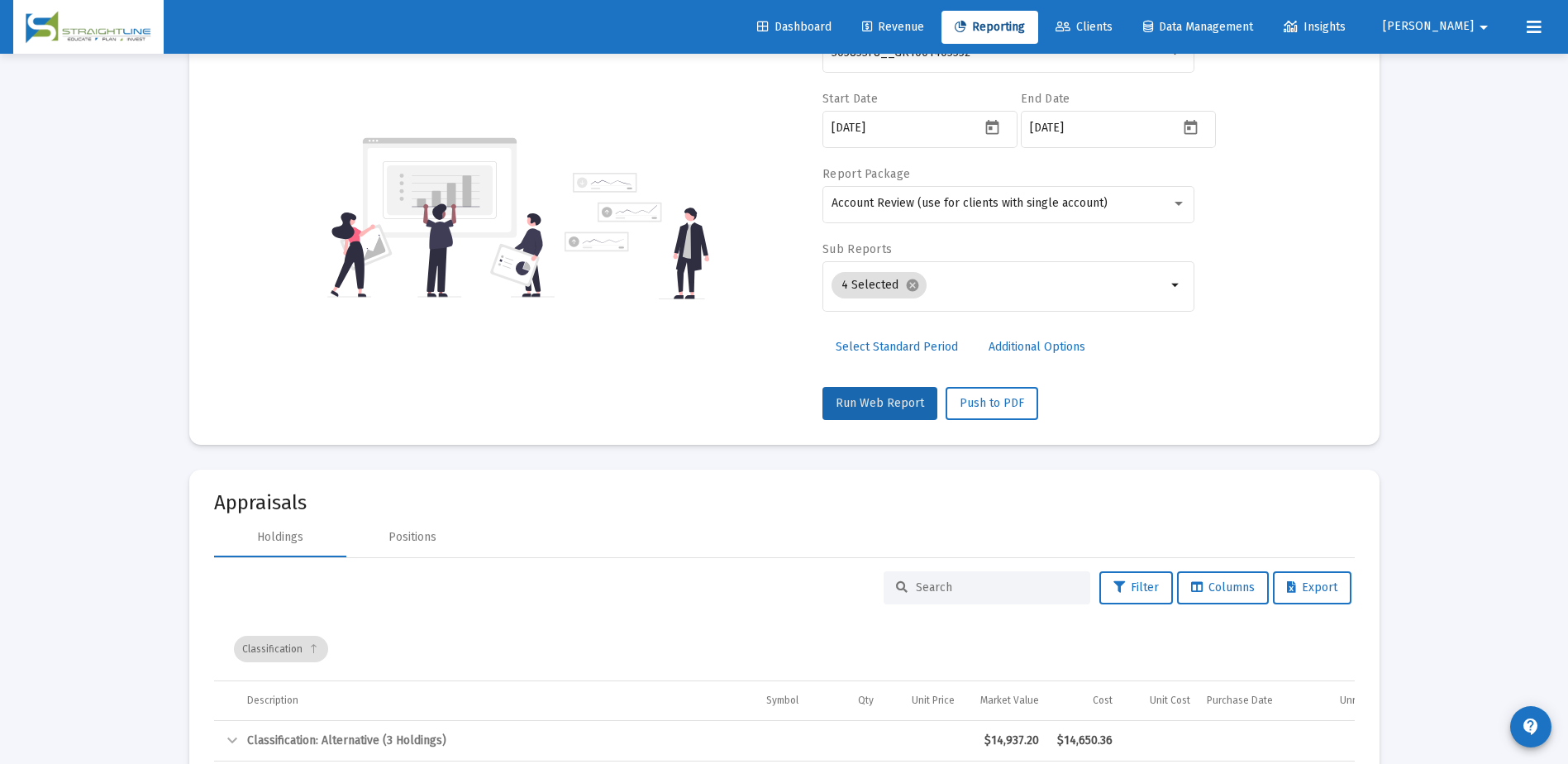
scroll to position [248, 0]
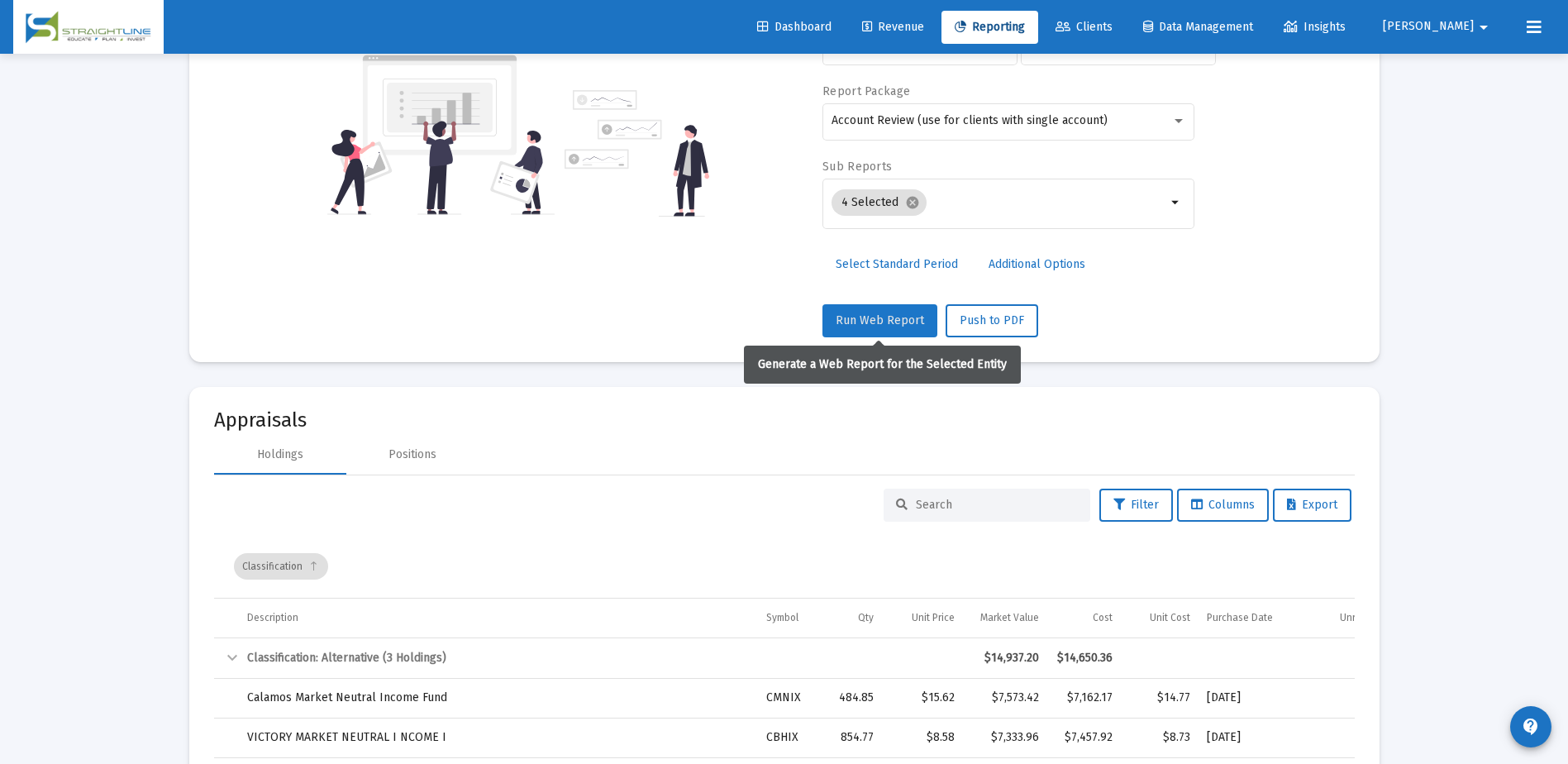
click at [899, 325] on span "Run Web Report" at bounding box center [880, 319] width 89 height 14
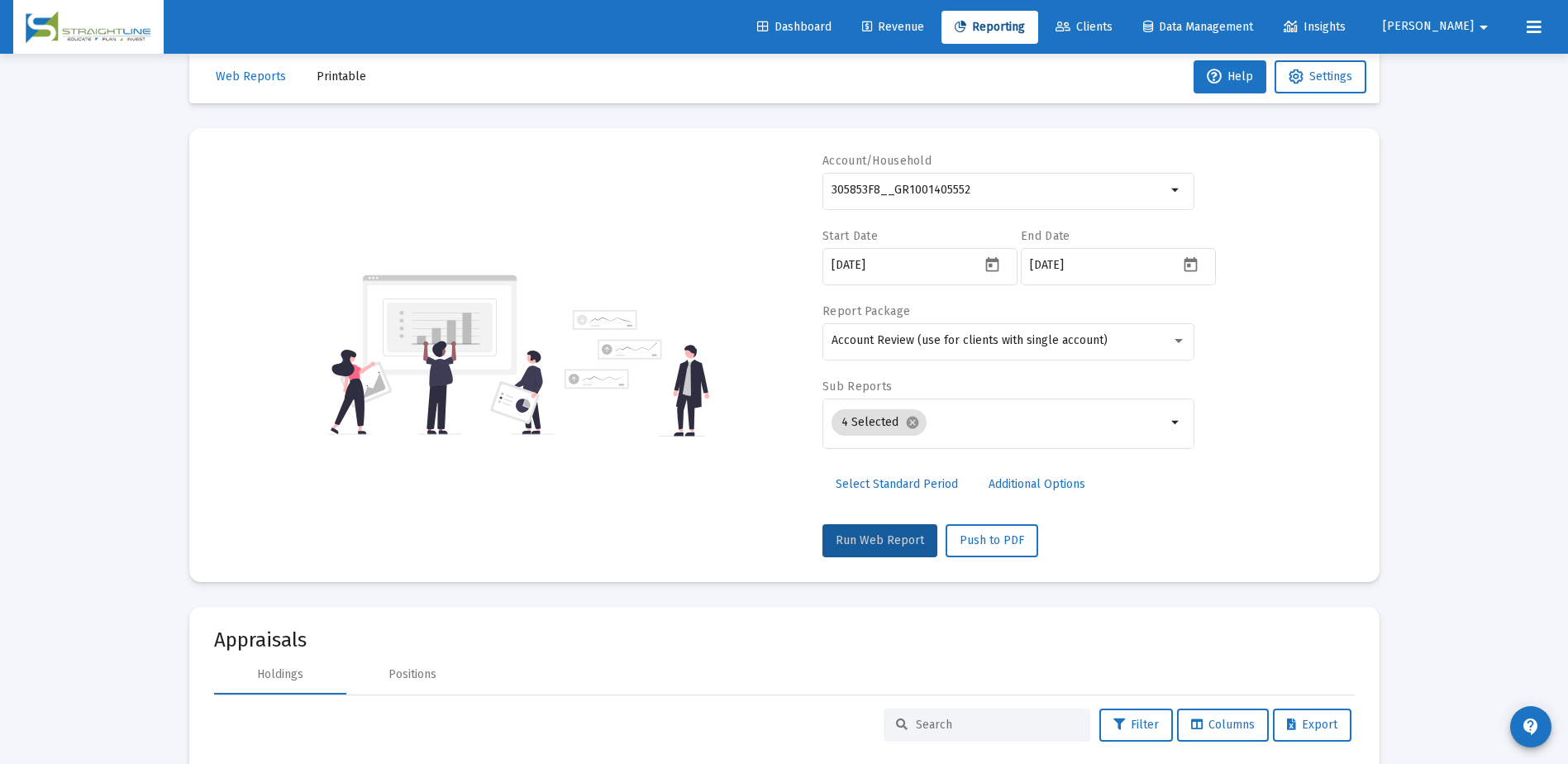
scroll to position [0, 0]
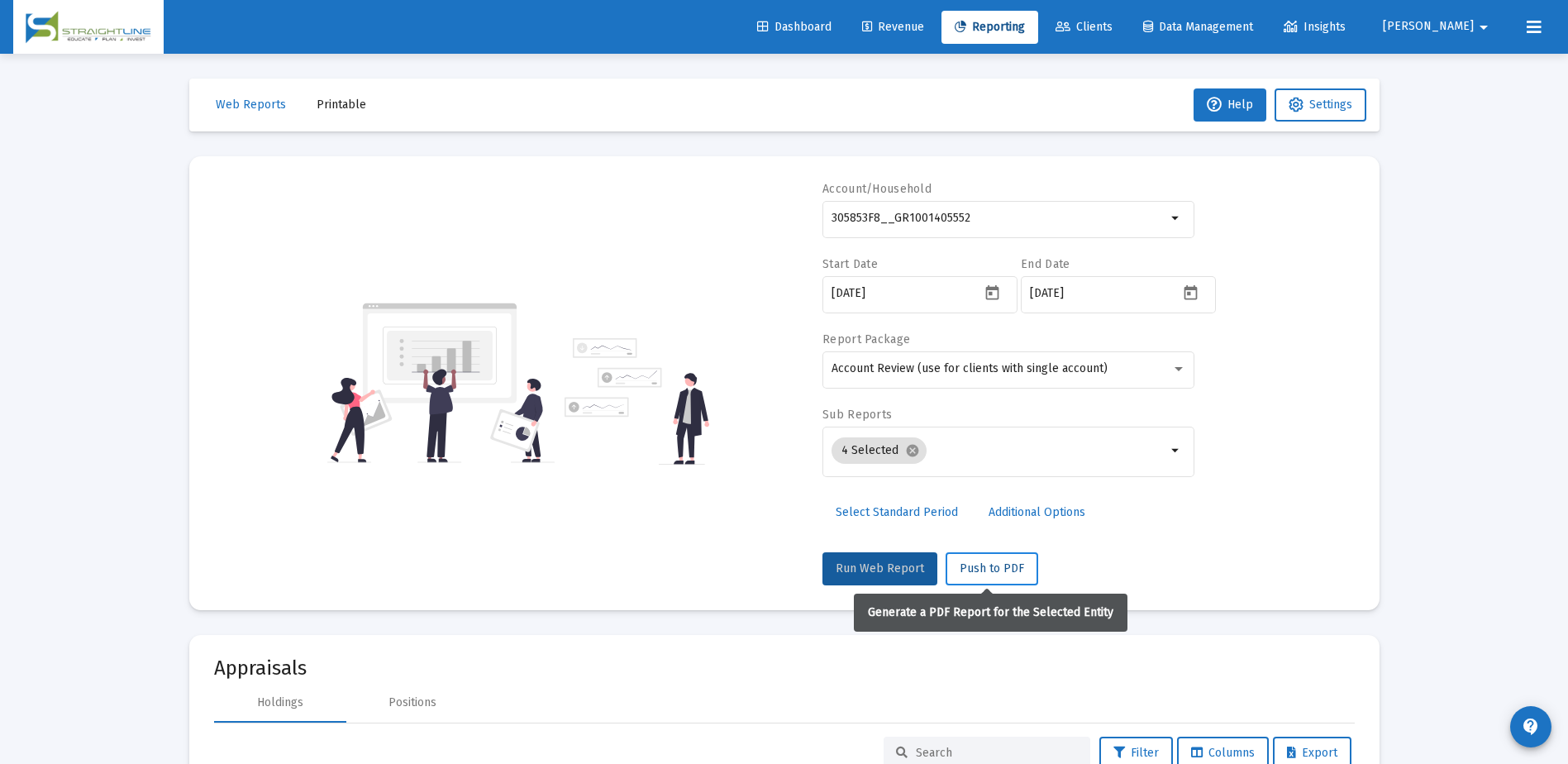
click at [982, 565] on span "Push to PDF" at bounding box center [991, 568] width 65 height 14
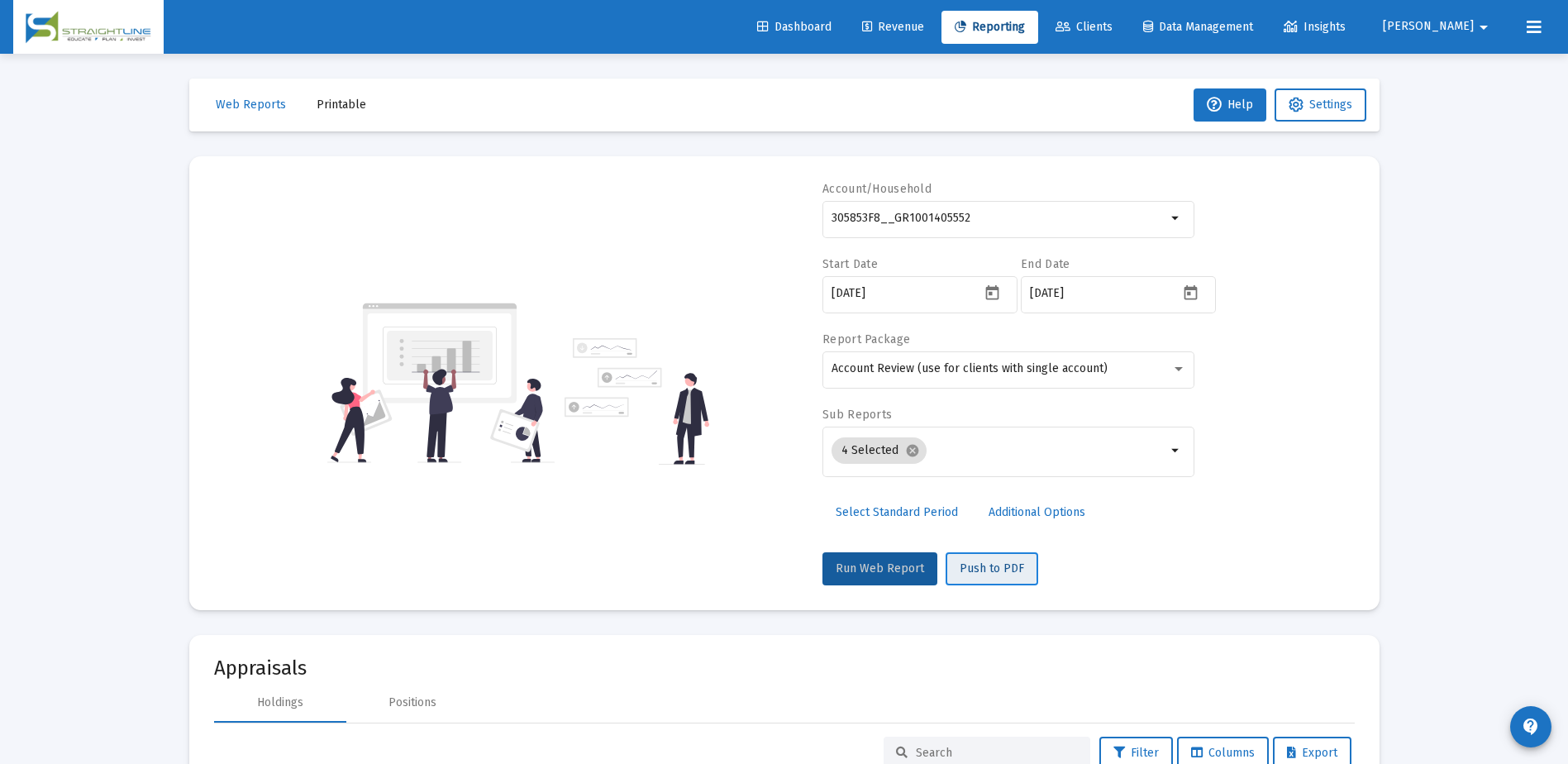
click at [983, 564] on span "Push to PDF" at bounding box center [991, 568] width 65 height 14
click at [977, 571] on span "Push to PDF" at bounding box center [991, 568] width 65 height 14
click at [977, 570] on span "Push to PDF" at bounding box center [991, 568] width 65 height 14
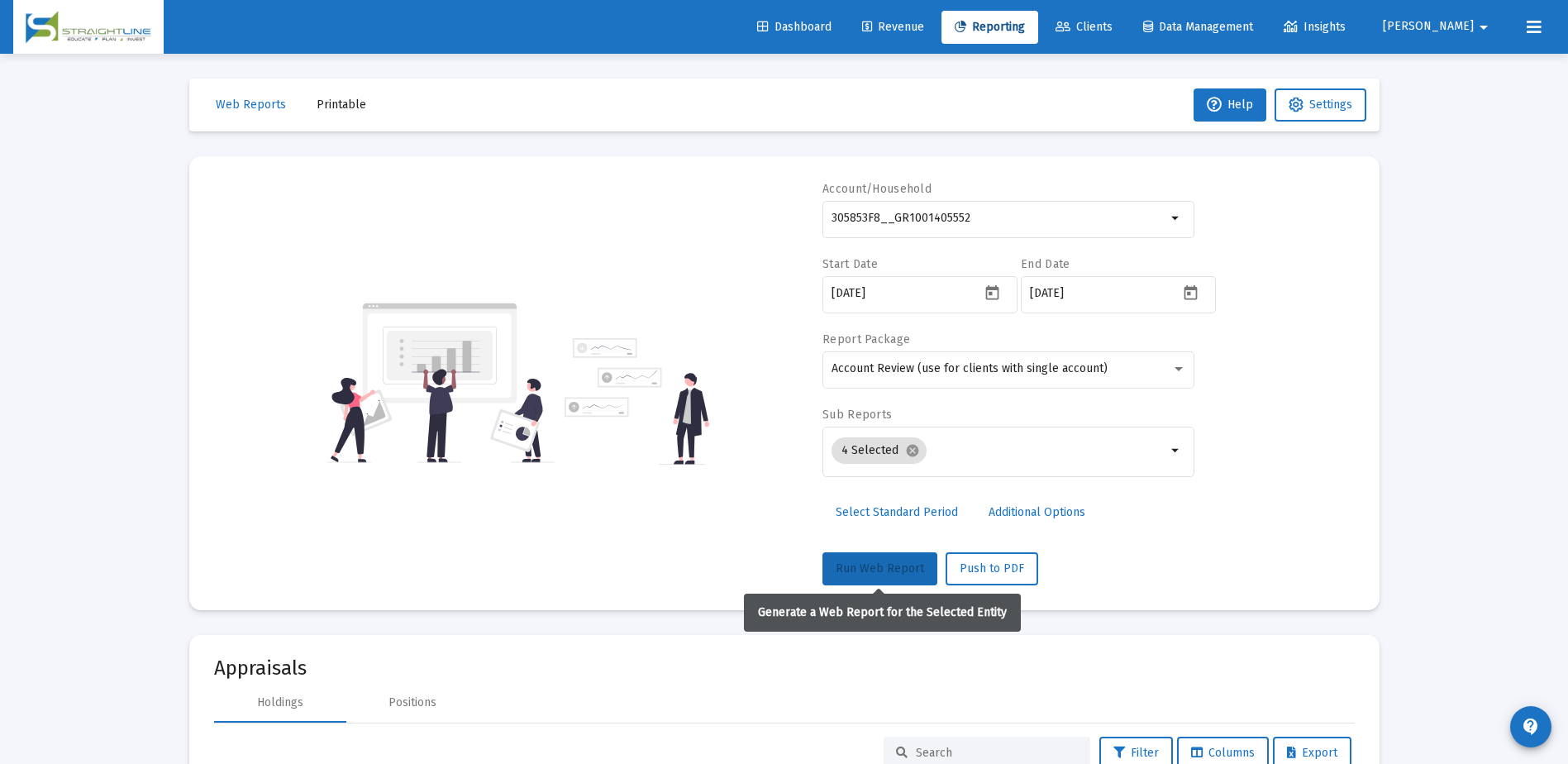
click at [905, 567] on span "Run Web Report" at bounding box center [880, 568] width 89 height 14
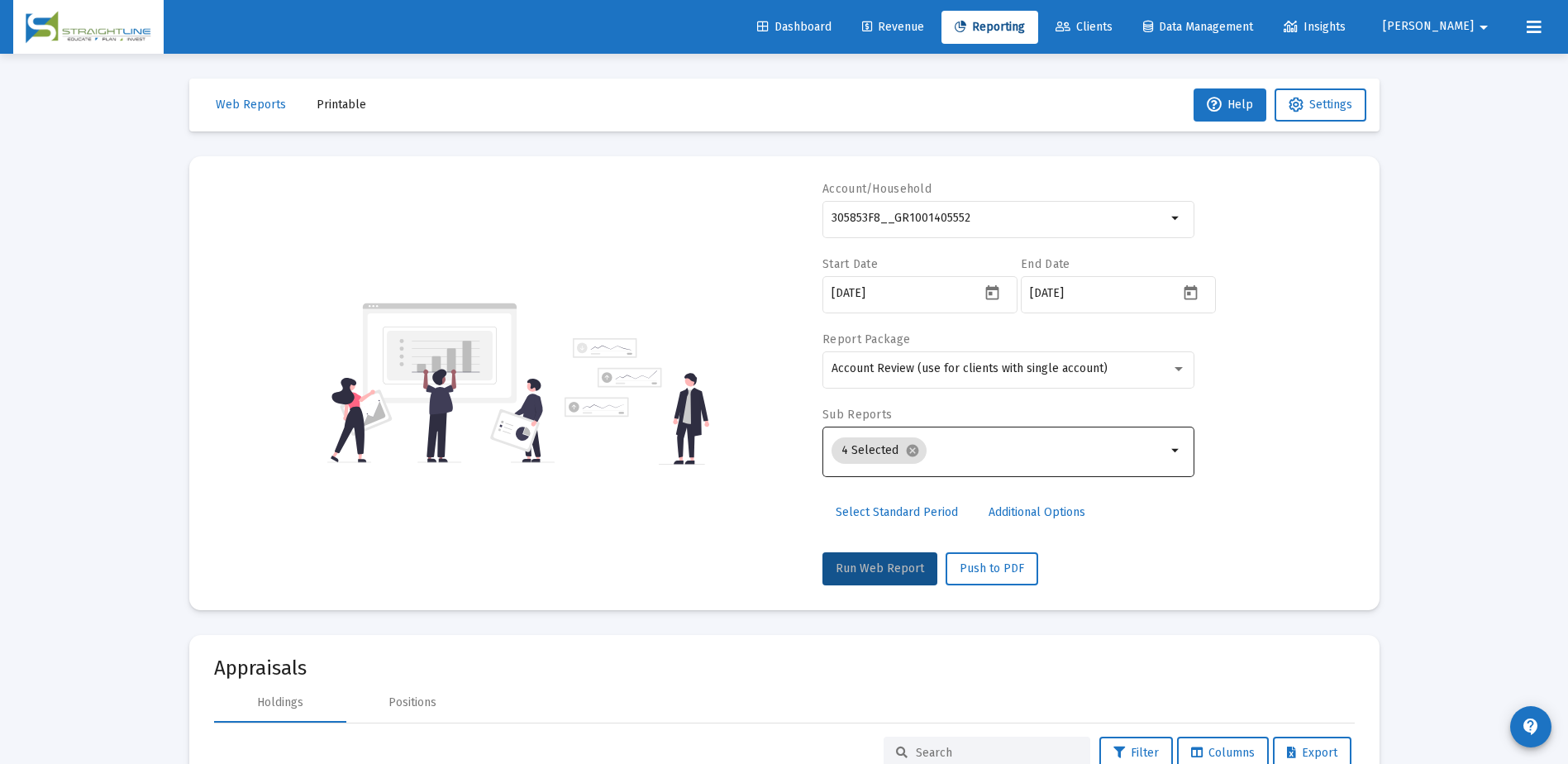
click at [1017, 472] on div "4 Selected cancel" at bounding box center [999, 450] width 335 height 54
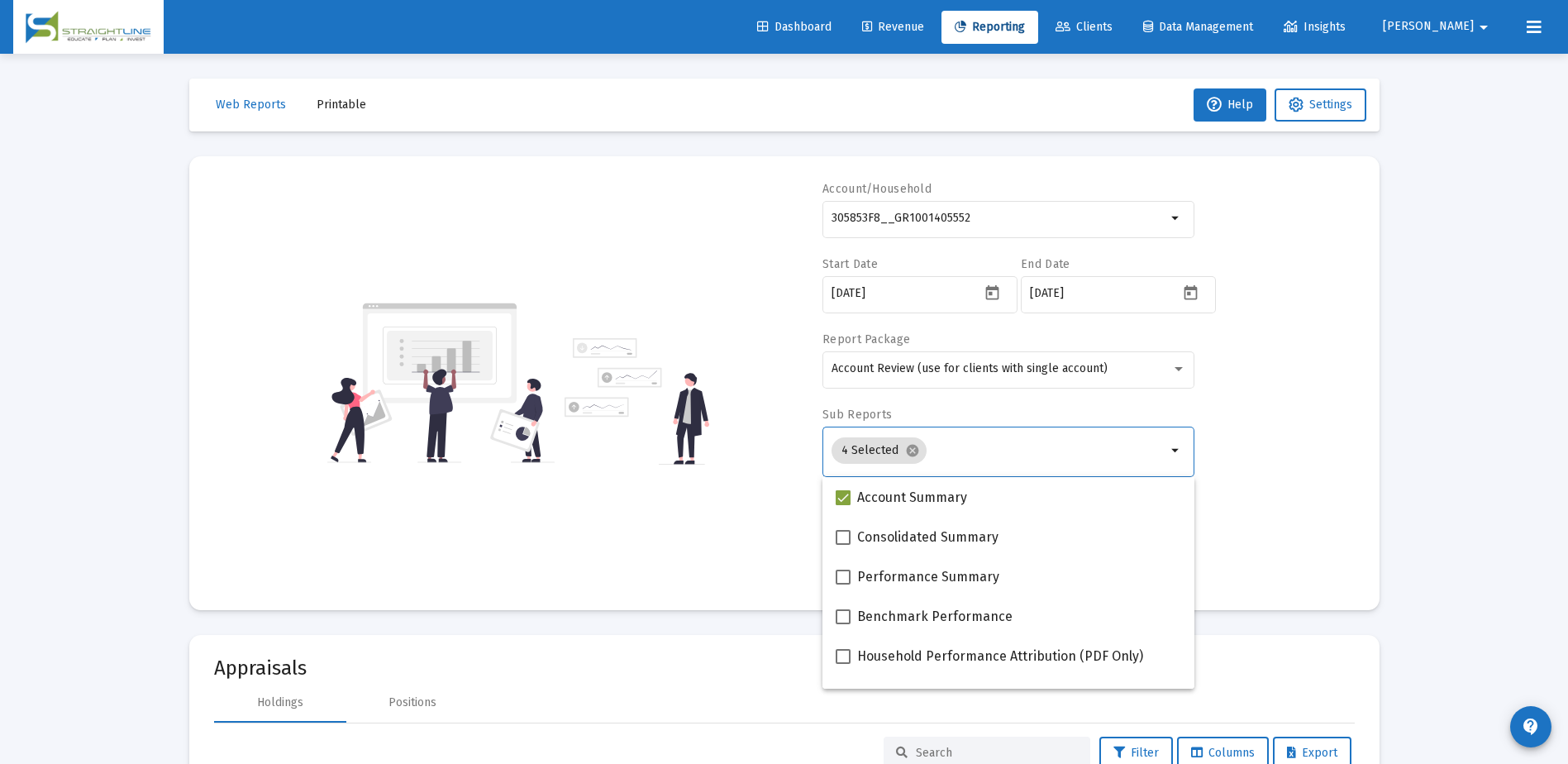
click at [1009, 456] on input "Selection" at bounding box center [1050, 450] width 233 height 13
click at [1314, 474] on div "Account/Household 305853F8__GR1001405552 arrow_drop_down Start Date 2025-09-18 …" at bounding box center [784, 383] width 1140 height 405
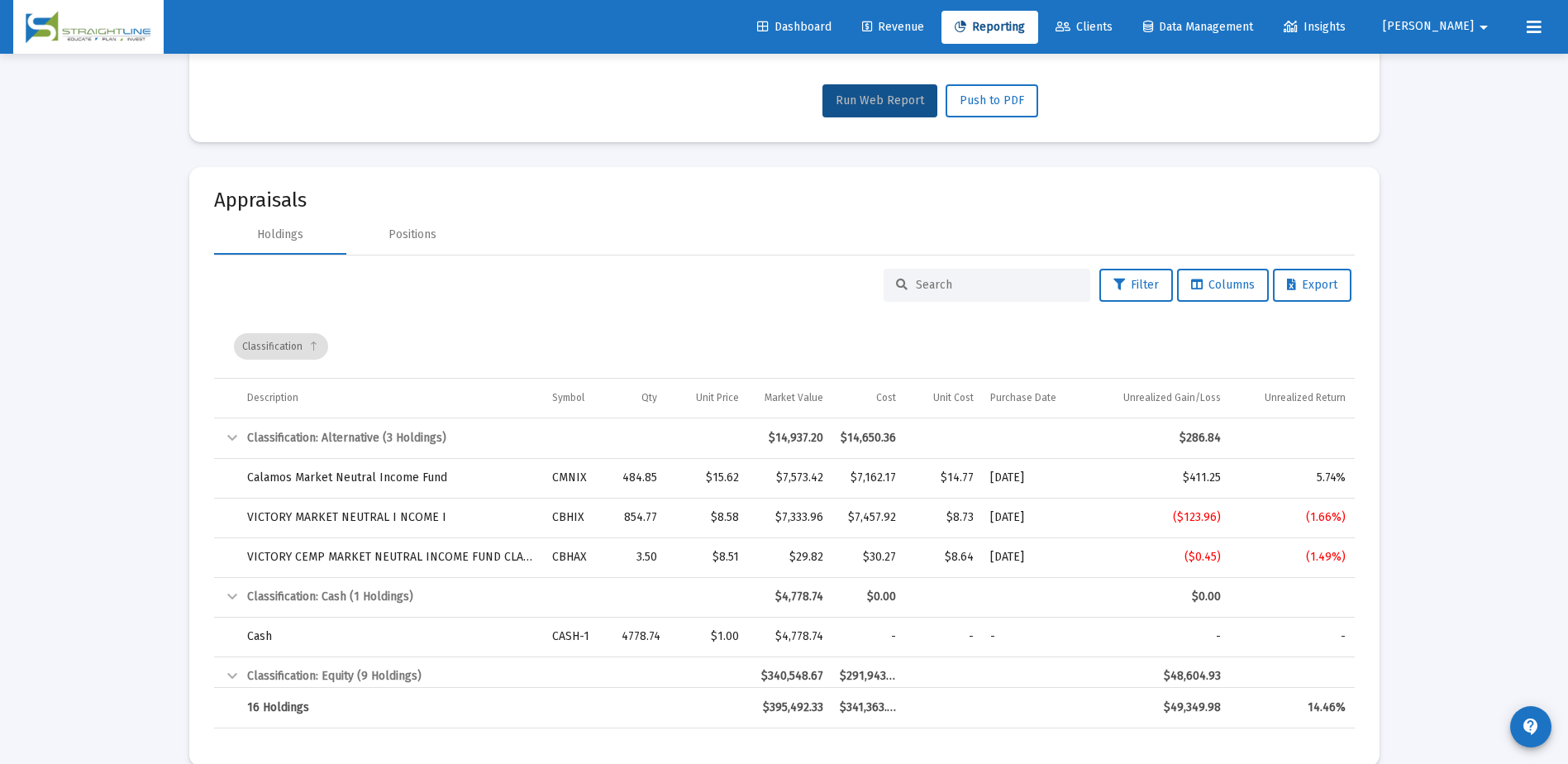
scroll to position [495, 0]
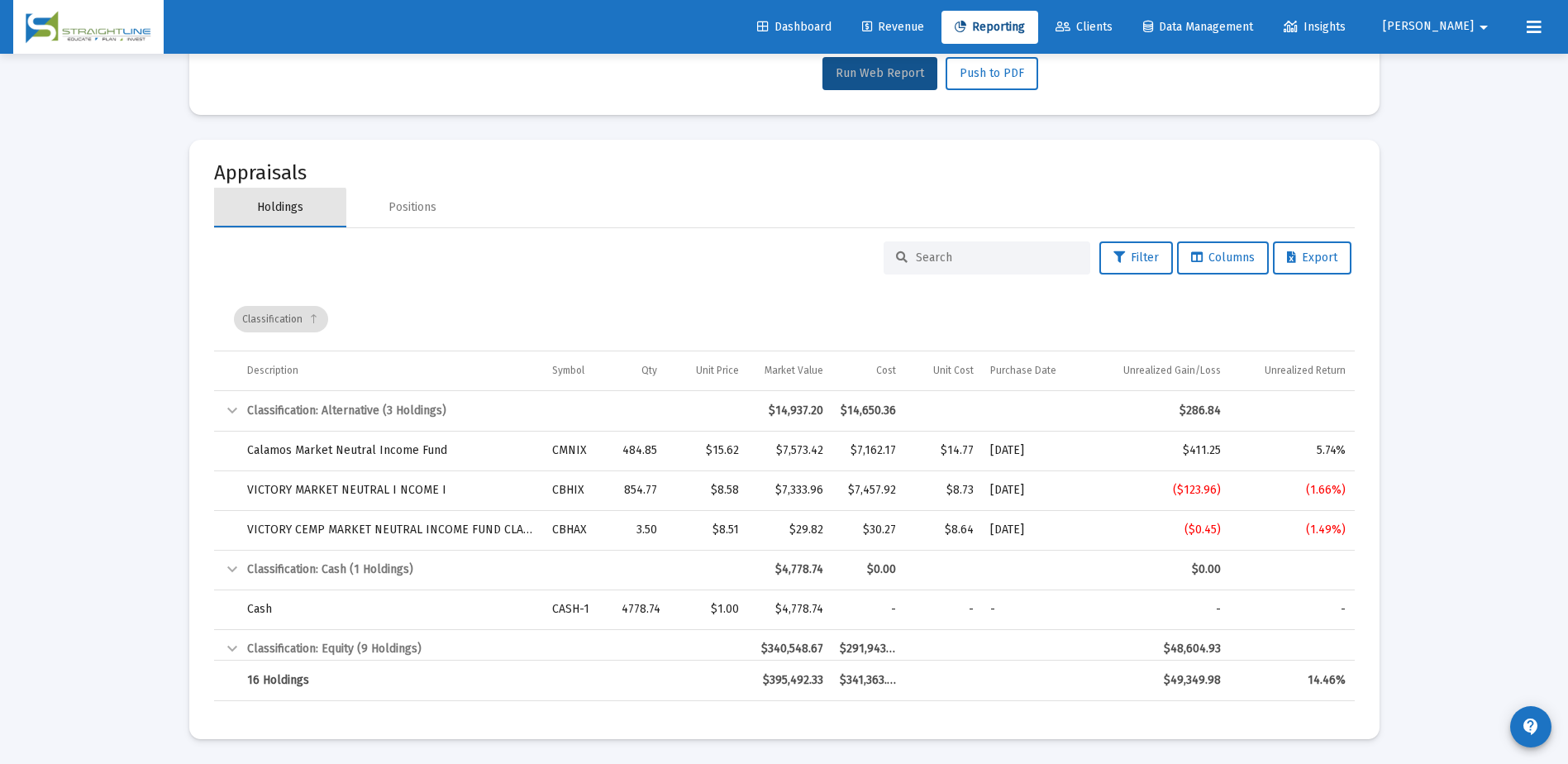
click at [280, 211] on div "Holdings" at bounding box center [280, 207] width 46 height 17
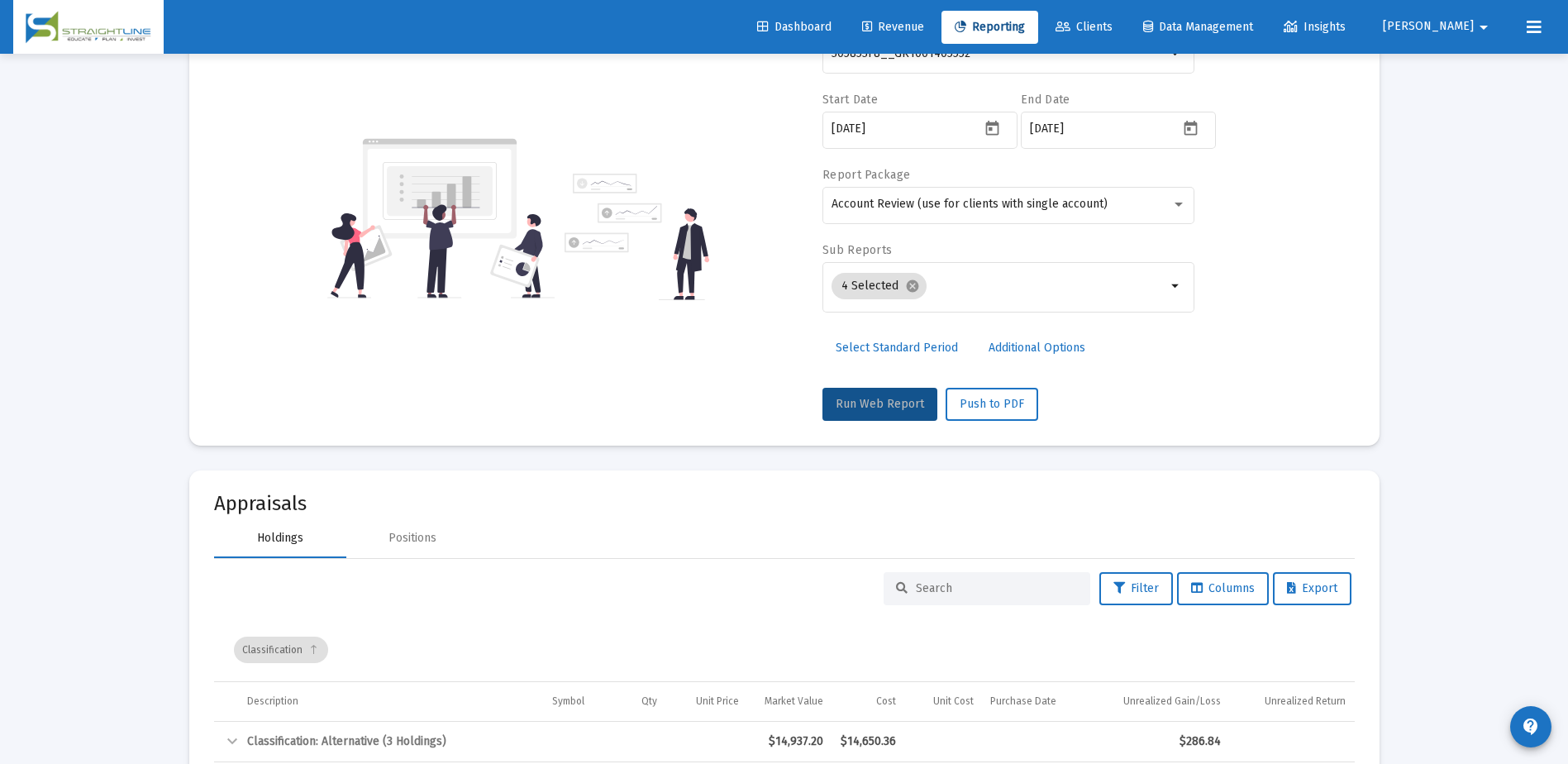
scroll to position [0, 0]
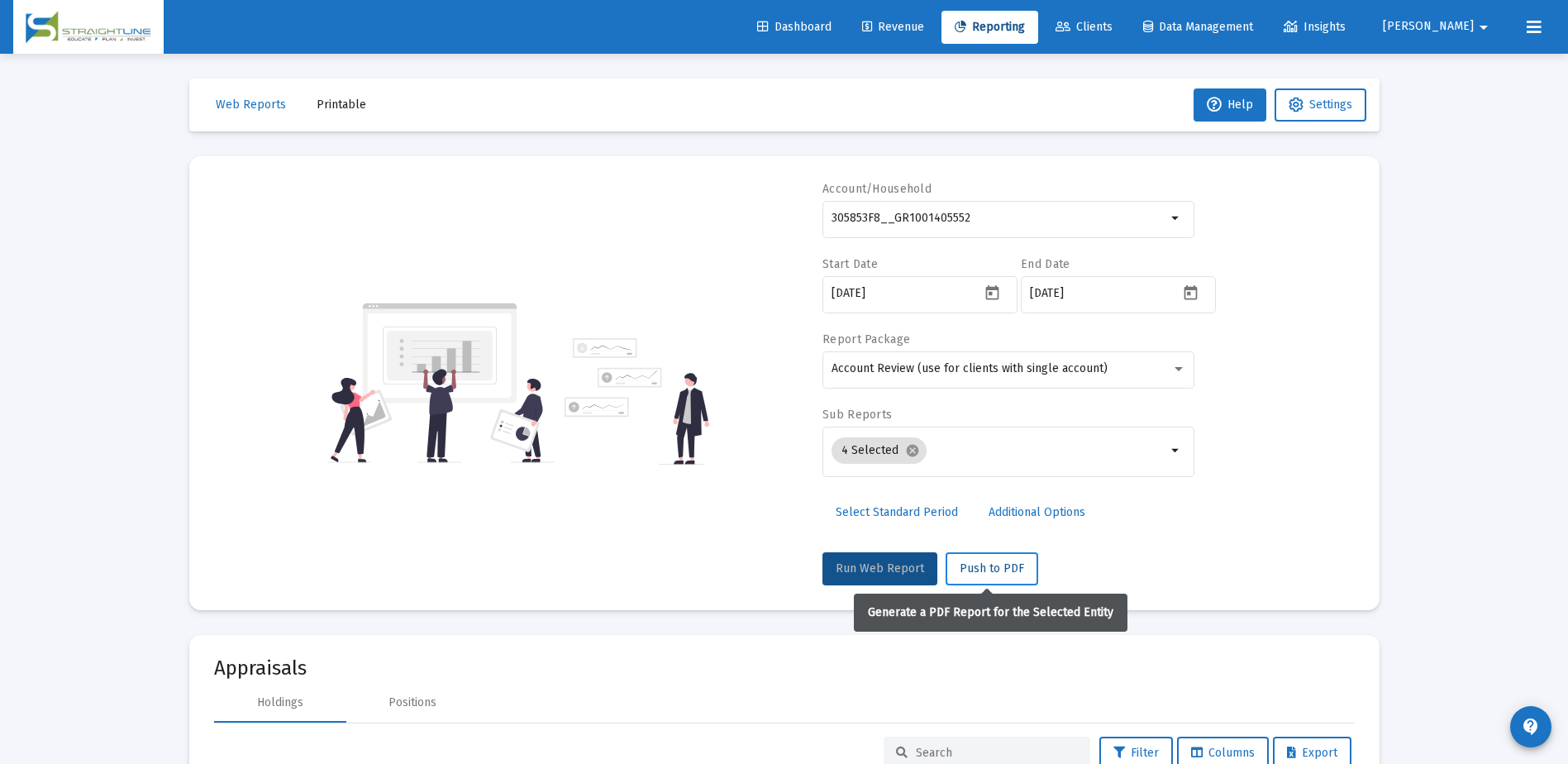
click at [974, 566] on span "Push to PDF" at bounding box center [991, 568] width 65 height 14
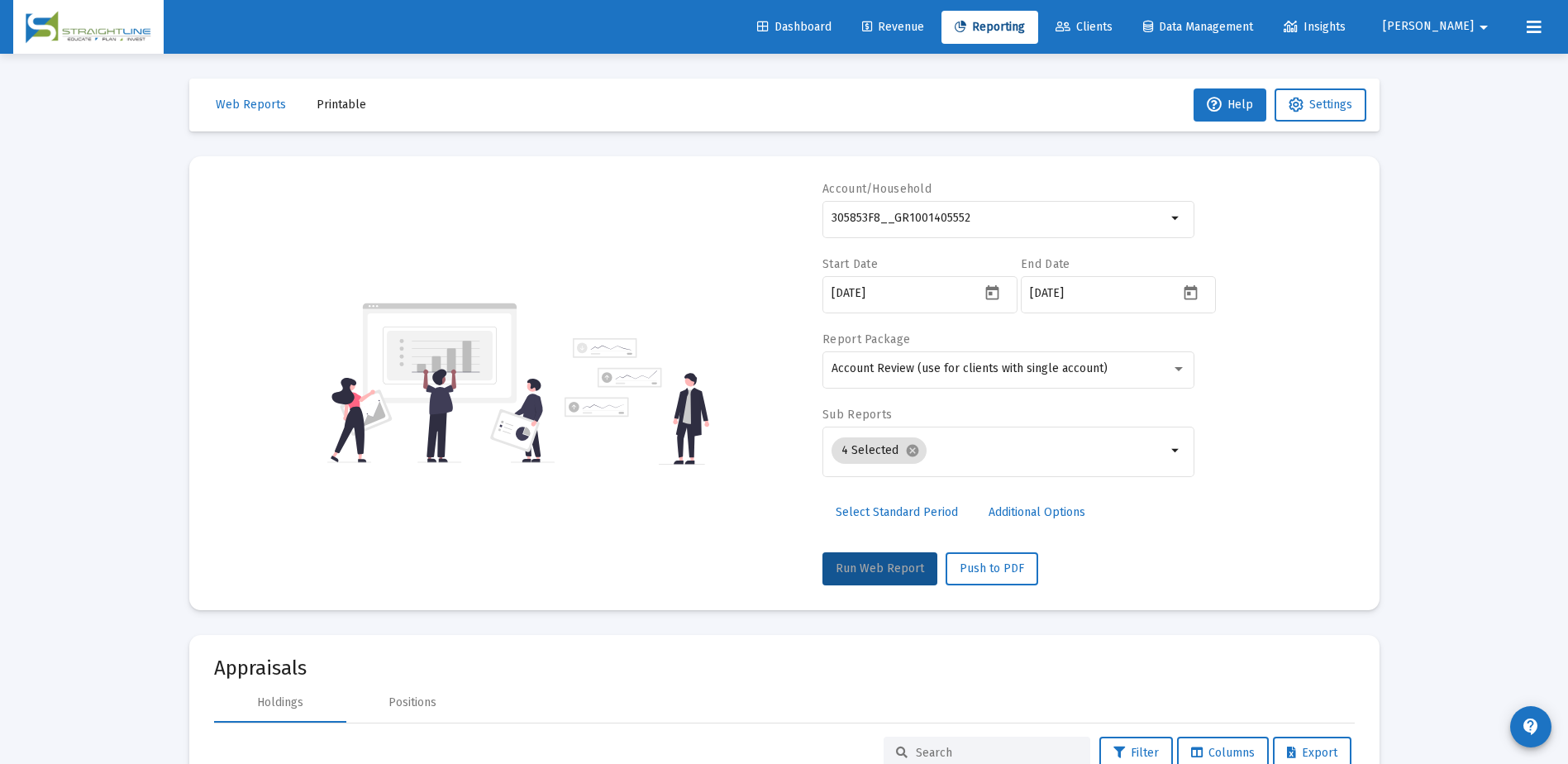
click at [886, 561] on span "Run Web Report" at bounding box center [880, 568] width 89 height 14
click at [1126, 216] on input "305853F8__GR1001405552" at bounding box center [999, 219] width 335 height 13
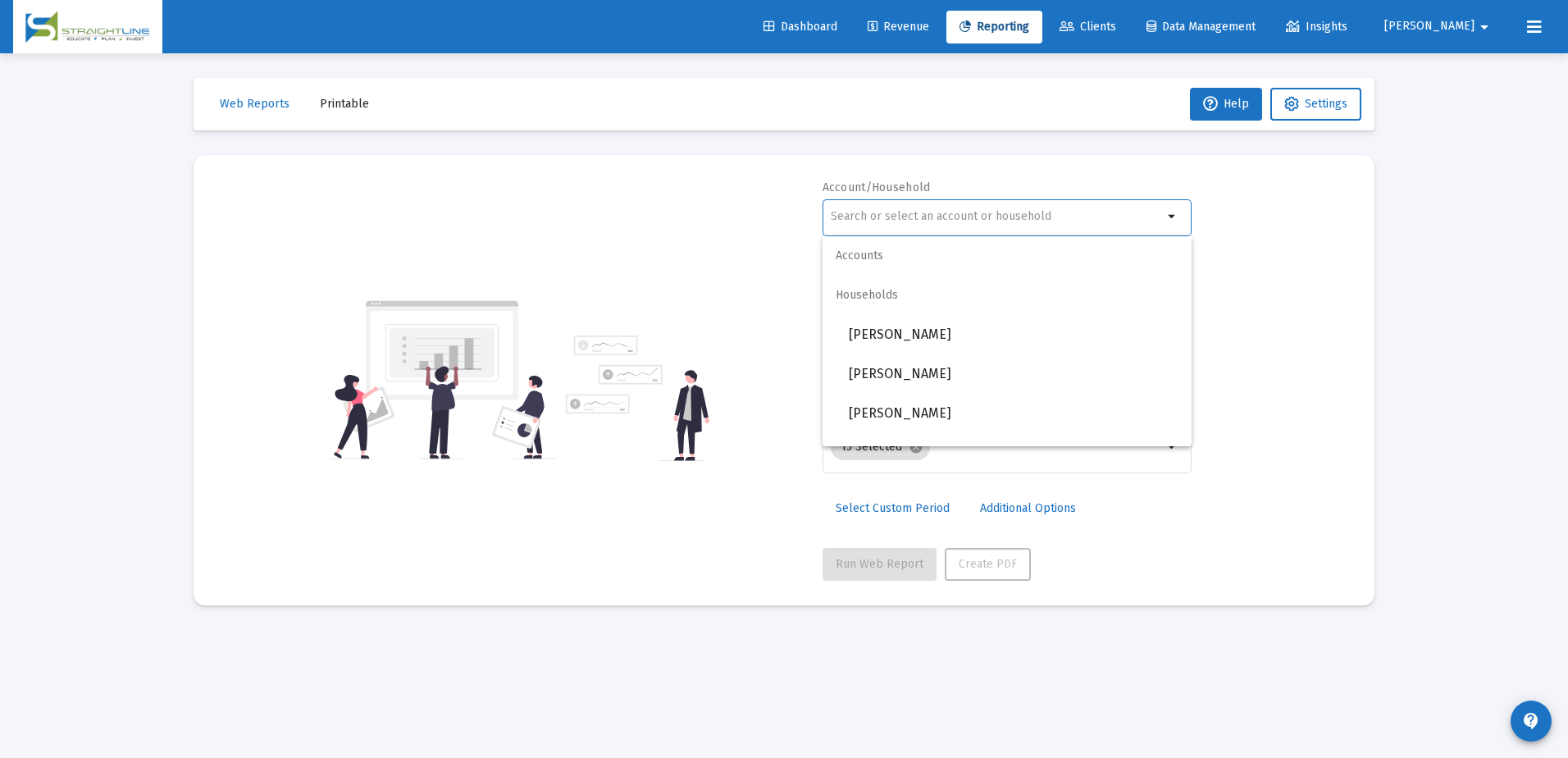
click at [942, 212] on input "text" at bounding box center [997, 217] width 333 height 13
paste input "305853F8__GR1001405552"
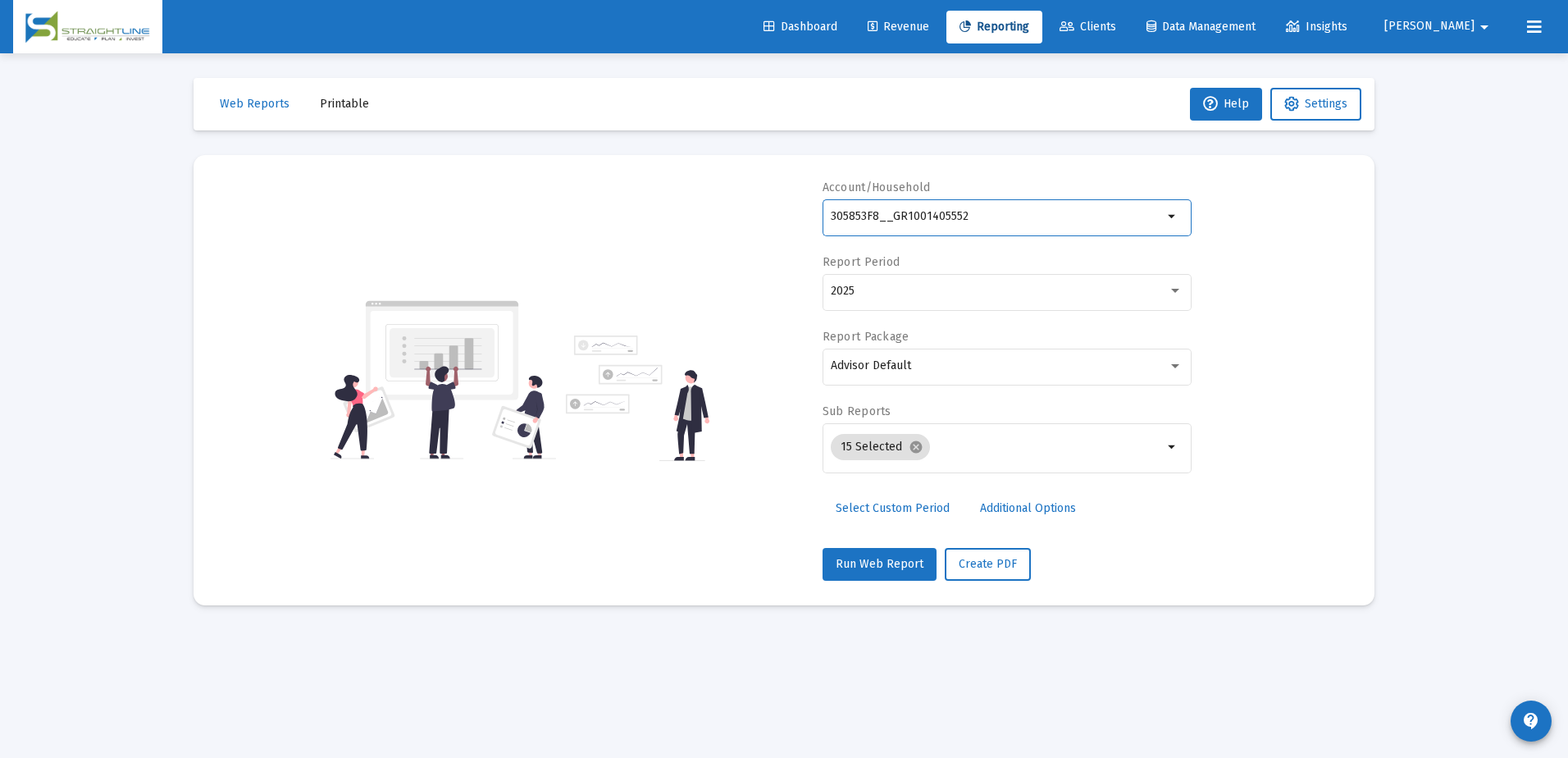
type input "305853F8__GR1001405552"
click at [1171, 288] on div "Accounts Households" at bounding box center [1007, 276] width 369 height 79
click at [910, 510] on span "Select Custom Period" at bounding box center [893, 507] width 114 height 14
click at [988, 293] on icon "Open calendar" at bounding box center [990, 290] width 17 height 17
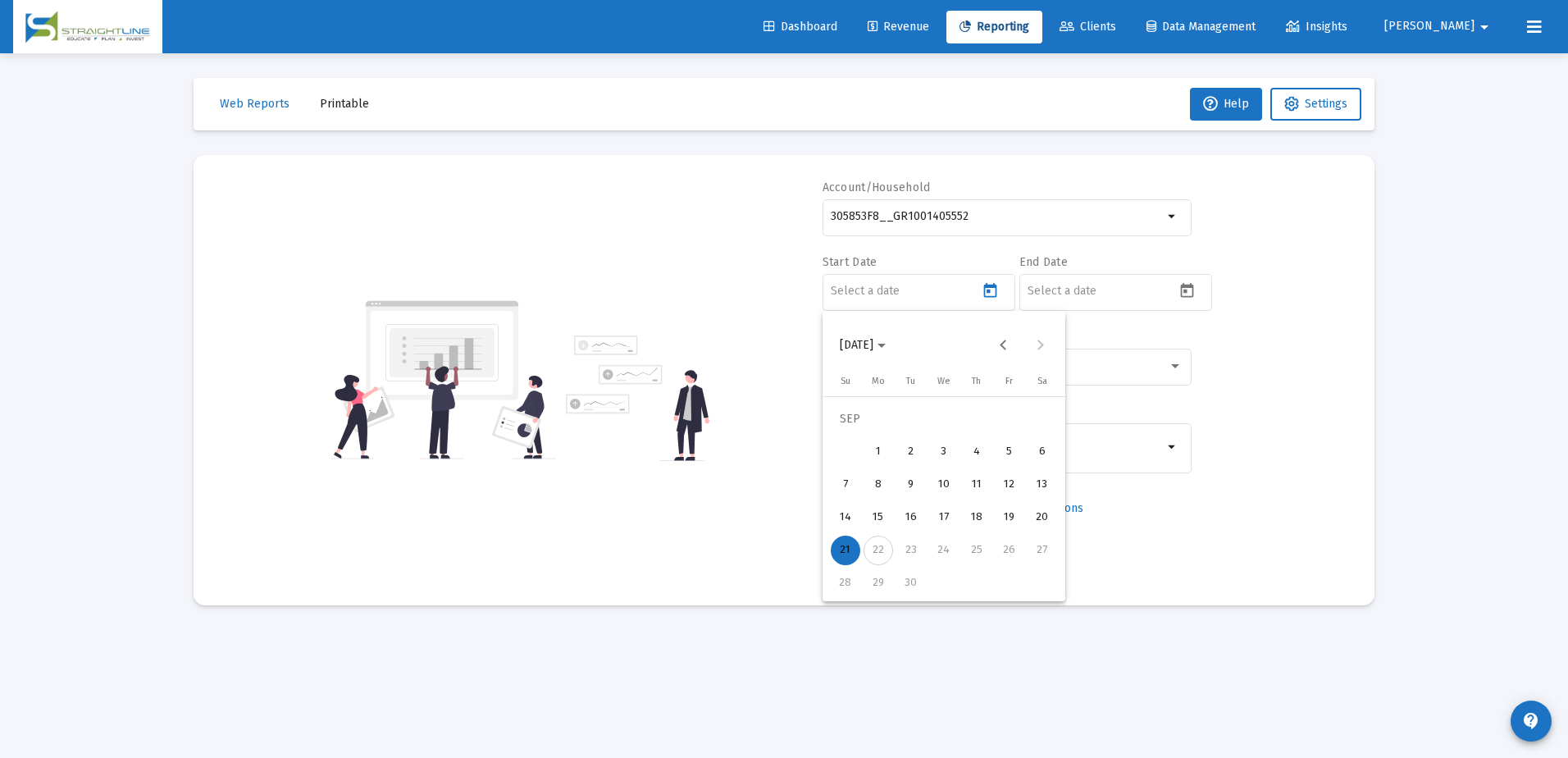
click at [974, 520] on div "18" at bounding box center [976, 517] width 29 height 29
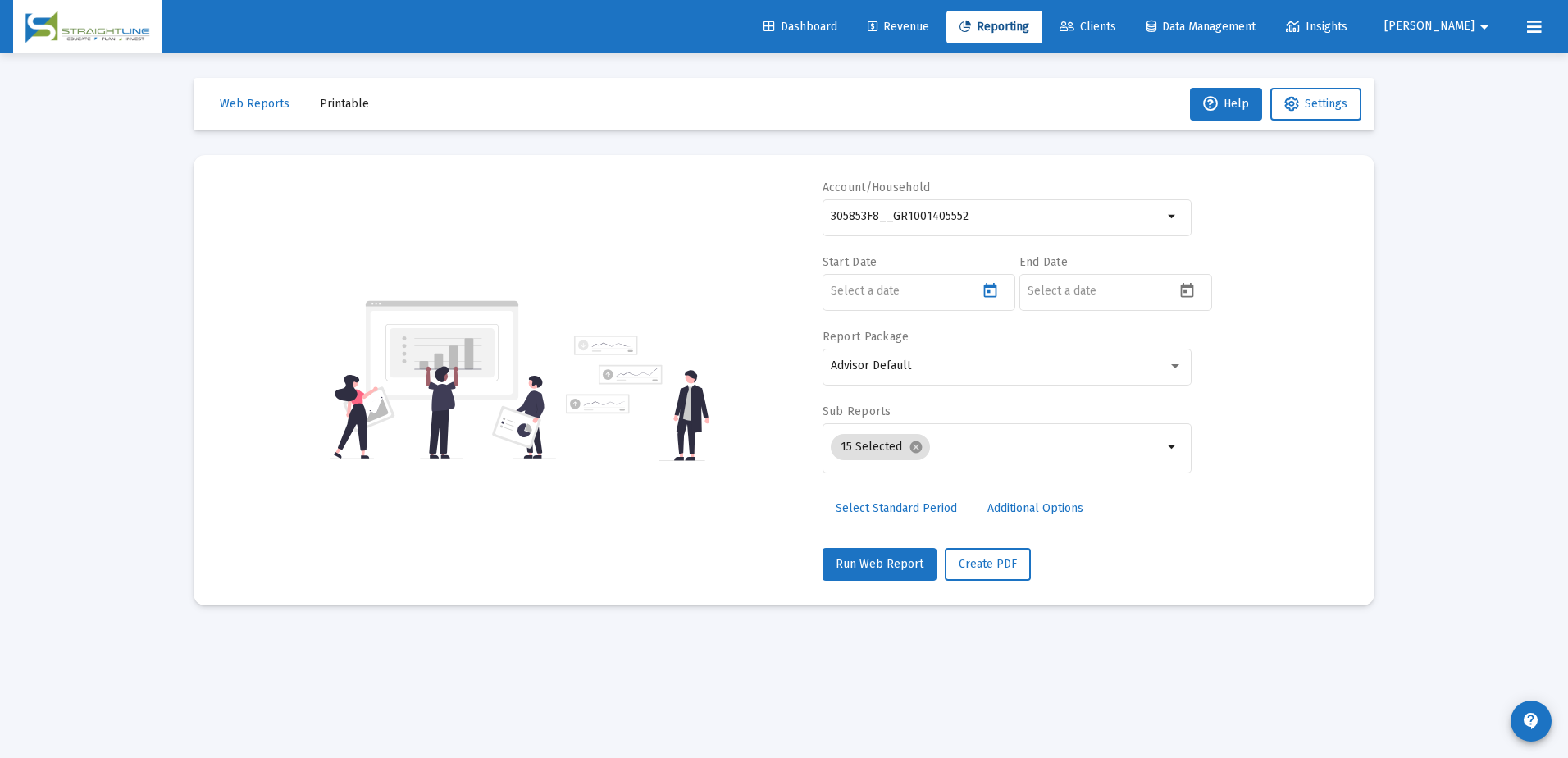
type input "[DATE]"
click at [1189, 291] on icon "Open calendar" at bounding box center [1187, 290] width 17 height 17
click at [1177, 515] on div "18" at bounding box center [1173, 517] width 29 height 29
type input "[DATE]"
click at [983, 294] on icon "Open calendar" at bounding box center [990, 290] width 17 height 17
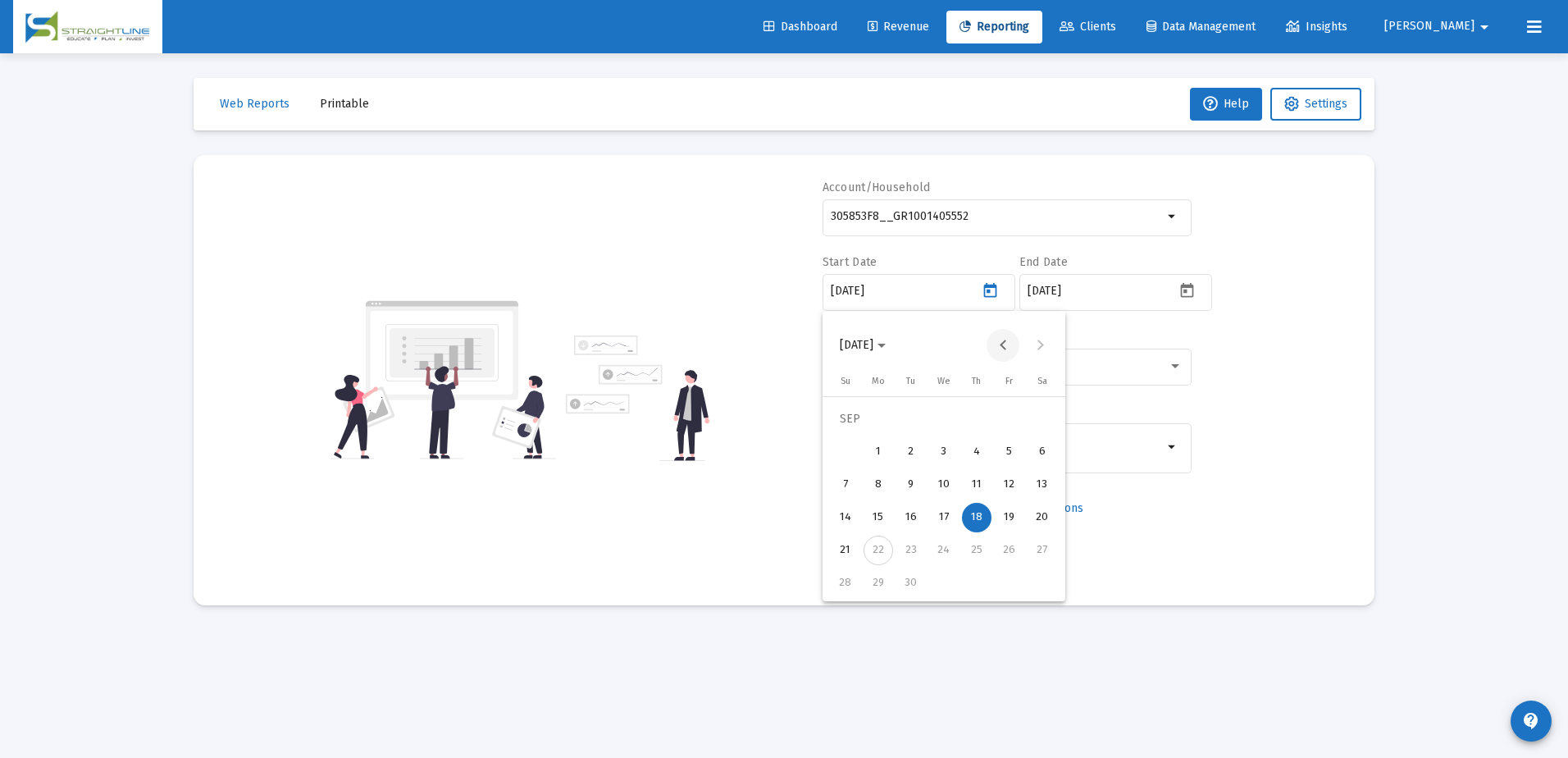
click at [996, 348] on button "Previous month" at bounding box center [1003, 345] width 33 height 33
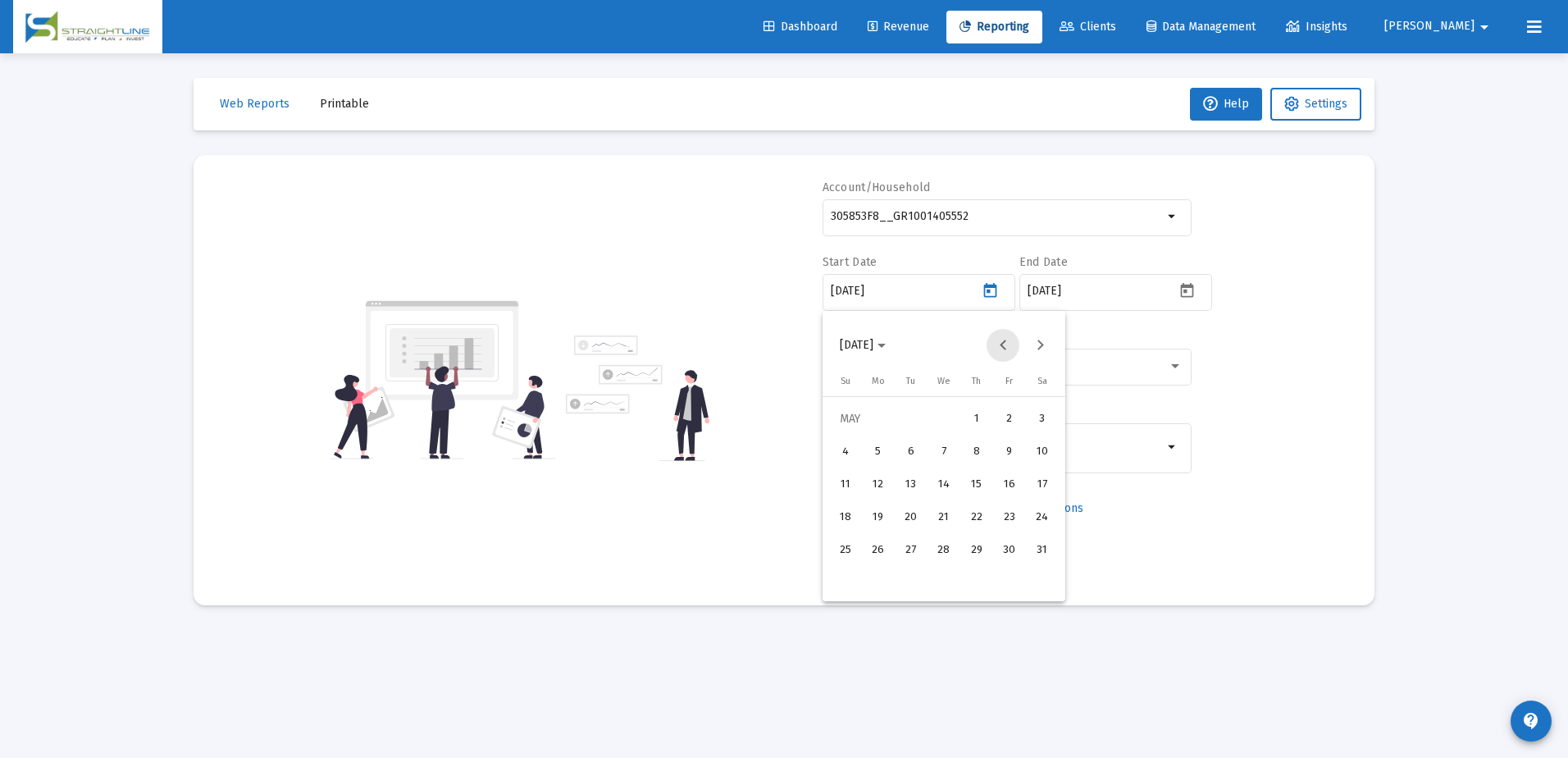
click at [996, 348] on button "Previous month" at bounding box center [1003, 345] width 33 height 33
click at [1046, 350] on button "Next month" at bounding box center [1040, 345] width 33 height 33
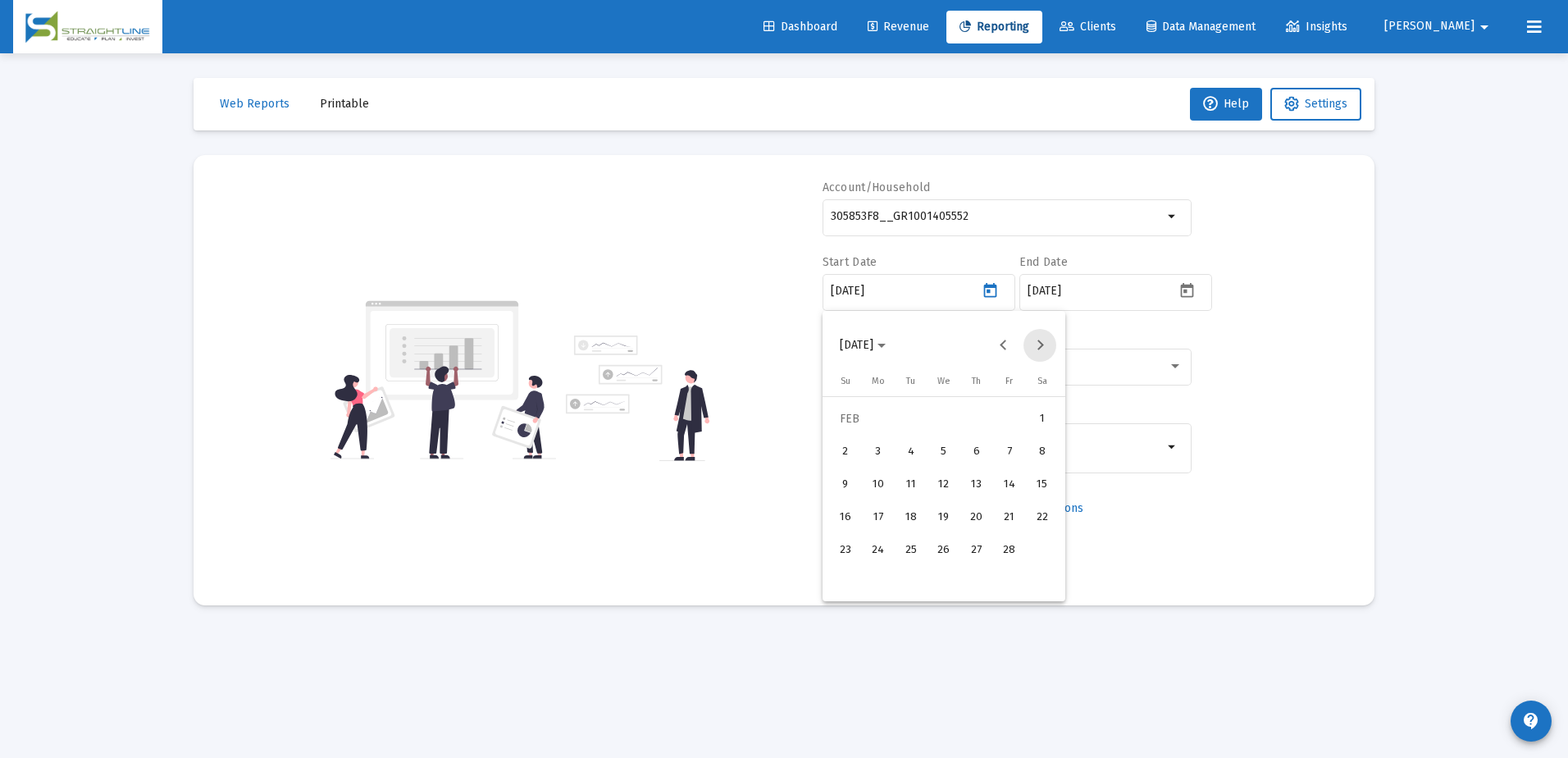
click at [1046, 350] on button "Next month" at bounding box center [1040, 345] width 33 height 33
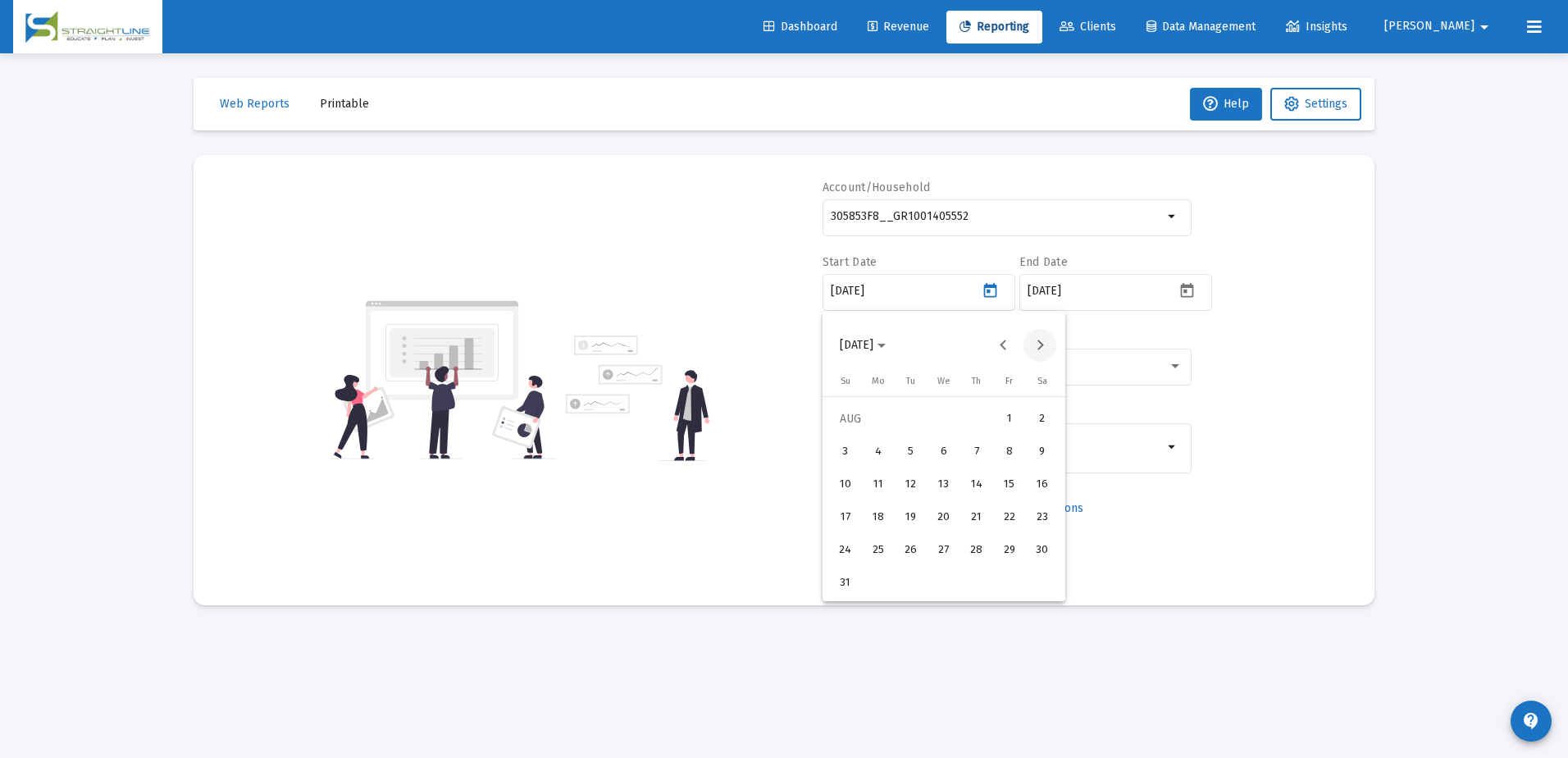
click at [1046, 350] on button "Next month" at bounding box center [1040, 345] width 33 height 33
click at [876, 452] on div "1" at bounding box center [878, 452] width 29 height 29
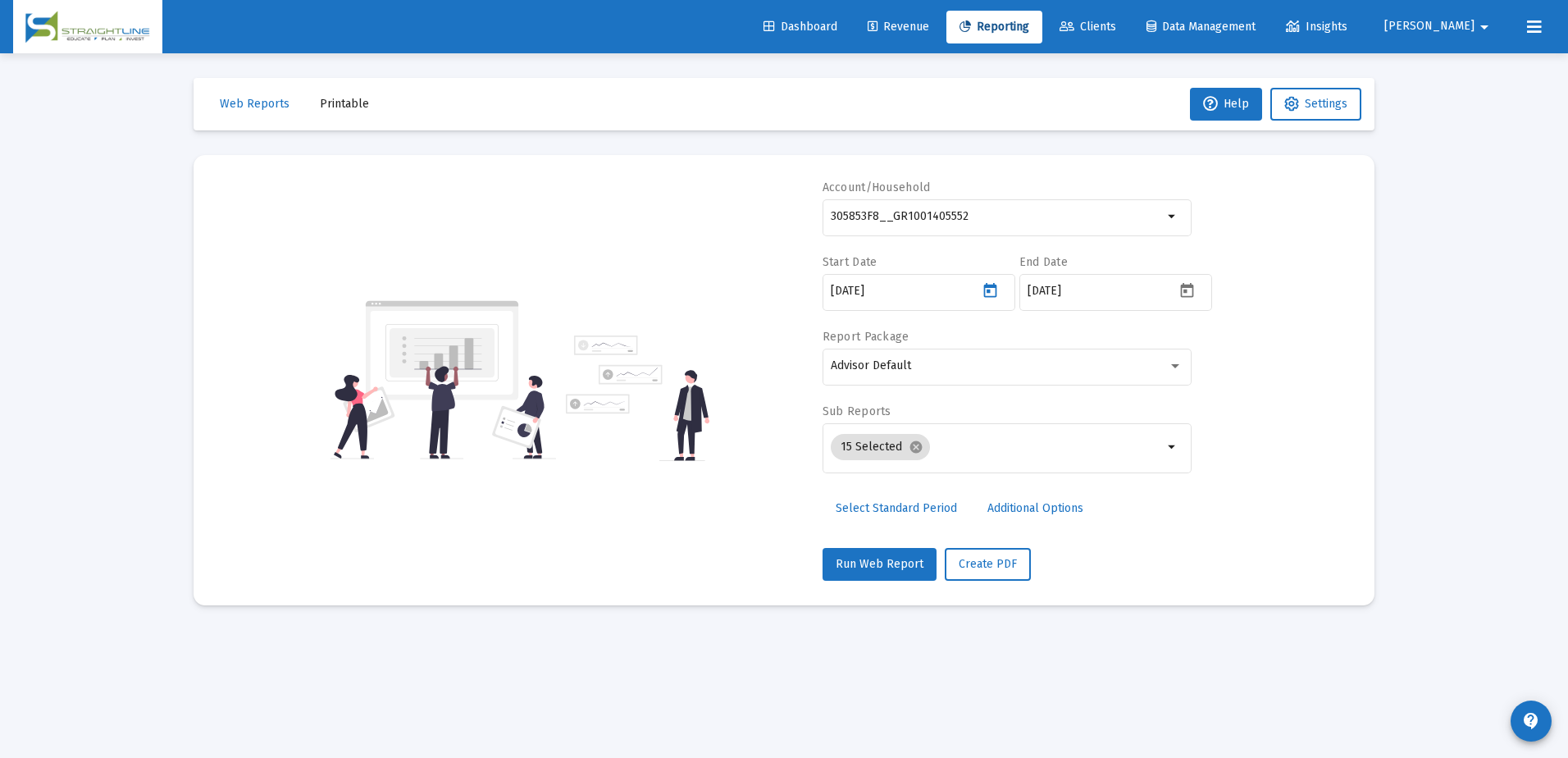
type input "[DATE]"
click at [1004, 364] on div "Advisor Default" at bounding box center [998, 366] width 337 height 13
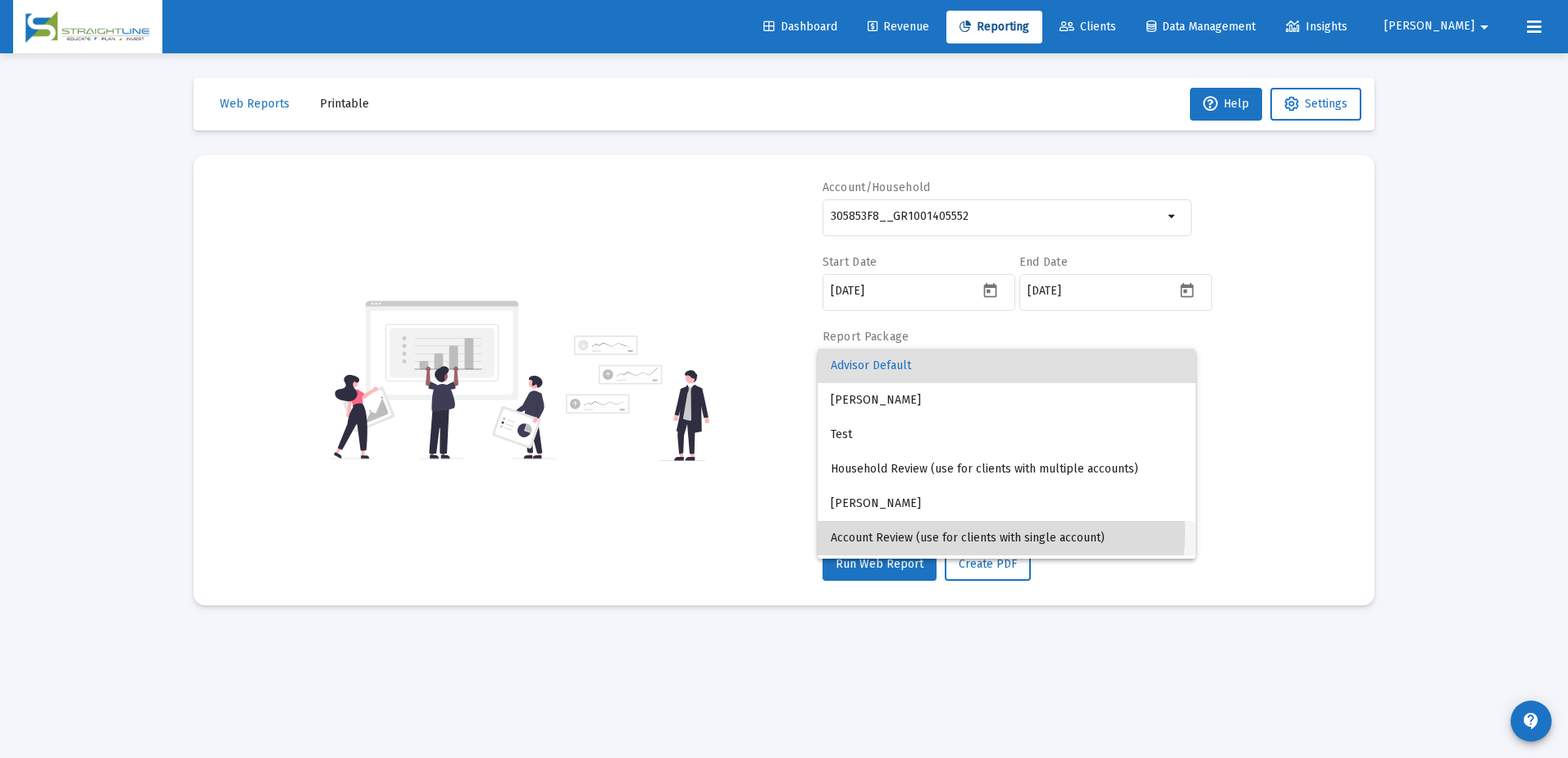
click at [964, 533] on span "Account Review (use for clients with single account)" at bounding box center [1006, 537] width 352 height 34
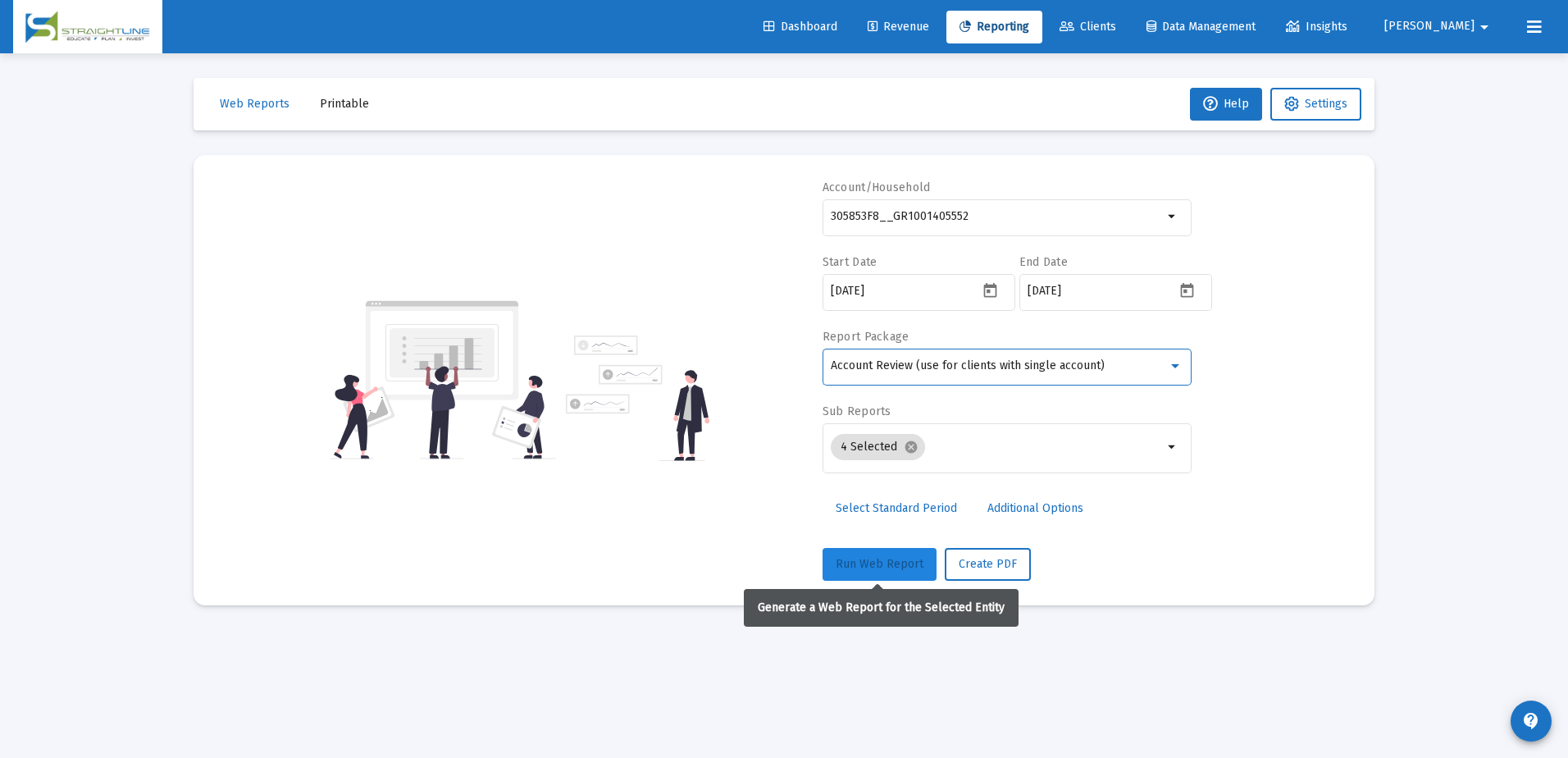
click at [915, 570] on button "Run Web Report" at bounding box center [879, 564] width 114 height 33
click at [865, 561] on span "Run Web Report" at bounding box center [880, 563] width 88 height 14
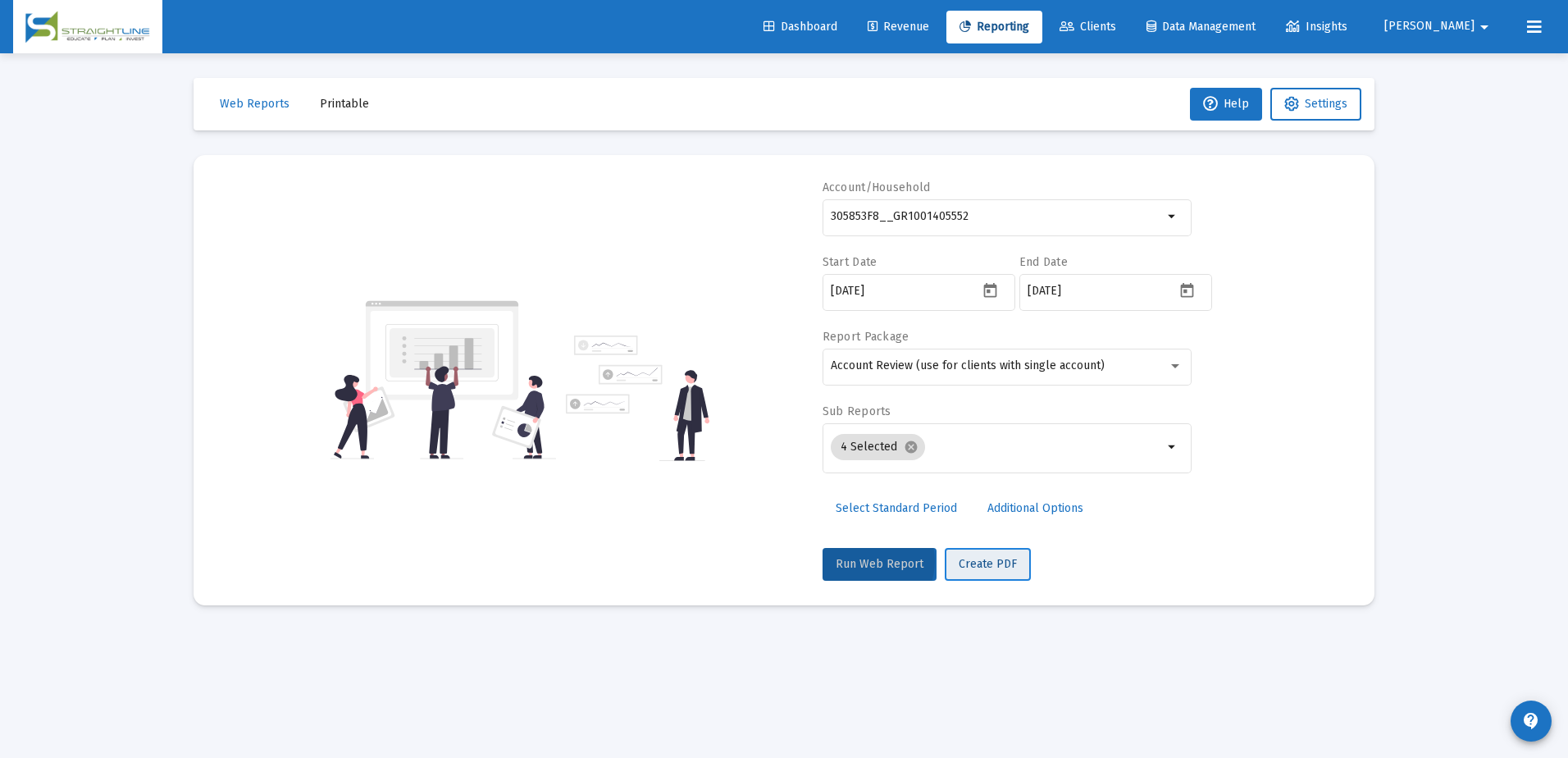
click at [998, 565] on span "Create PDF" at bounding box center [987, 563] width 58 height 14
click at [999, 566] on span "Create PDF" at bounding box center [987, 563] width 58 height 14
click at [1006, 215] on input "305853F8__GR1001405552" at bounding box center [997, 217] width 333 height 13
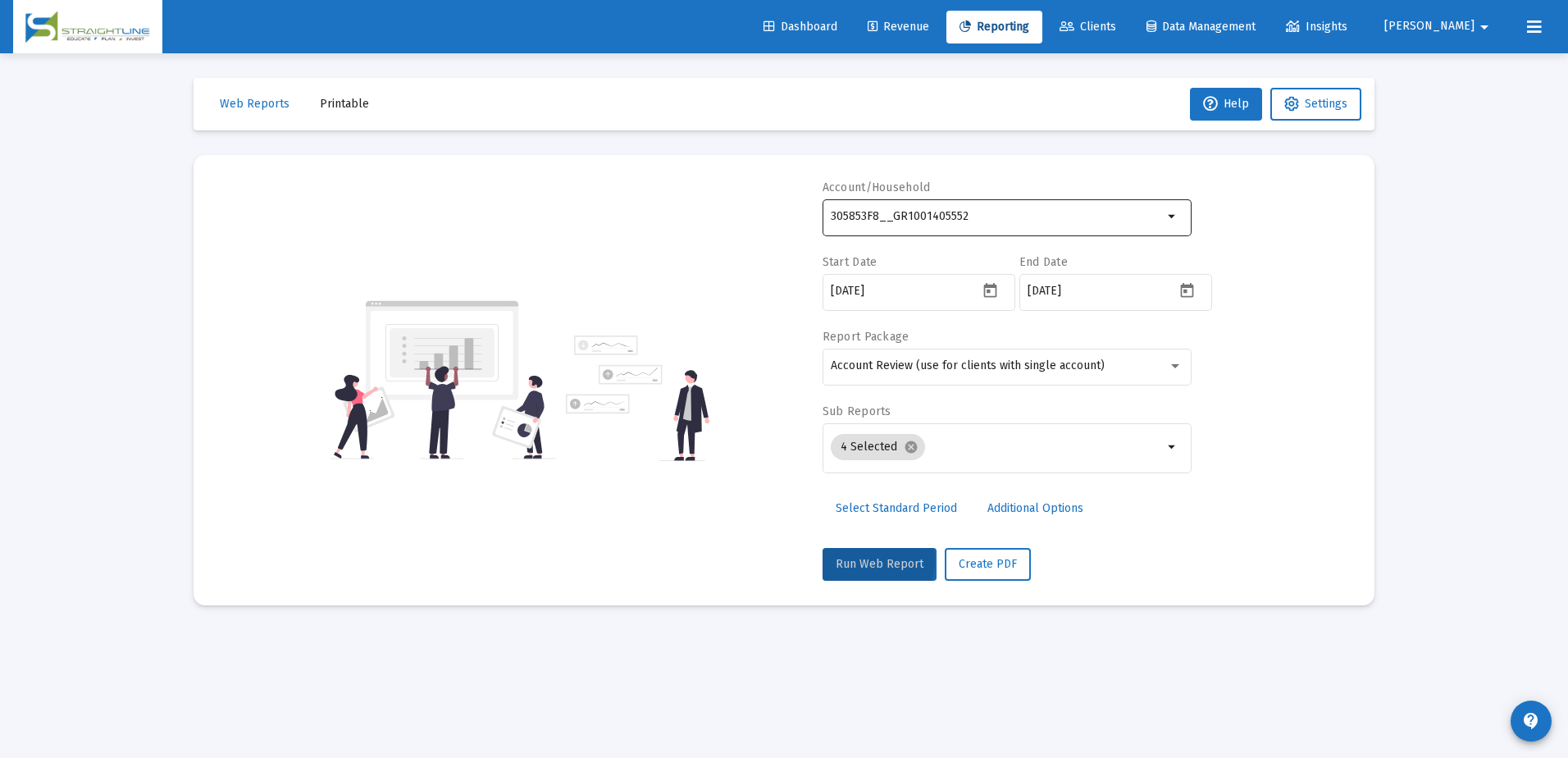
click at [1177, 215] on mat-icon "arrow_drop_down" at bounding box center [1172, 216] width 19 height 19
click at [1177, 216] on mat-icon "arrow_drop_down" at bounding box center [1172, 216] width 19 height 19
click at [1162, 212] on input "305853F8__GR1001405552" at bounding box center [997, 217] width 333 height 13
click at [1166, 217] on mat-icon "arrow_drop_down" at bounding box center [1172, 216] width 19 height 19
click at [1172, 218] on mat-icon "arrow_drop_down" at bounding box center [1172, 216] width 19 height 19
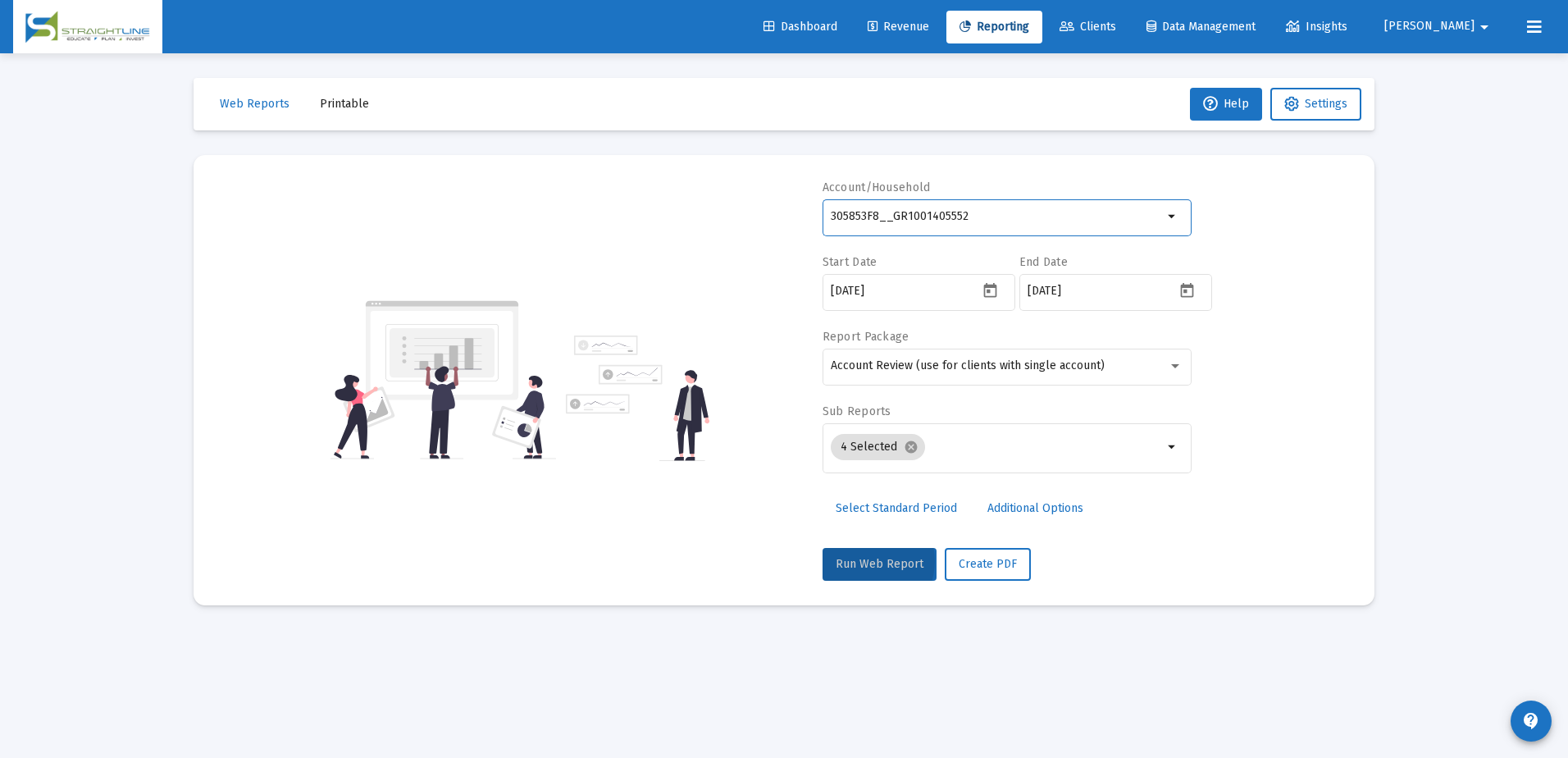
click at [1260, 266] on div "Account/Household 305853F8__GR1001405552 arrow_drop_down Start Date [DATE] End …" at bounding box center [784, 380] width 1132 height 402
click at [1174, 207] on mat-icon "arrow_drop_down" at bounding box center [1172, 216] width 19 height 19
click at [1174, 209] on mat-icon "arrow_drop_down" at bounding box center [1172, 216] width 19 height 19
click at [1173, 210] on mat-icon "arrow_drop_down" at bounding box center [1172, 216] width 19 height 19
click at [1171, 215] on mat-icon "arrow_drop_down" at bounding box center [1172, 216] width 19 height 19
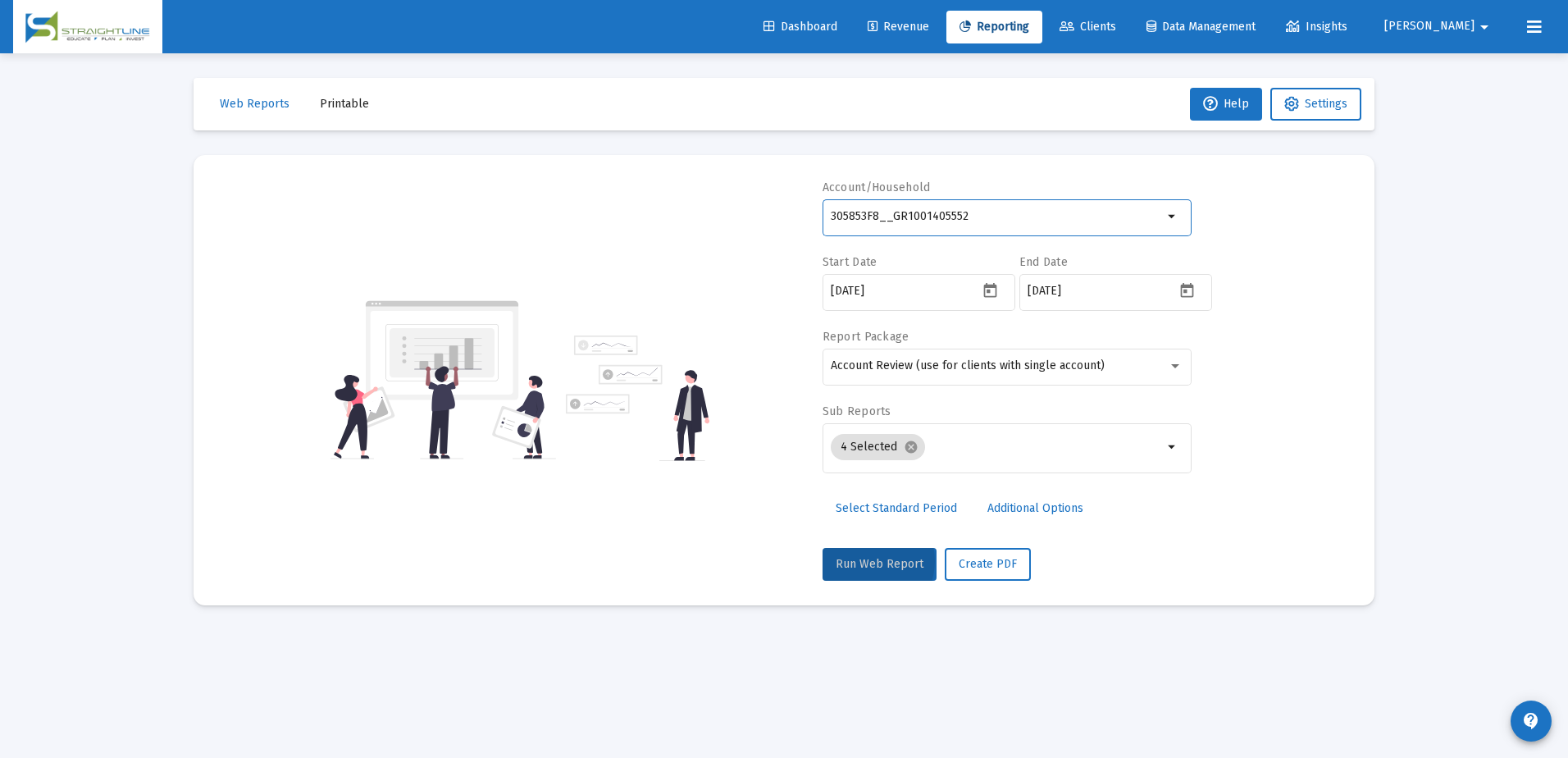
click at [1171, 215] on mat-icon "arrow_drop_down" at bounding box center [1172, 216] width 19 height 19
click at [1258, 230] on div "Account/Household 305853F8__GR1001405552 arrow_drop_down Start Date [DATE] End …" at bounding box center [784, 380] width 1132 height 402
click at [1116, 28] on span "Clients" at bounding box center [1088, 26] width 57 height 14
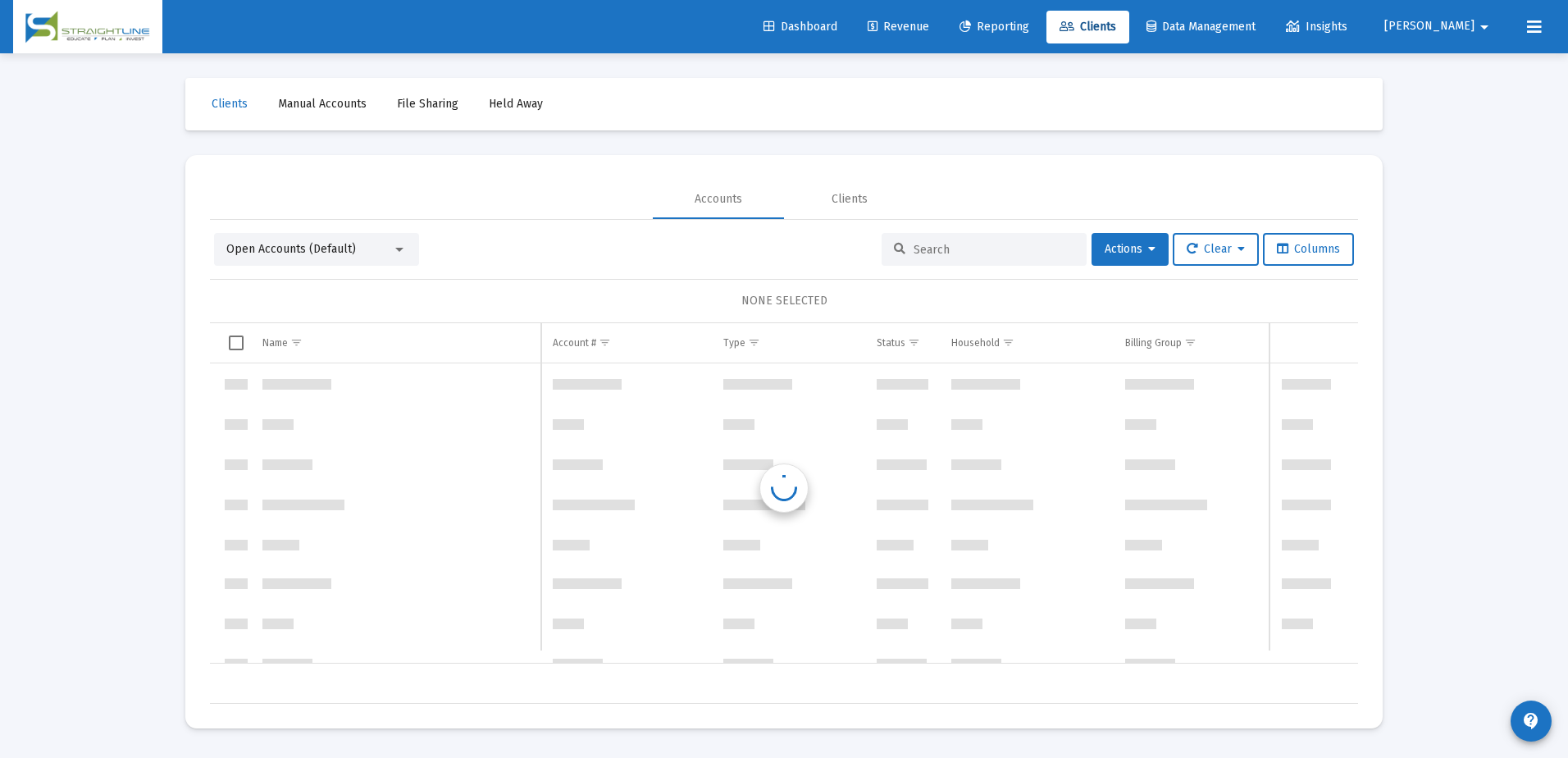
scroll to position [80319, 0]
